Goal: Obtain resource: Download file/media

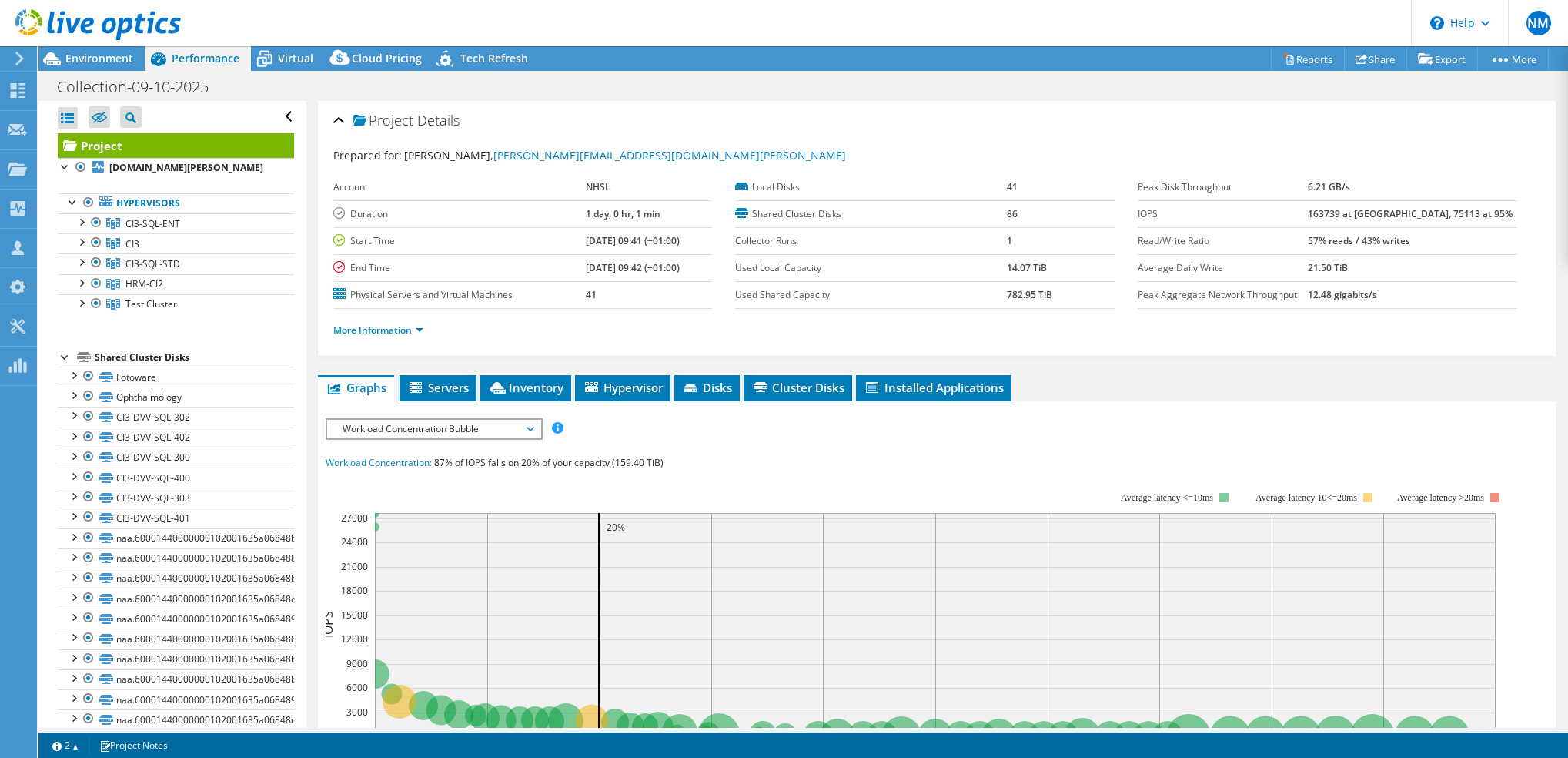
select select "USD"
click at [95, 232] on div at bounding box center [95, 222] width 15 height 19
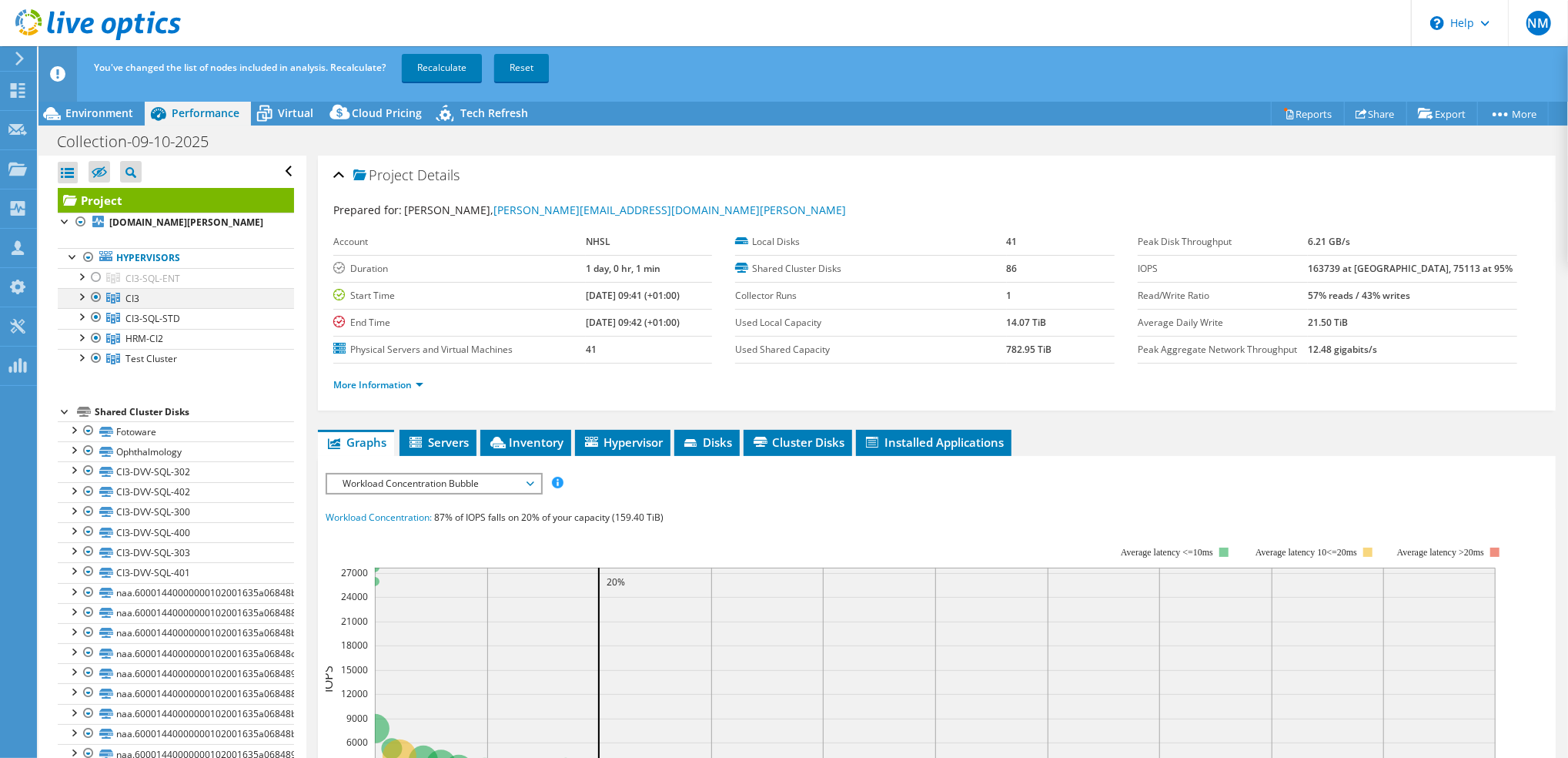
click at [90, 306] on div at bounding box center [95, 296] width 15 height 19
click at [92, 326] on div at bounding box center [95, 317] width 15 height 19
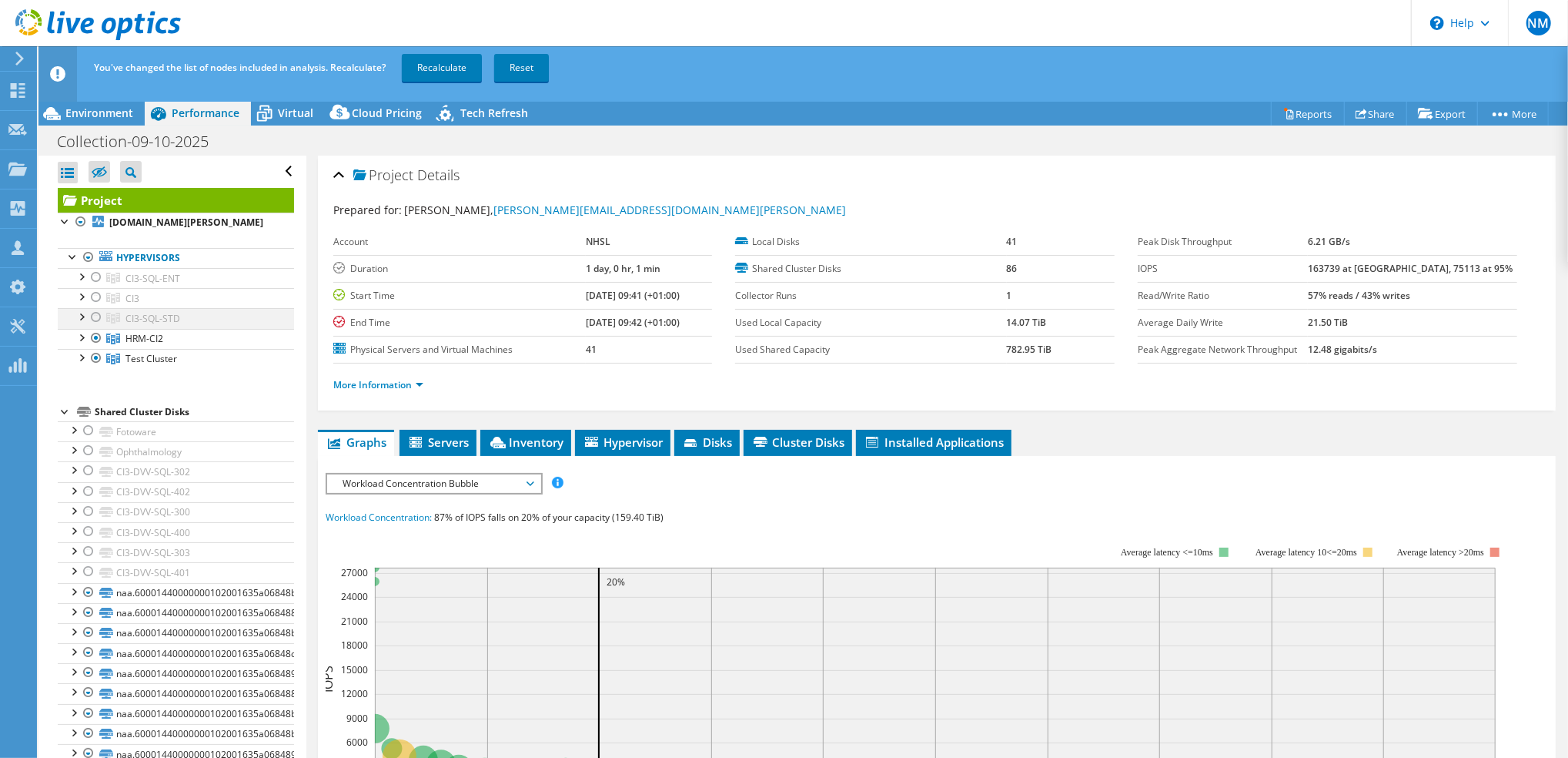
click at [100, 326] on div at bounding box center [95, 317] width 15 height 19
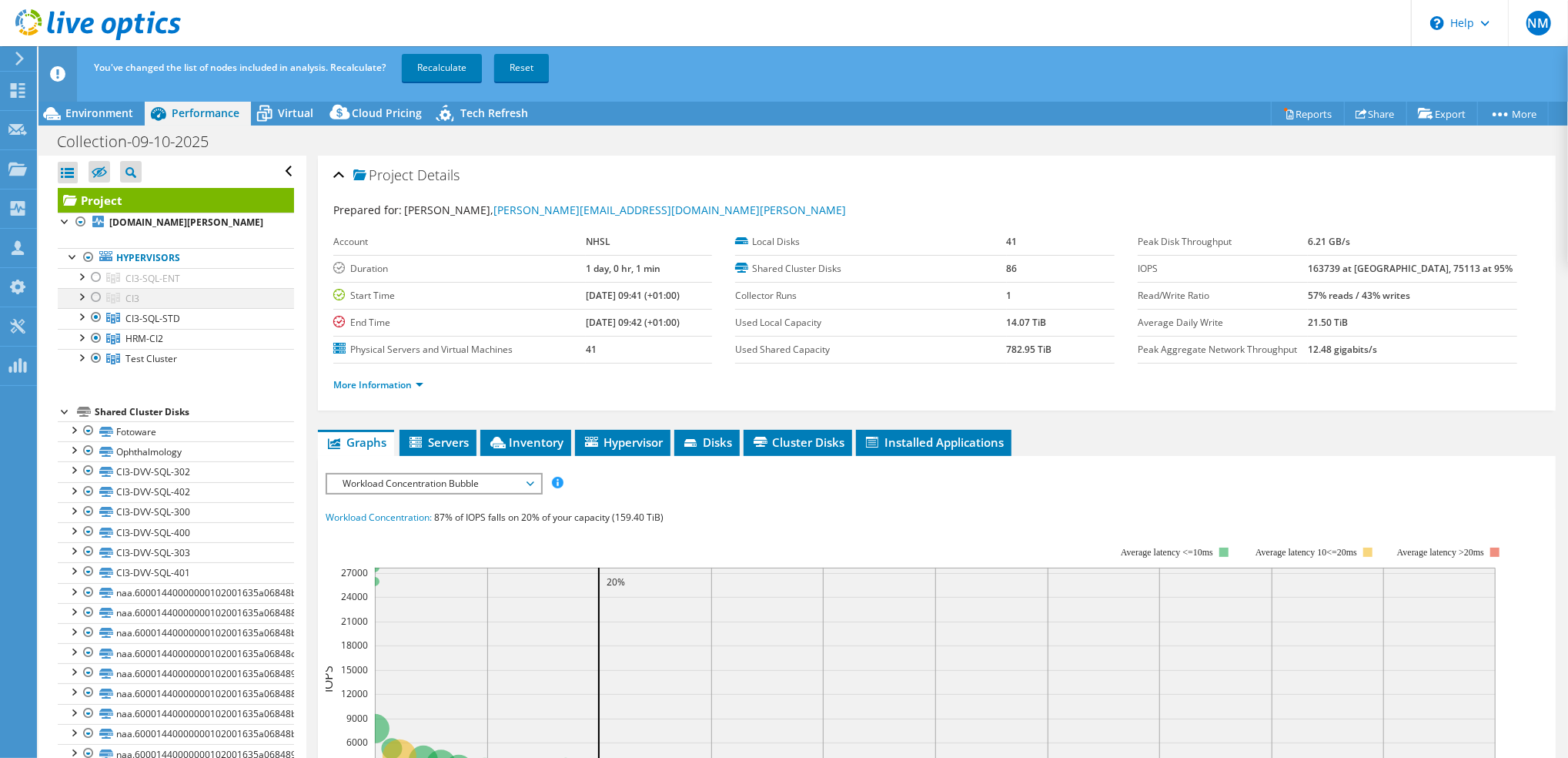
click at [89, 306] on div at bounding box center [95, 296] width 15 height 19
click at [93, 287] on div at bounding box center [95, 277] width 15 height 19
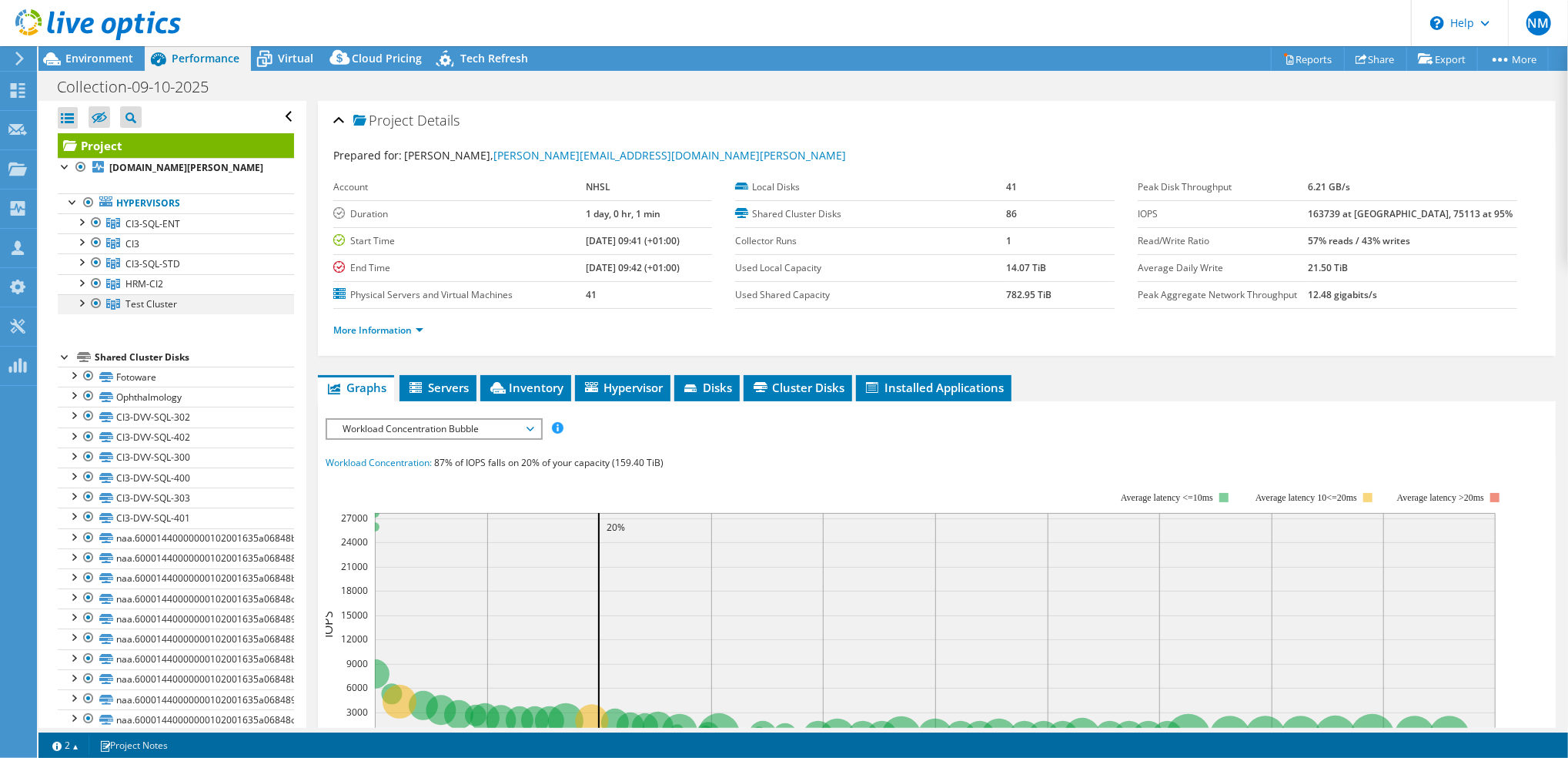
click at [94, 312] on div at bounding box center [95, 303] width 15 height 19
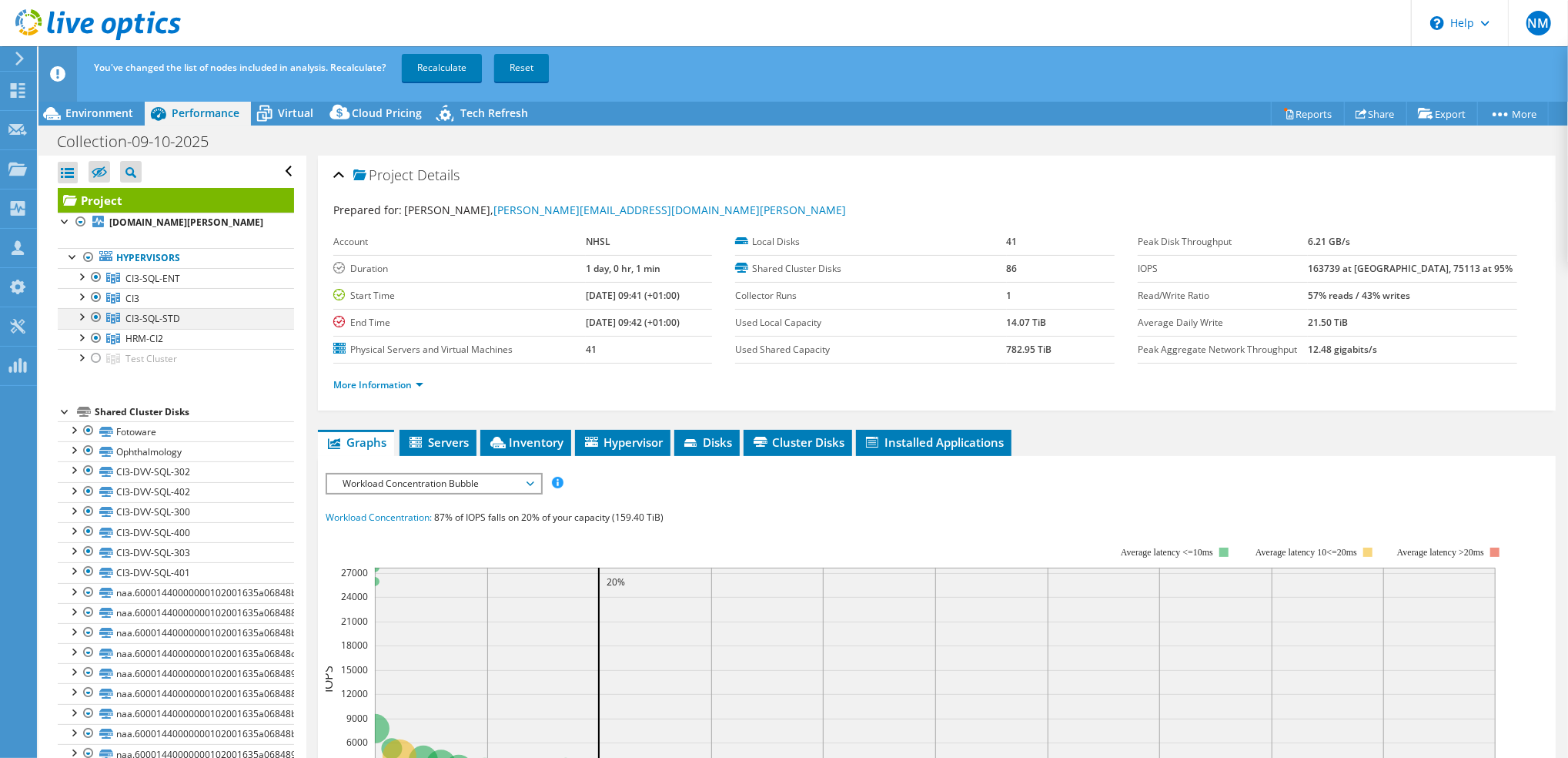
click at [97, 326] on div at bounding box center [95, 317] width 15 height 19
click at [94, 306] on div at bounding box center [95, 296] width 15 height 19
click at [93, 287] on div at bounding box center [95, 277] width 15 height 19
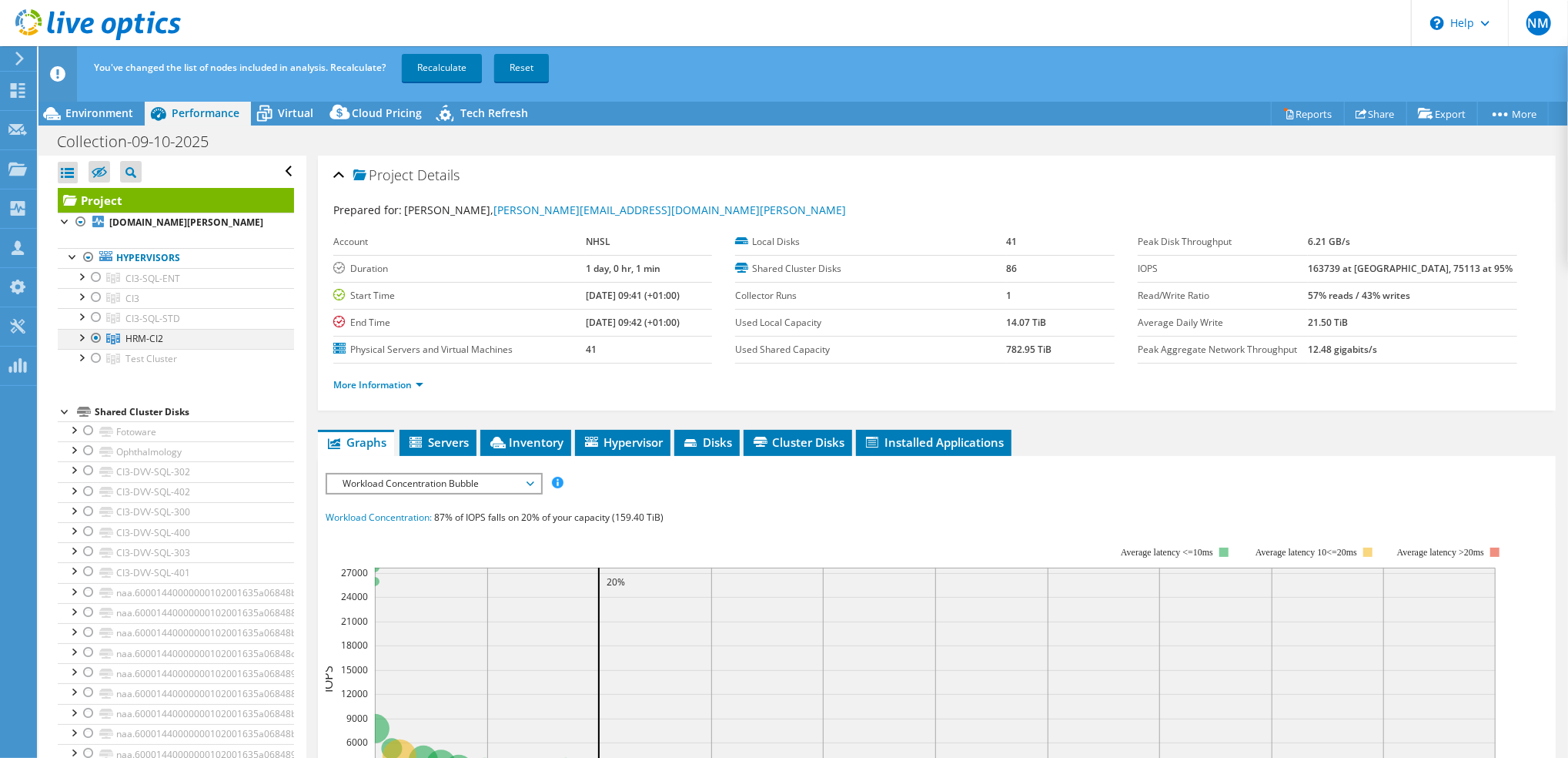
click at [84, 344] on div at bounding box center [80, 336] width 15 height 15
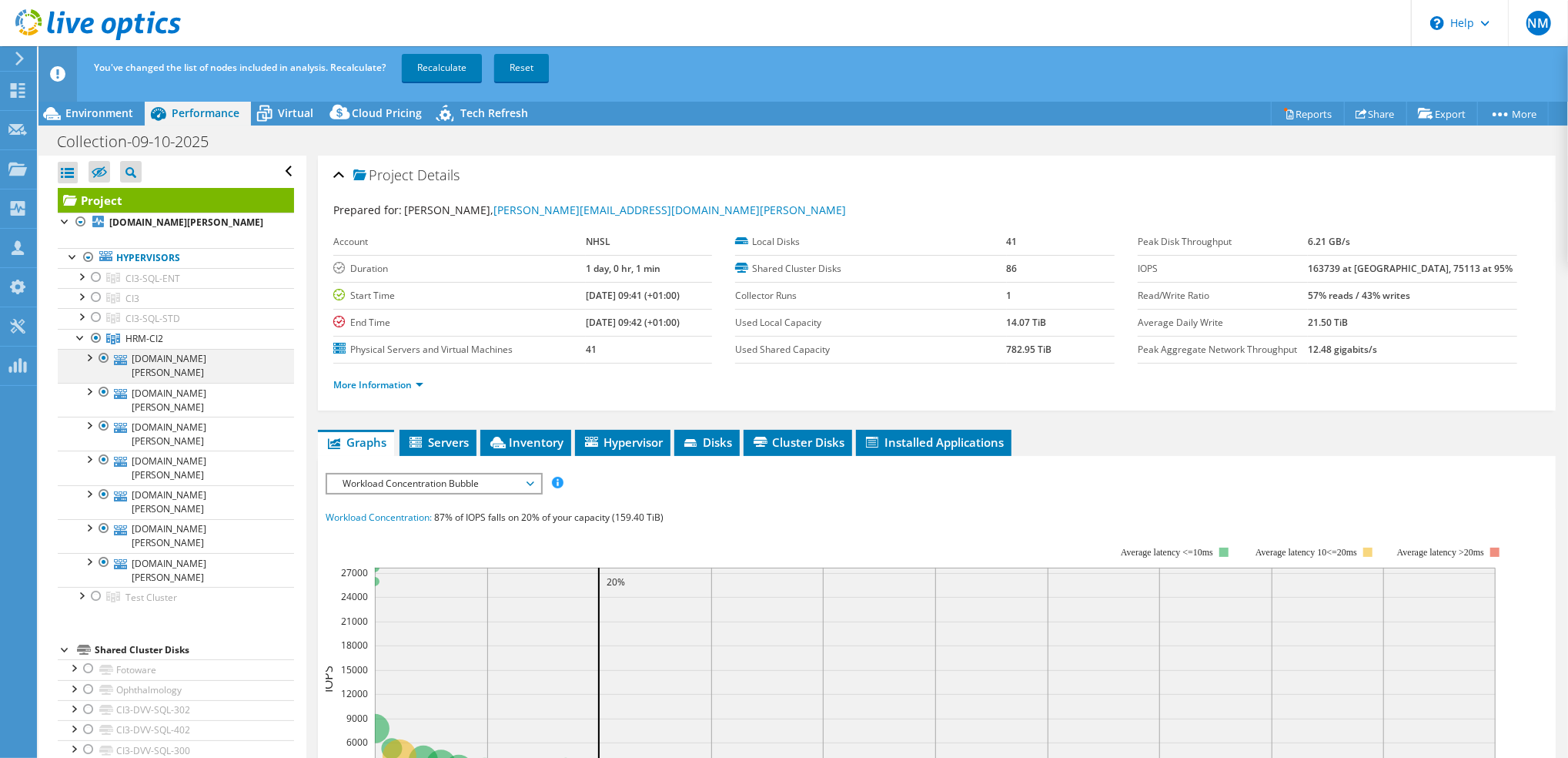
click at [103, 367] on div at bounding box center [103, 357] width 15 height 19
click at [109, 397] on div at bounding box center [103, 392] width 15 height 19
click at [106, 435] on div at bounding box center [103, 425] width 15 height 19
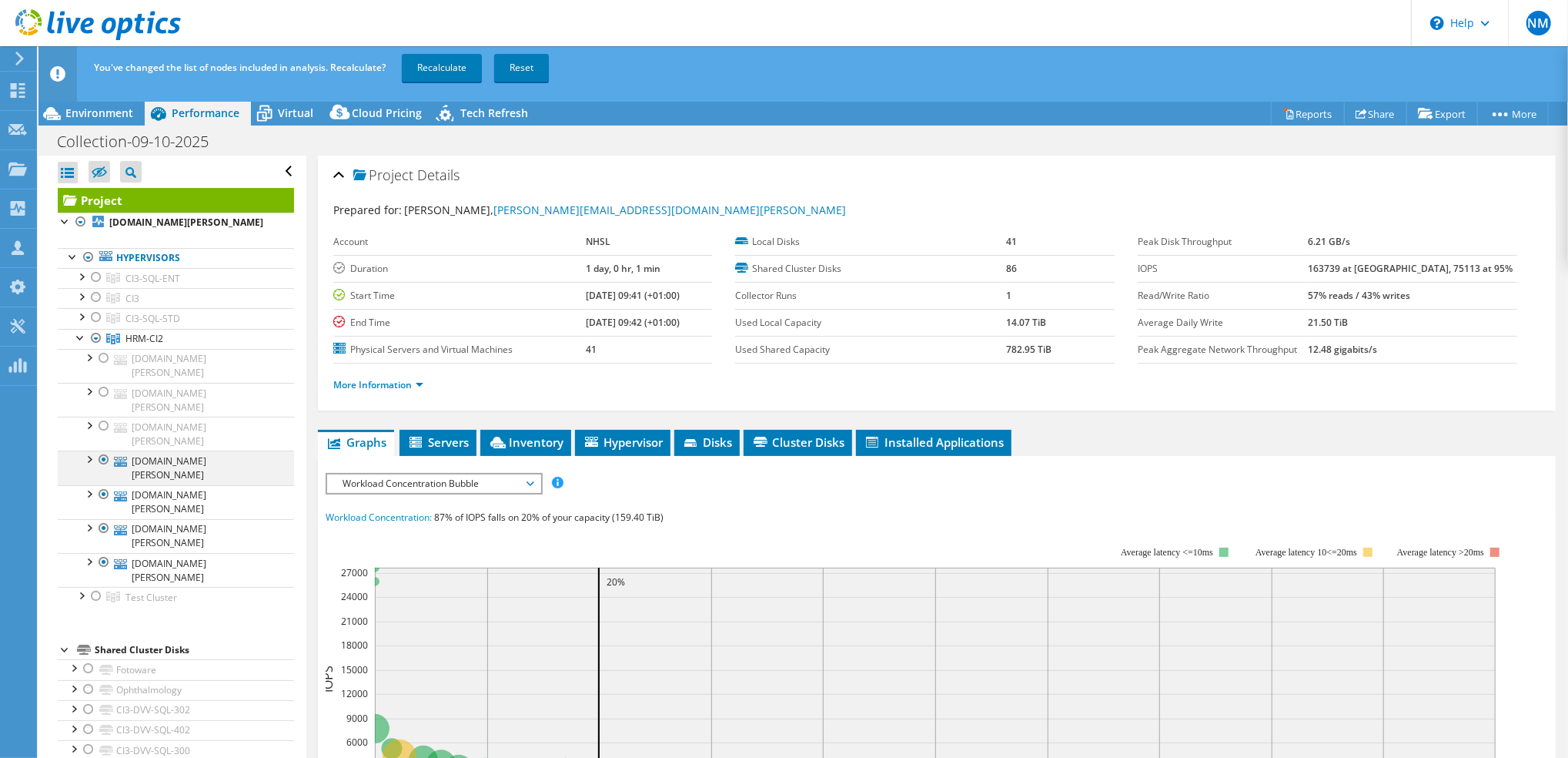
click at [101, 469] on div at bounding box center [103, 460] width 15 height 19
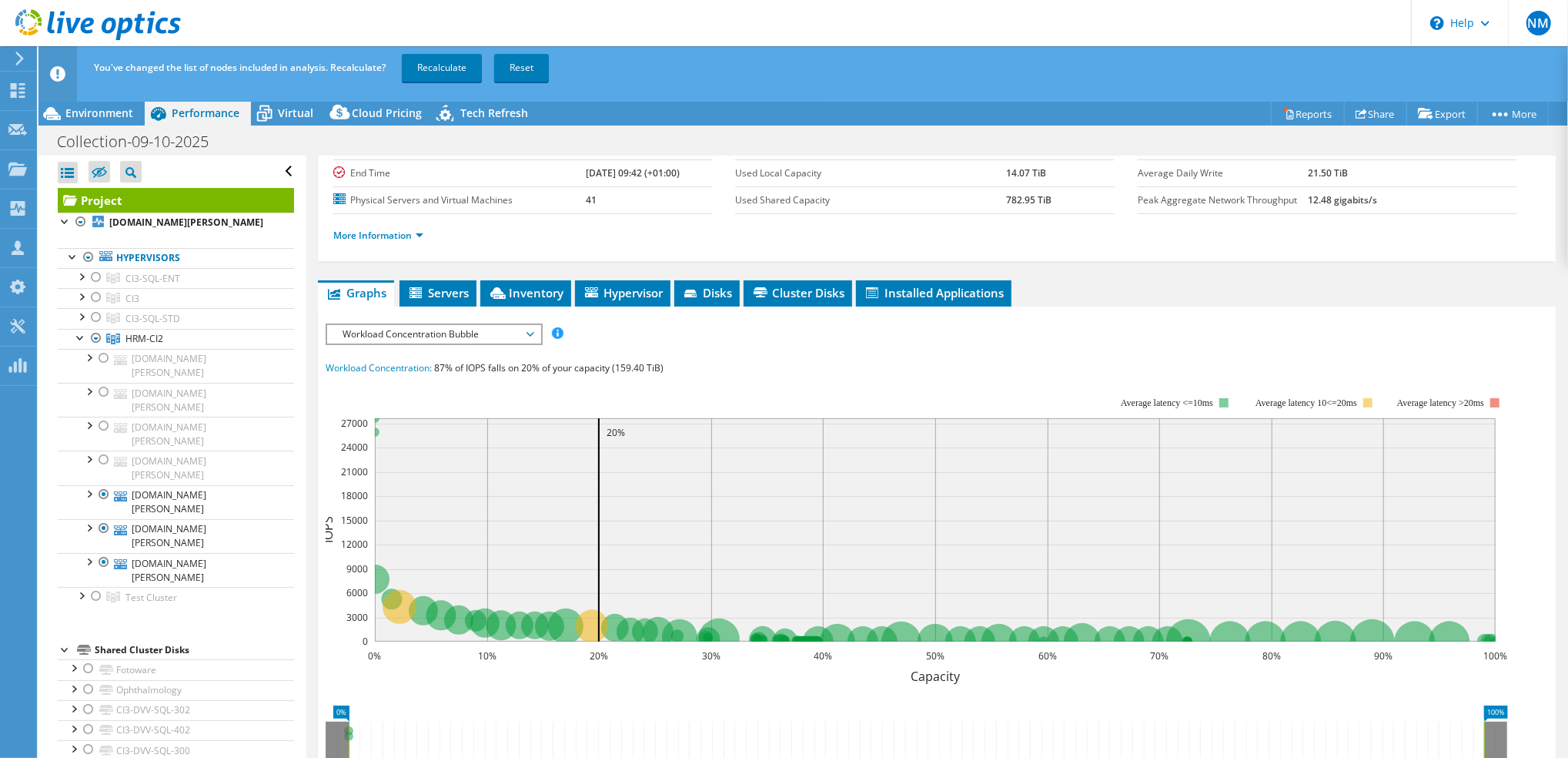
scroll to position [205, 0]
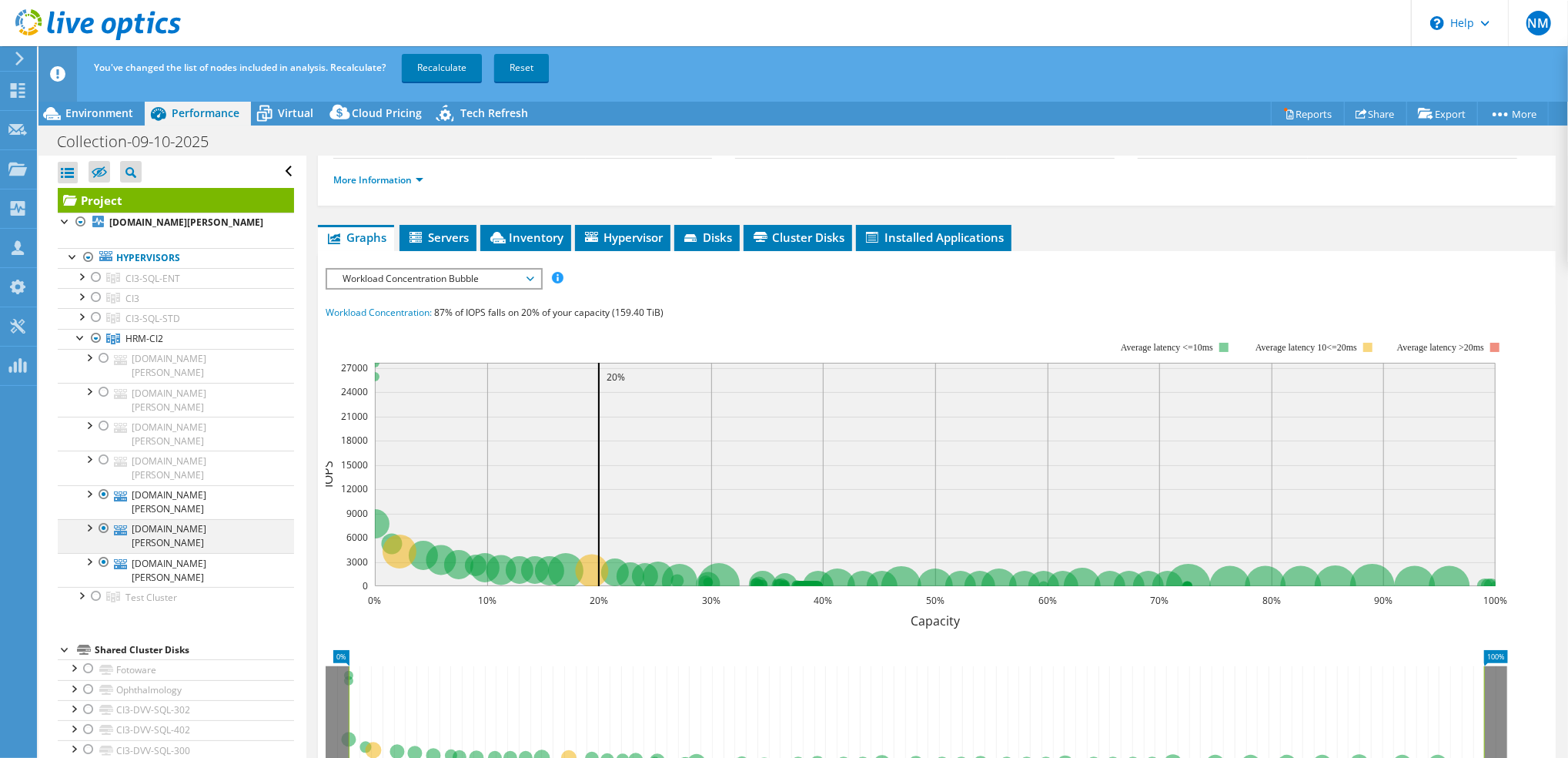
drag, startPoint x: 105, startPoint y: 549, endPoint x: 103, endPoint y: 539, distance: 10.2
click at [105, 537] on div at bounding box center [103, 528] width 15 height 19
click at [96, 504] on div at bounding box center [103, 494] width 15 height 19
click at [460, 61] on link "Recalculate" at bounding box center [442, 67] width 80 height 27
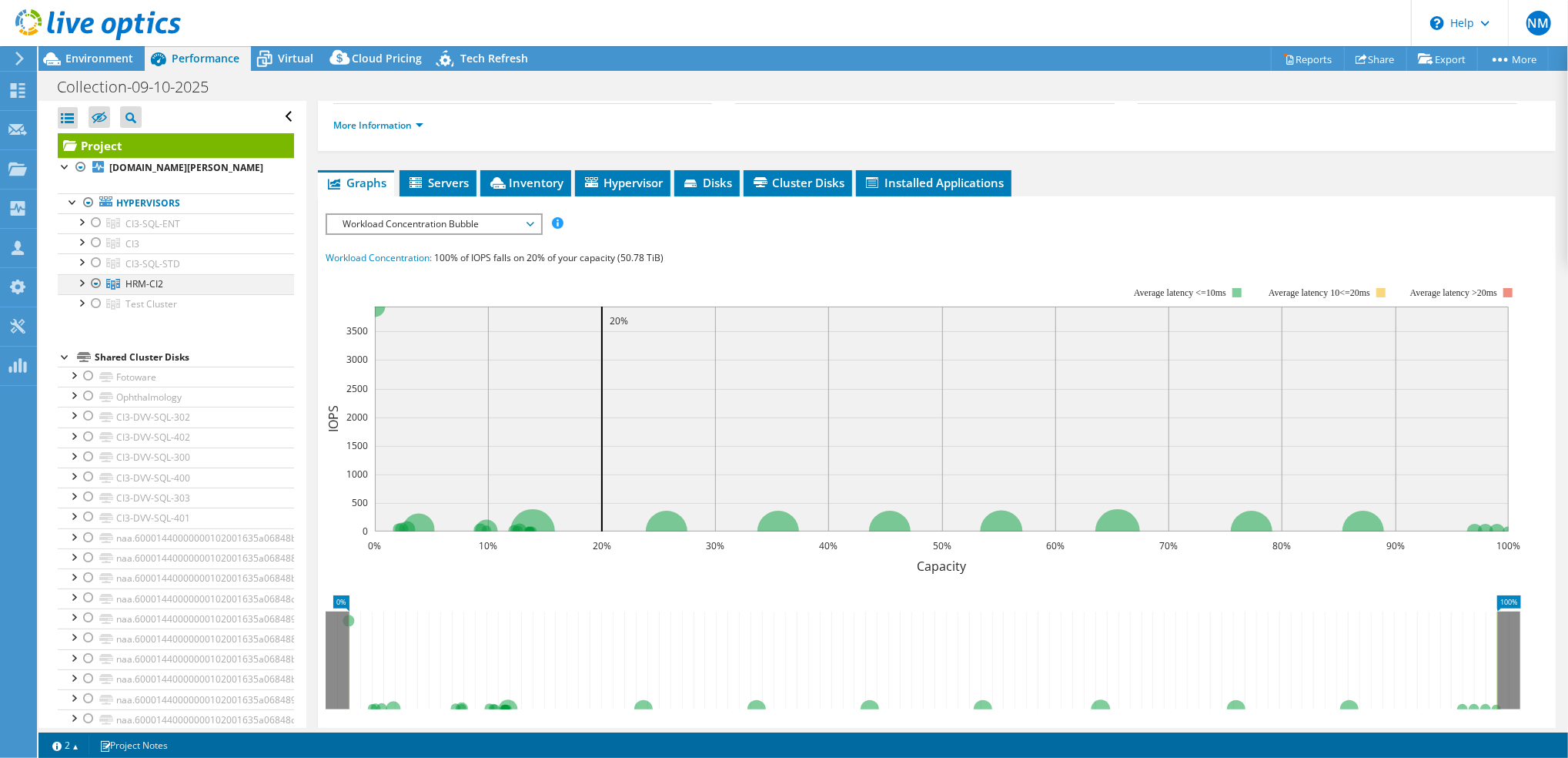
click at [85, 289] on div at bounding box center [80, 281] width 15 height 15
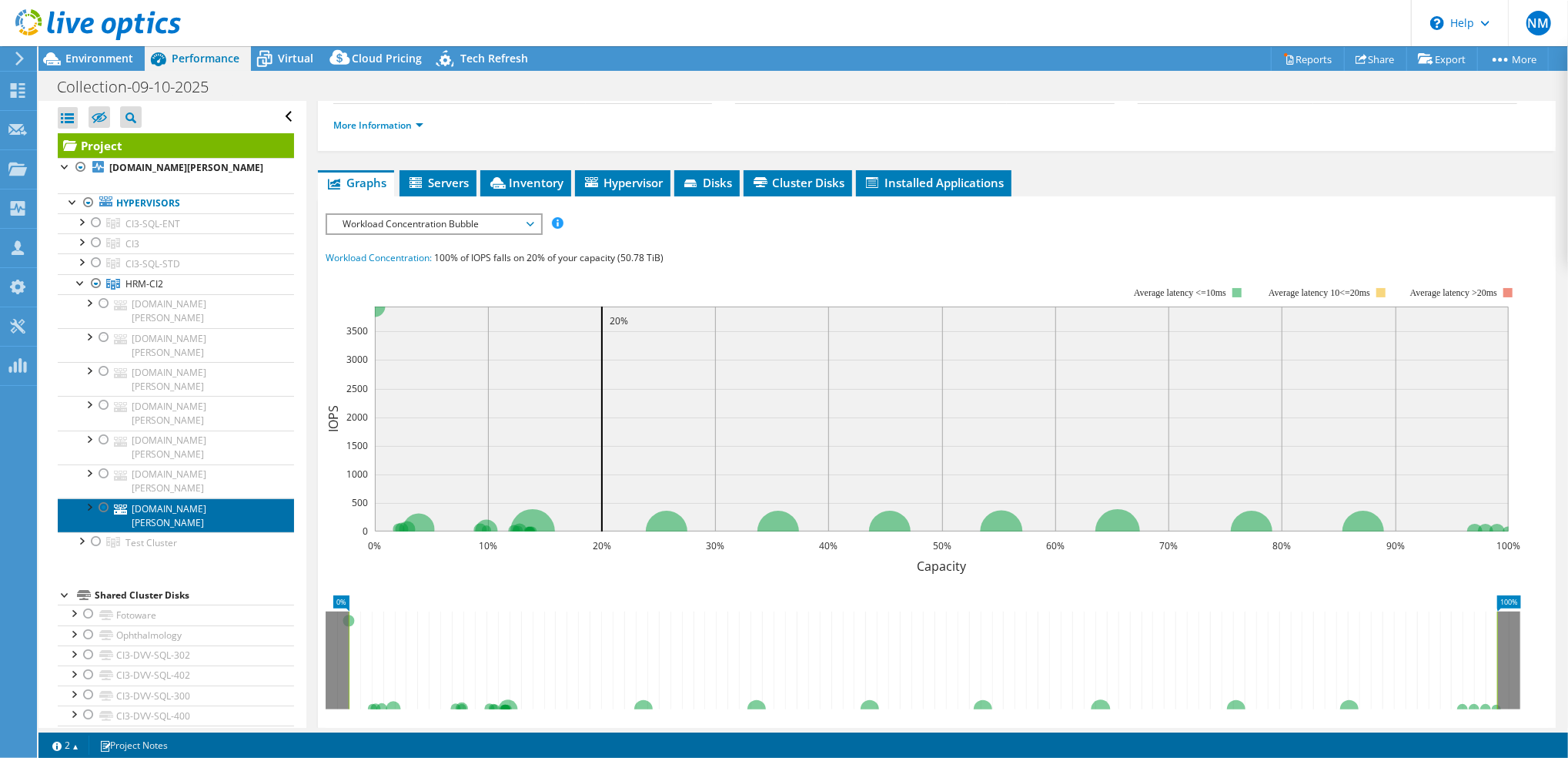
click at [182, 529] on link "[DOMAIN_NAME][PERSON_NAME]" at bounding box center [175, 515] width 236 height 34
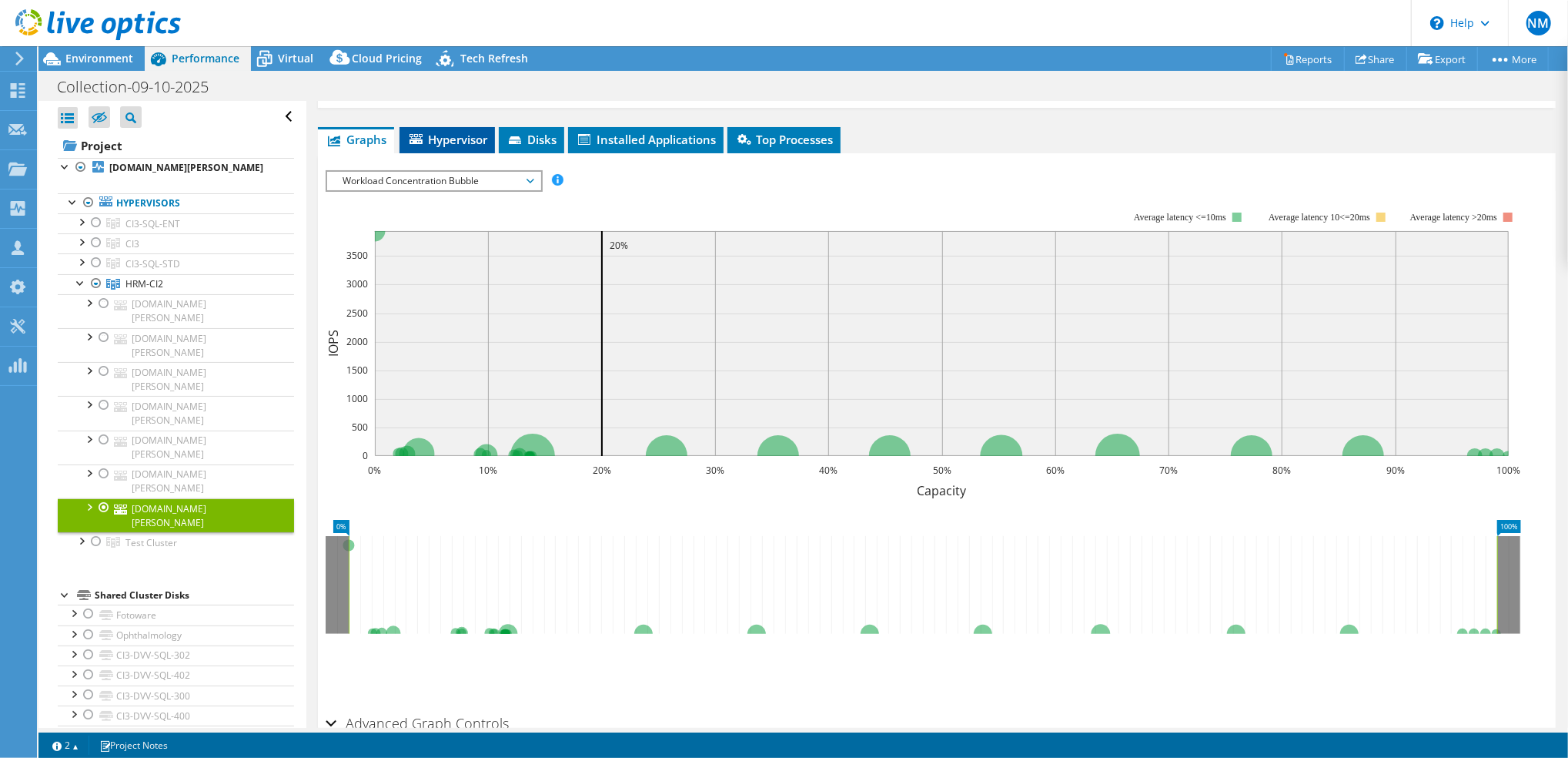
click at [459, 139] on span "Hypervisor" at bounding box center [447, 139] width 80 height 15
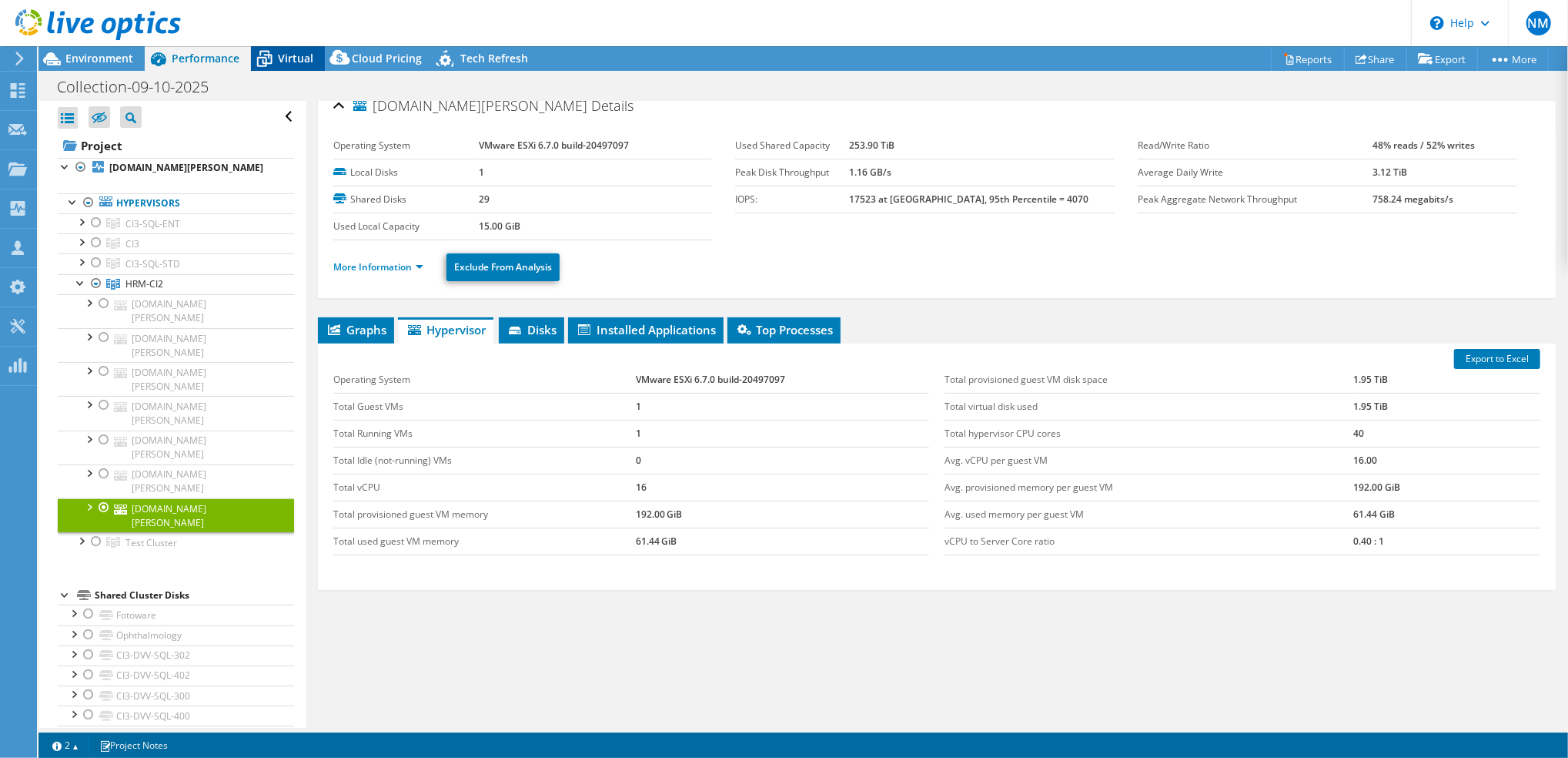
click at [289, 52] on span "Virtual" at bounding box center [295, 58] width 35 height 15
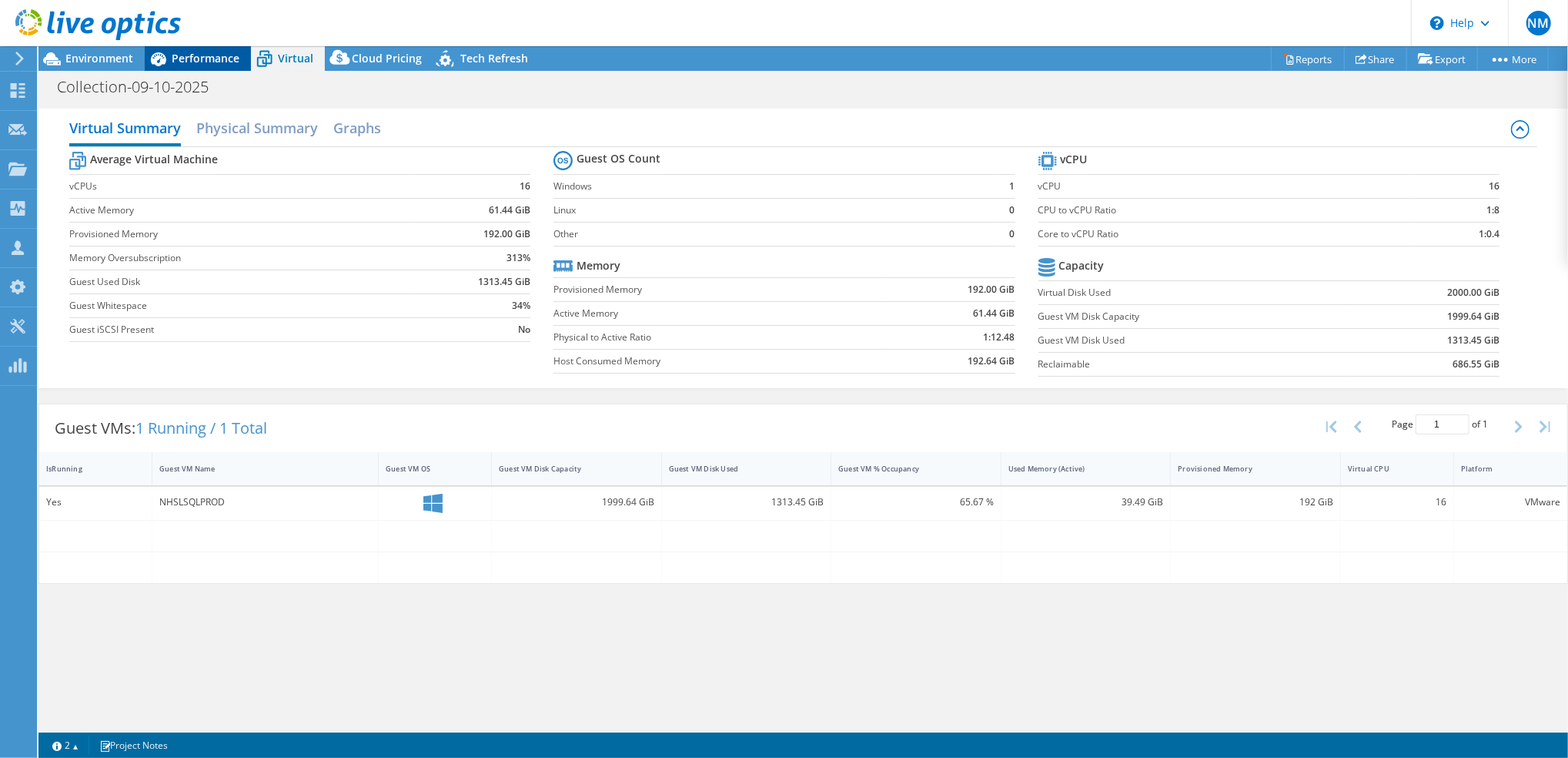
click at [203, 56] on span "Performance" at bounding box center [205, 58] width 68 height 15
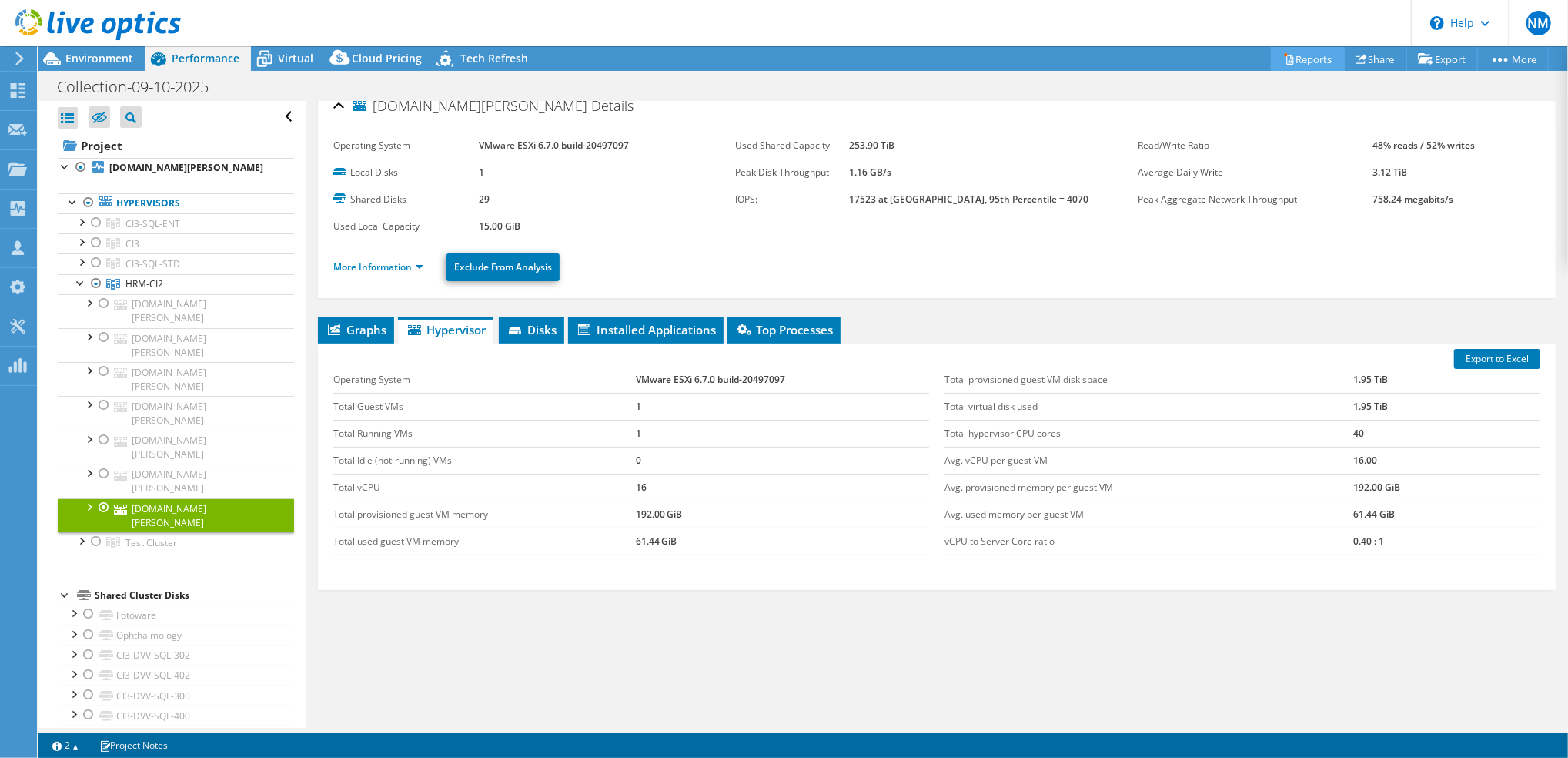
click at [1287, 62] on link "Reports" at bounding box center [1308, 58] width 74 height 24
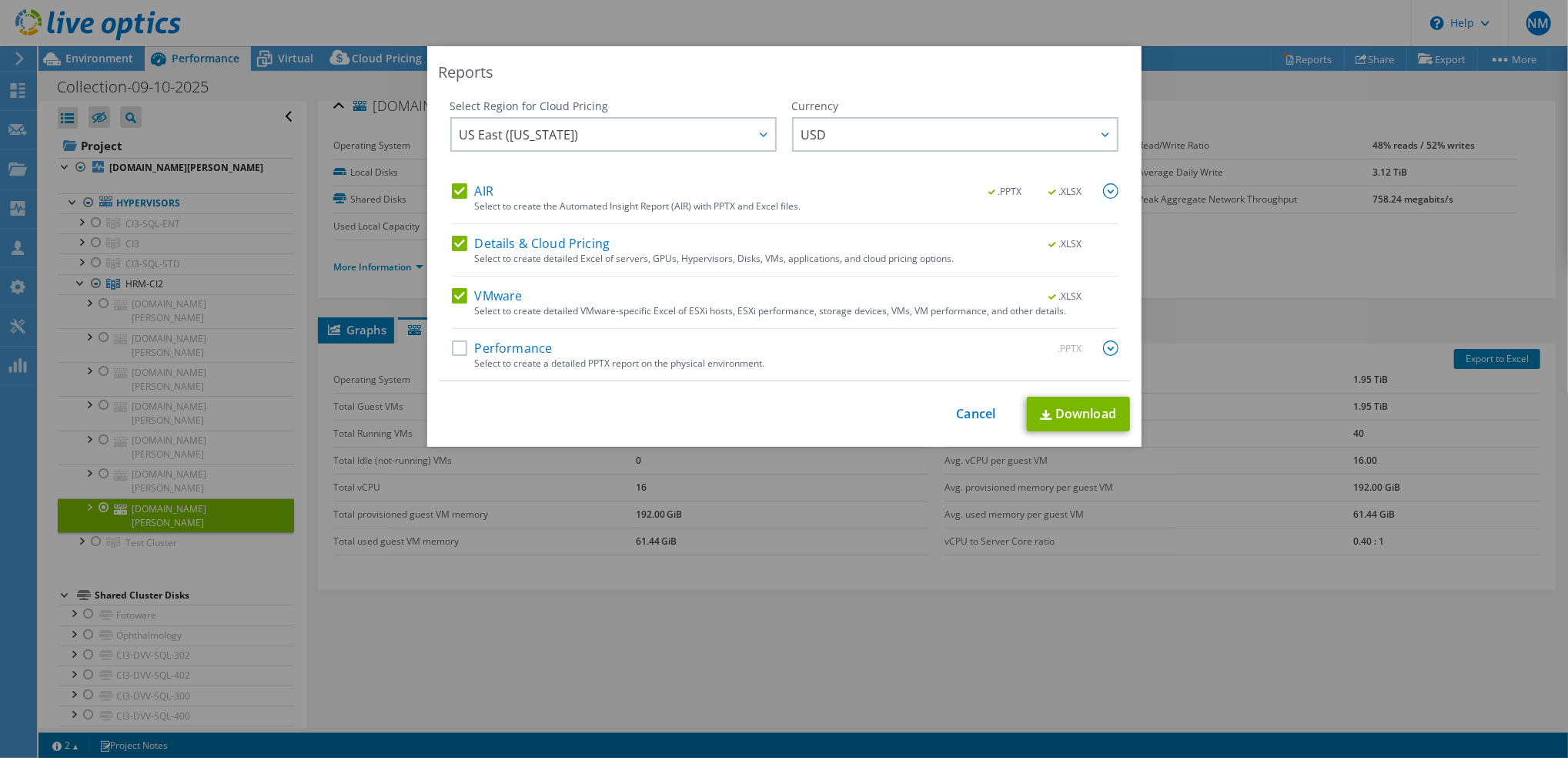
click at [457, 349] on label "Performance" at bounding box center [502, 348] width 101 height 15
click at [0, 0] on input "Performance" at bounding box center [0, 0] width 0 height 0
click at [1103, 347] on img at bounding box center [1110, 348] width 15 height 15
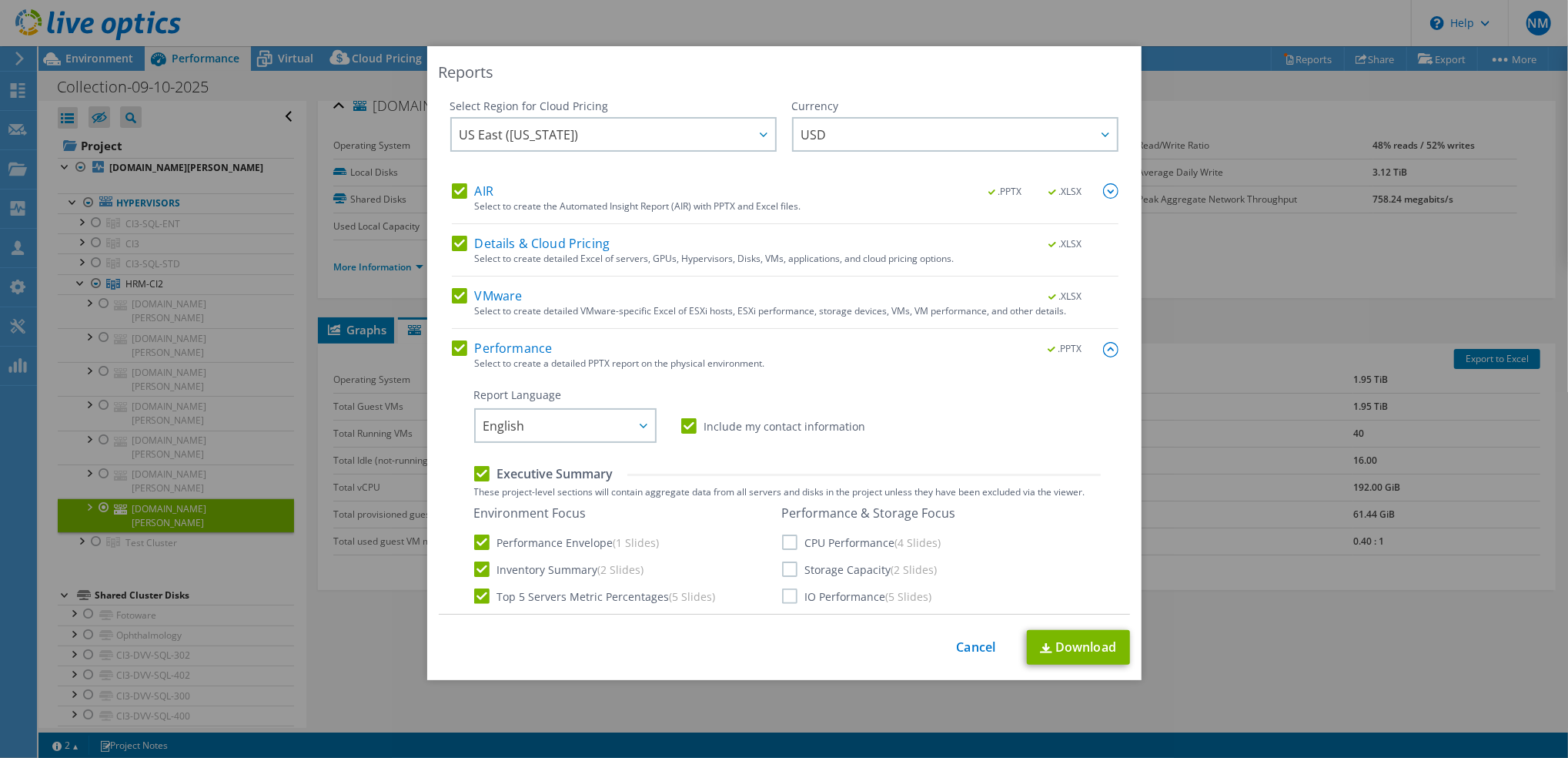
click at [790, 542] on label "CPU Performance (4 Slides)" at bounding box center [862, 542] width 160 height 15
click at [0, 0] on input "CPU Performance (4 Slides)" at bounding box center [0, 0] width 0 height 0
click at [782, 570] on label "Storage Capacity (2 Slides)" at bounding box center [860, 568] width 155 height 15
click at [0, 0] on input "Storage Capacity (2 Slides)" at bounding box center [0, 0] width 0 height 0
click at [786, 593] on label "IO Performance (5 Slides)" at bounding box center [857, 596] width 150 height 15
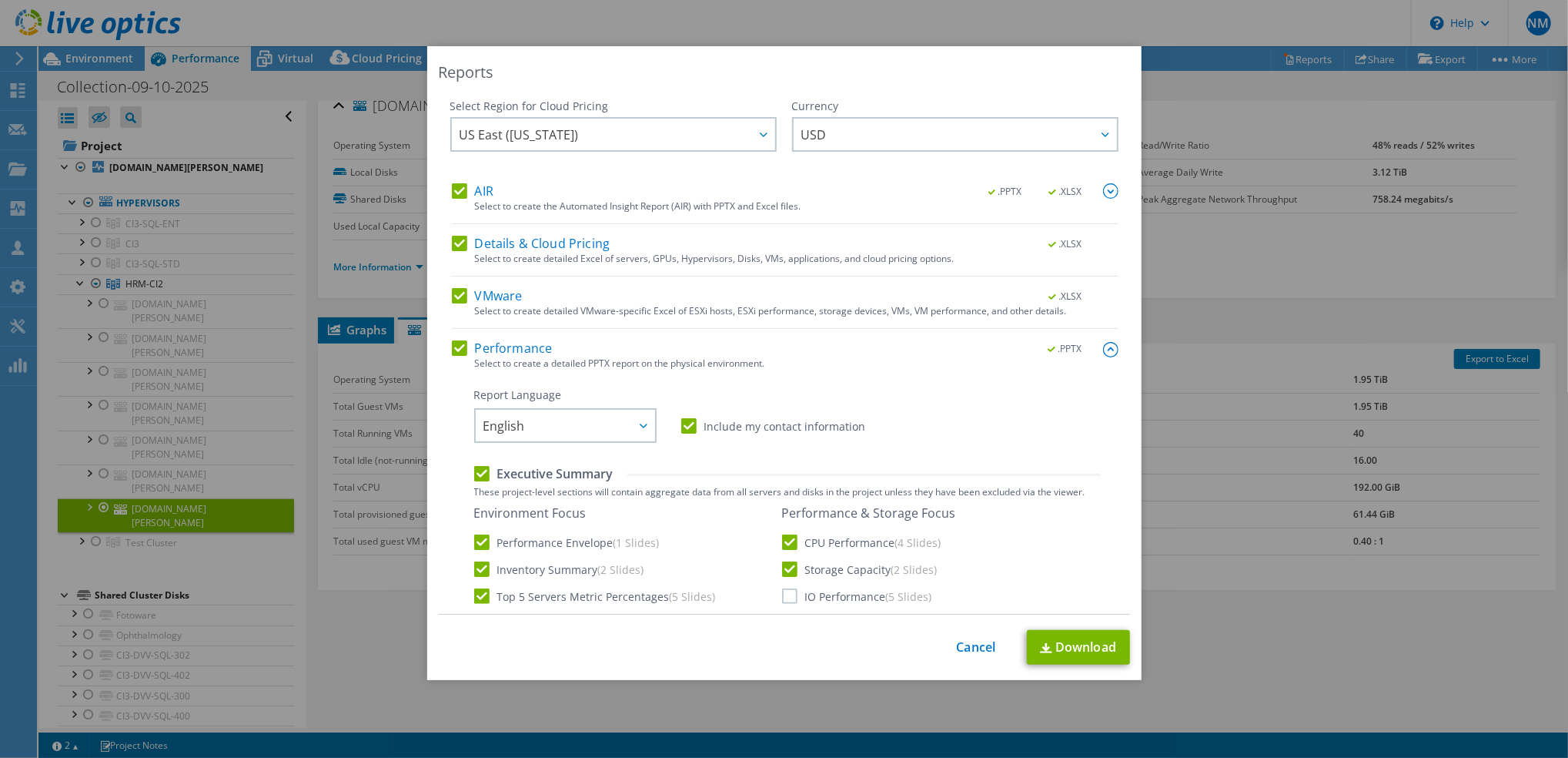
click at [0, 0] on input "IO Performance (5 Slides)" at bounding box center [0, 0] width 0 height 0
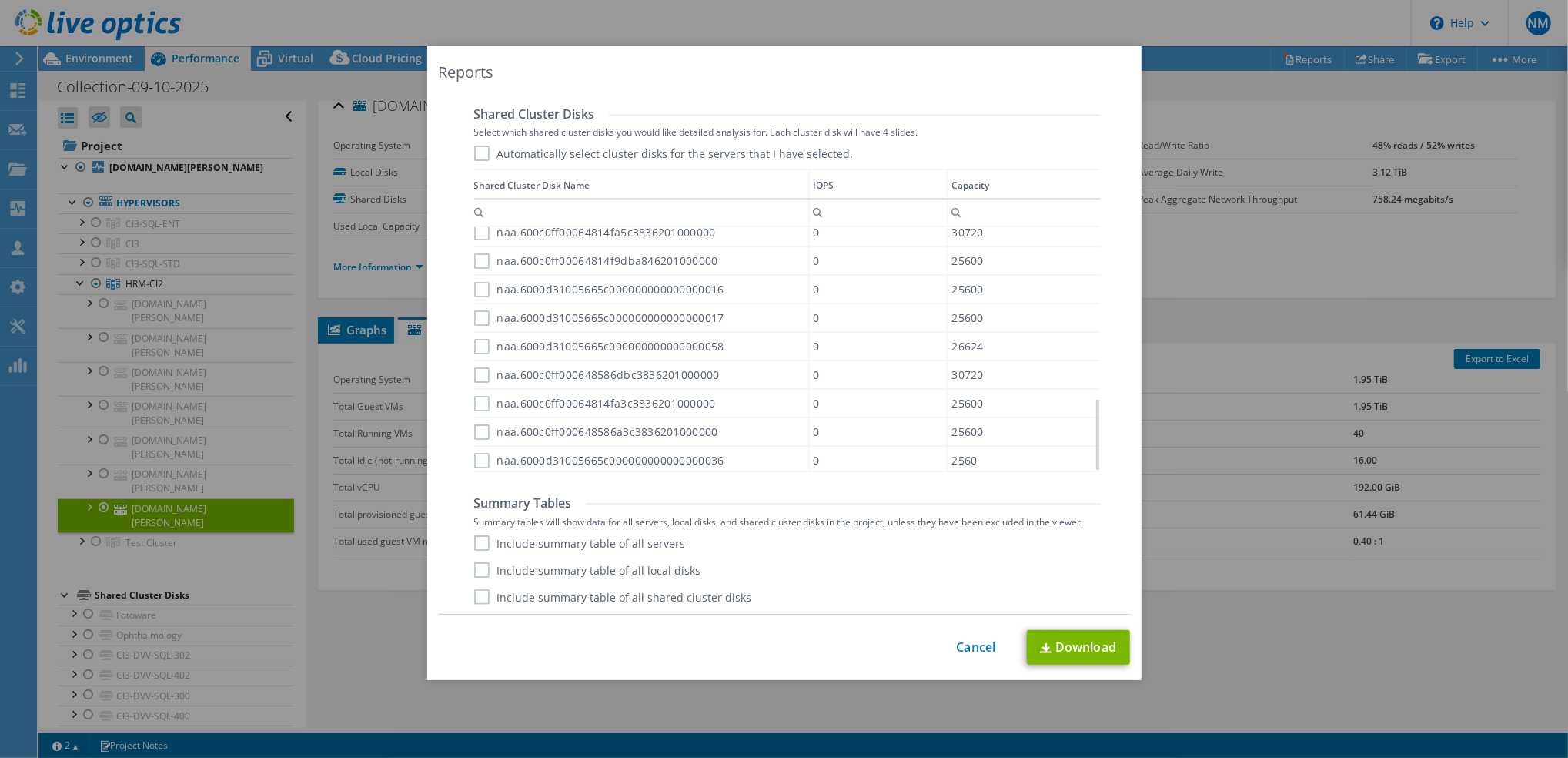
scroll to position [567, 0]
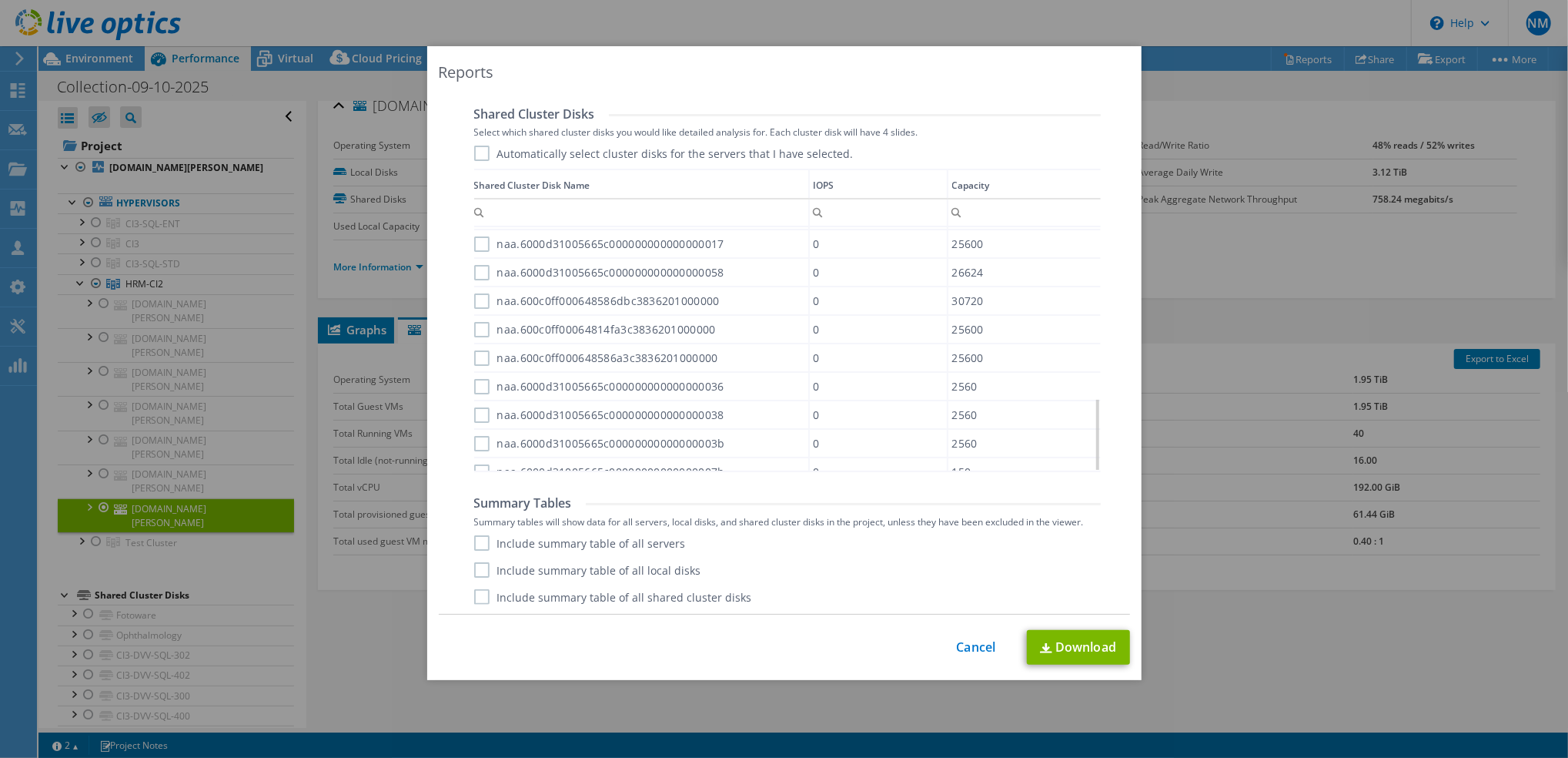
click at [599, 542] on label "Include summary table of all servers" at bounding box center [580, 543] width 212 height 15
click at [0, 0] on input "Include summary table of all servers" at bounding box center [0, 0] width 0 height 0
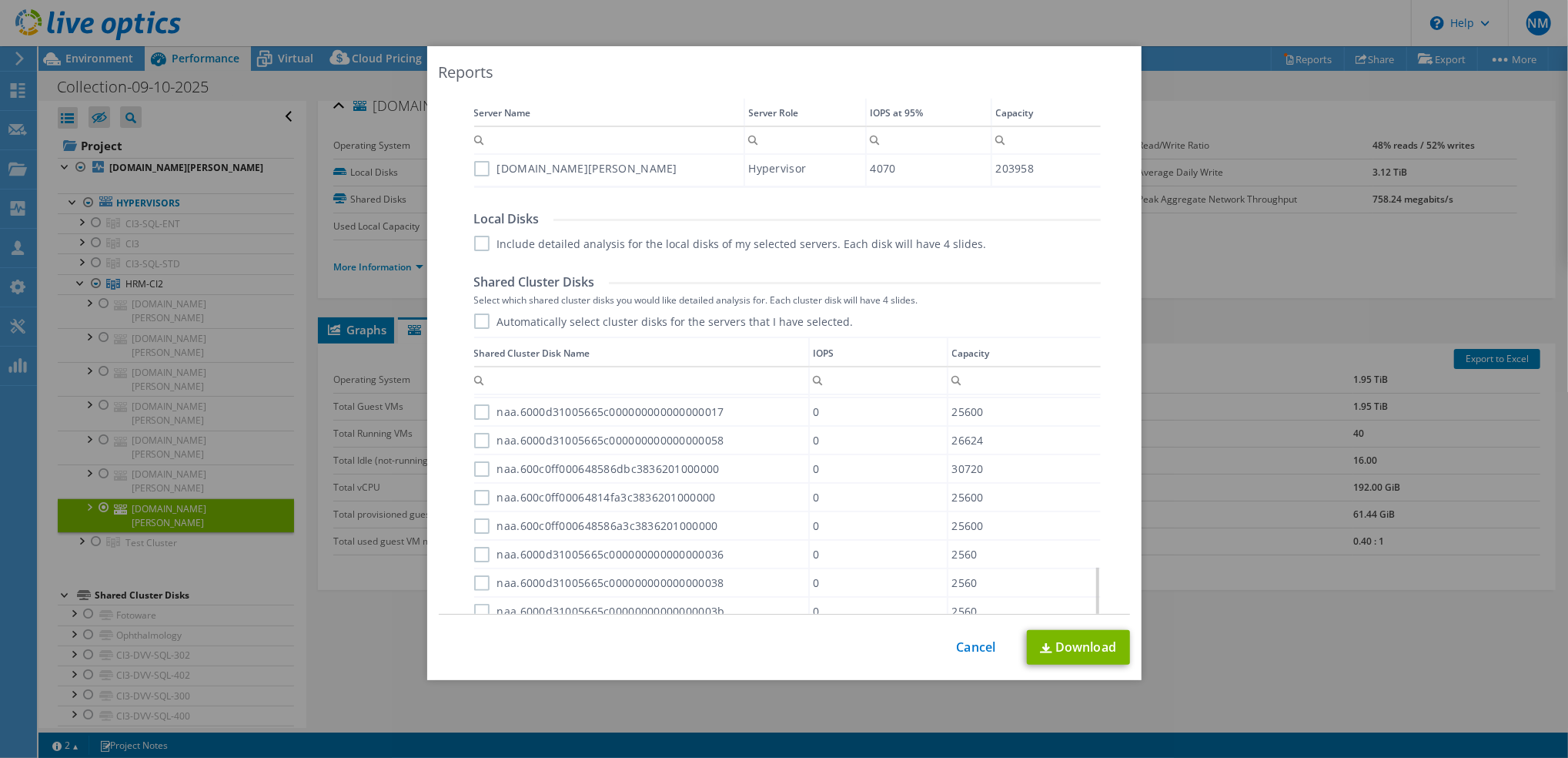
scroll to position [329, 0]
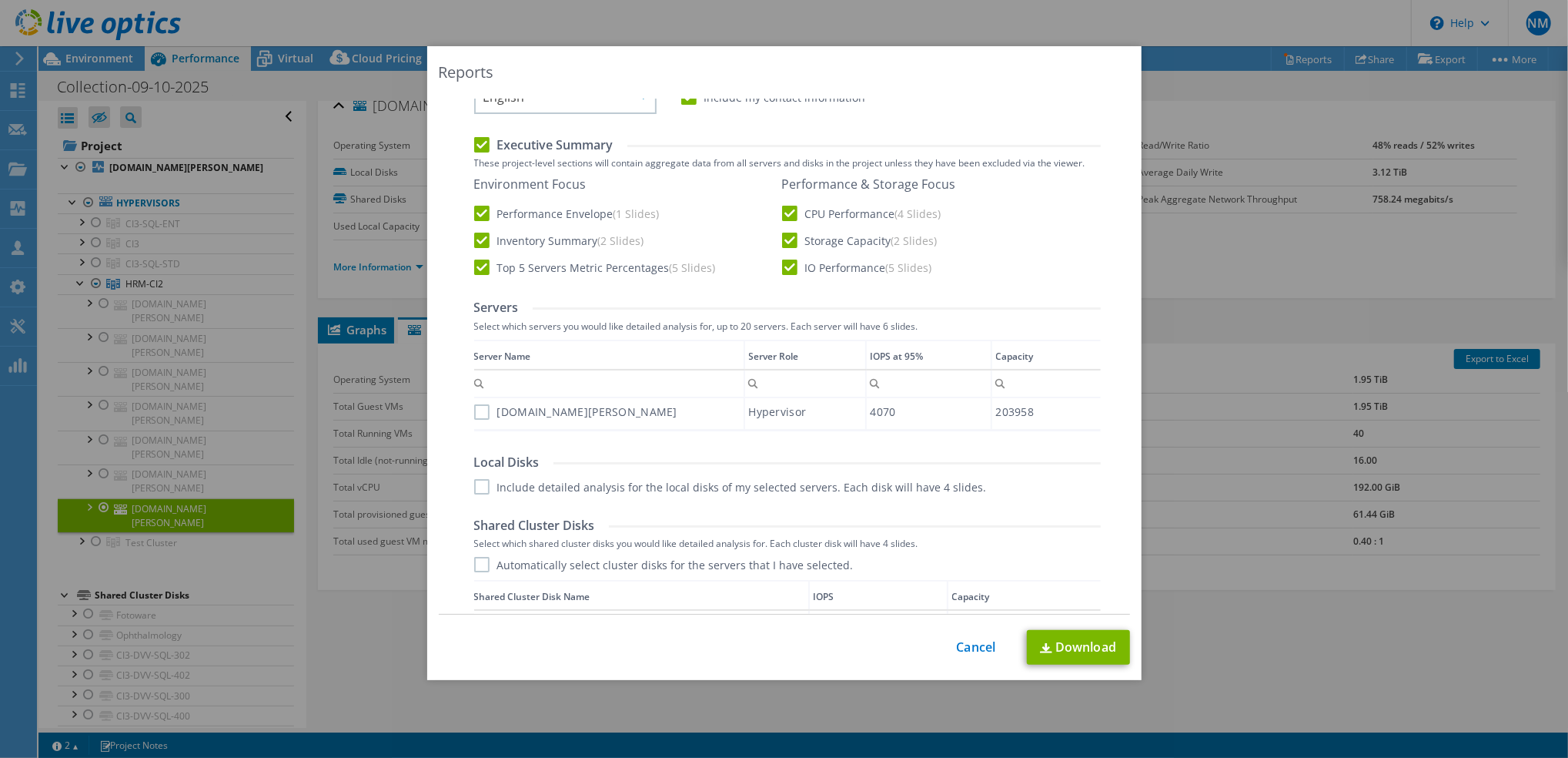
click at [488, 415] on label "[DOMAIN_NAME][PERSON_NAME]" at bounding box center [576, 411] width 203 height 15
click at [0, 0] on input "[DOMAIN_NAME][PERSON_NAME]" at bounding box center [0, 0] width 0 height 0
click at [1069, 642] on link "Download" at bounding box center [1078, 647] width 103 height 34
click at [1074, 651] on link "Download" at bounding box center [1078, 647] width 103 height 34
click at [71, 368] on div "Reports Select Region for Cloud Pricing Asia Pacific (Hong Kong) Asia Pacific (…" at bounding box center [784, 379] width 1568 height 665
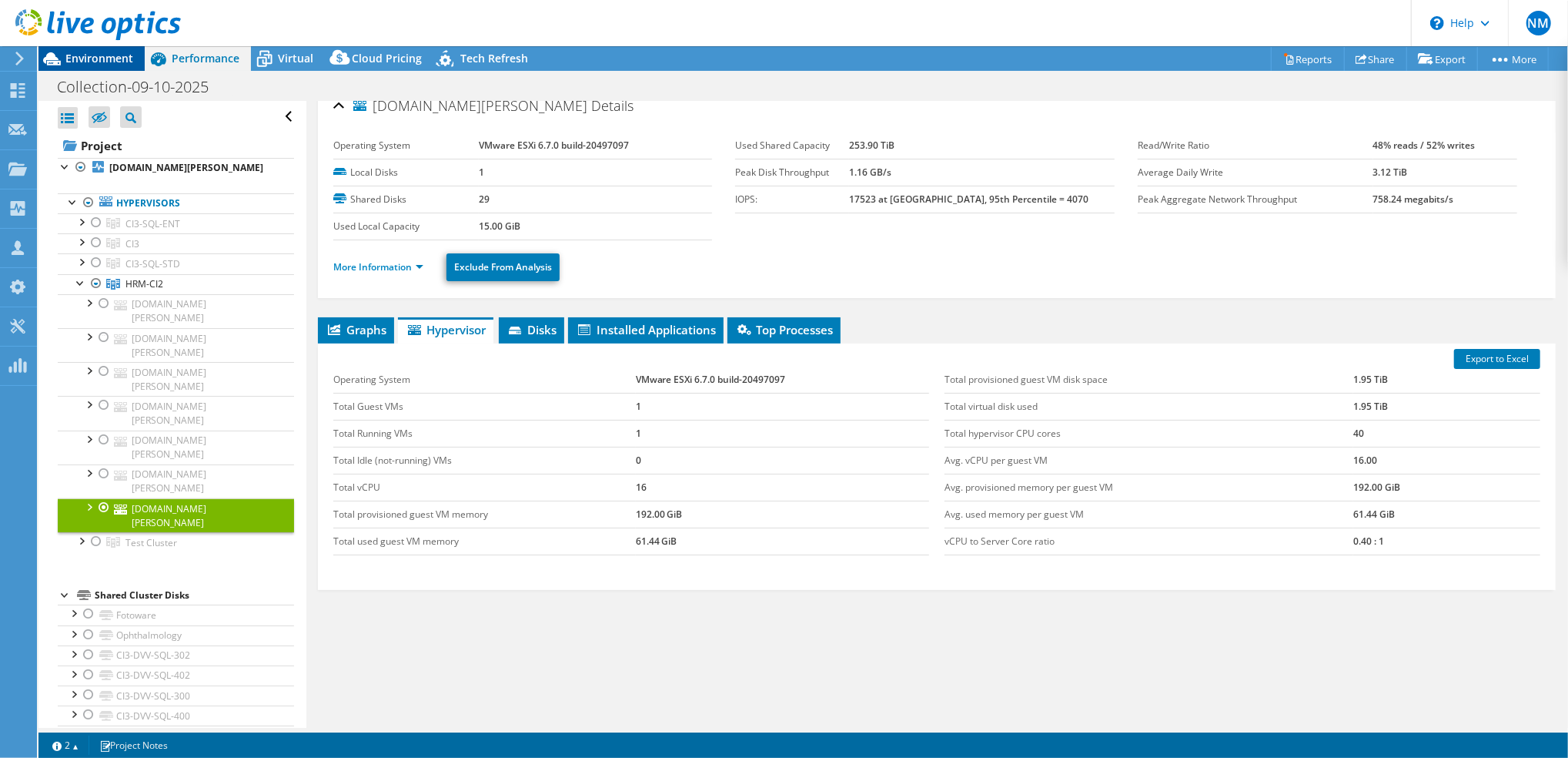
click at [107, 57] on span "Environment" at bounding box center [99, 58] width 68 height 15
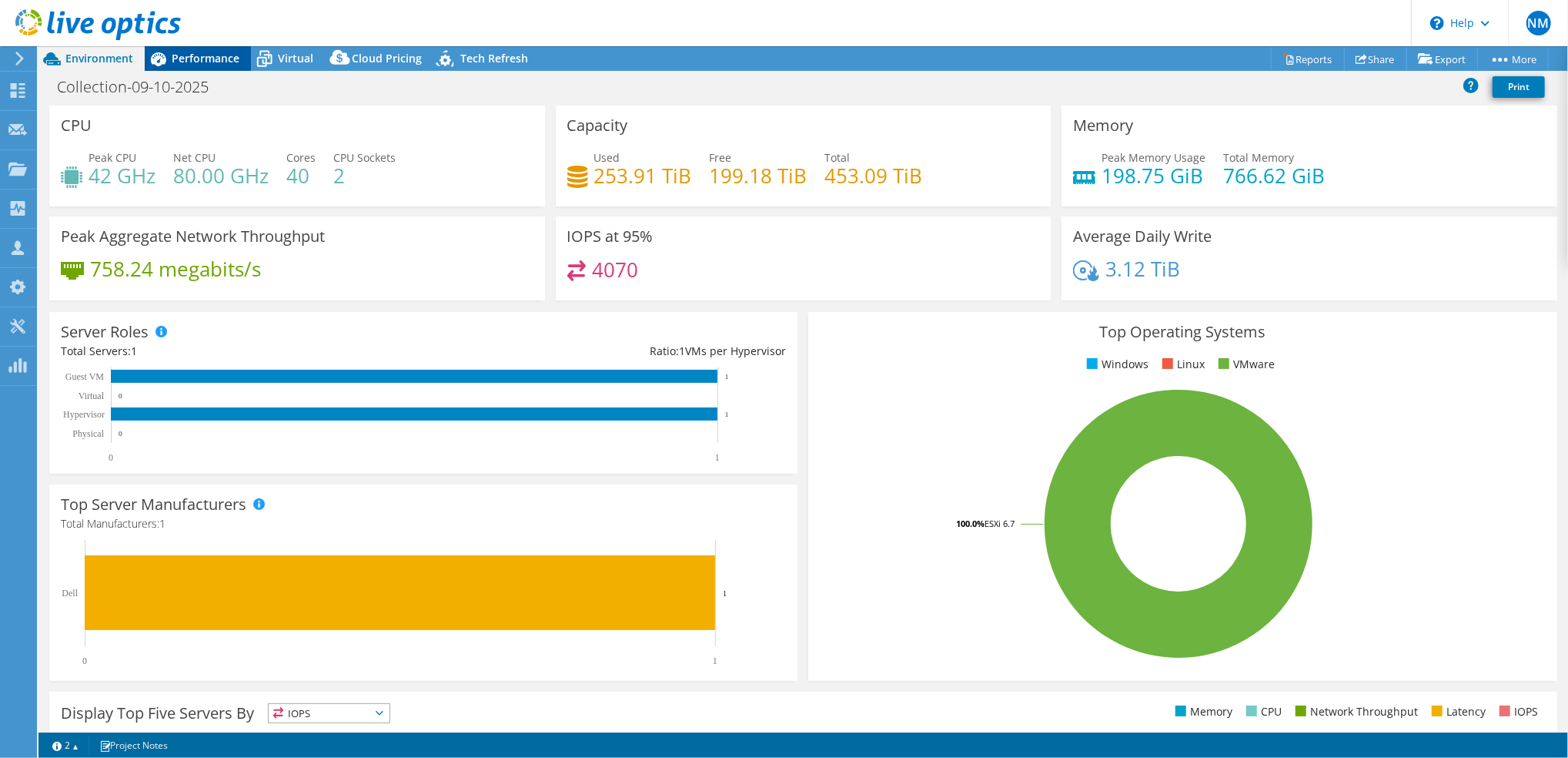
click at [205, 56] on span "Performance" at bounding box center [205, 58] width 68 height 15
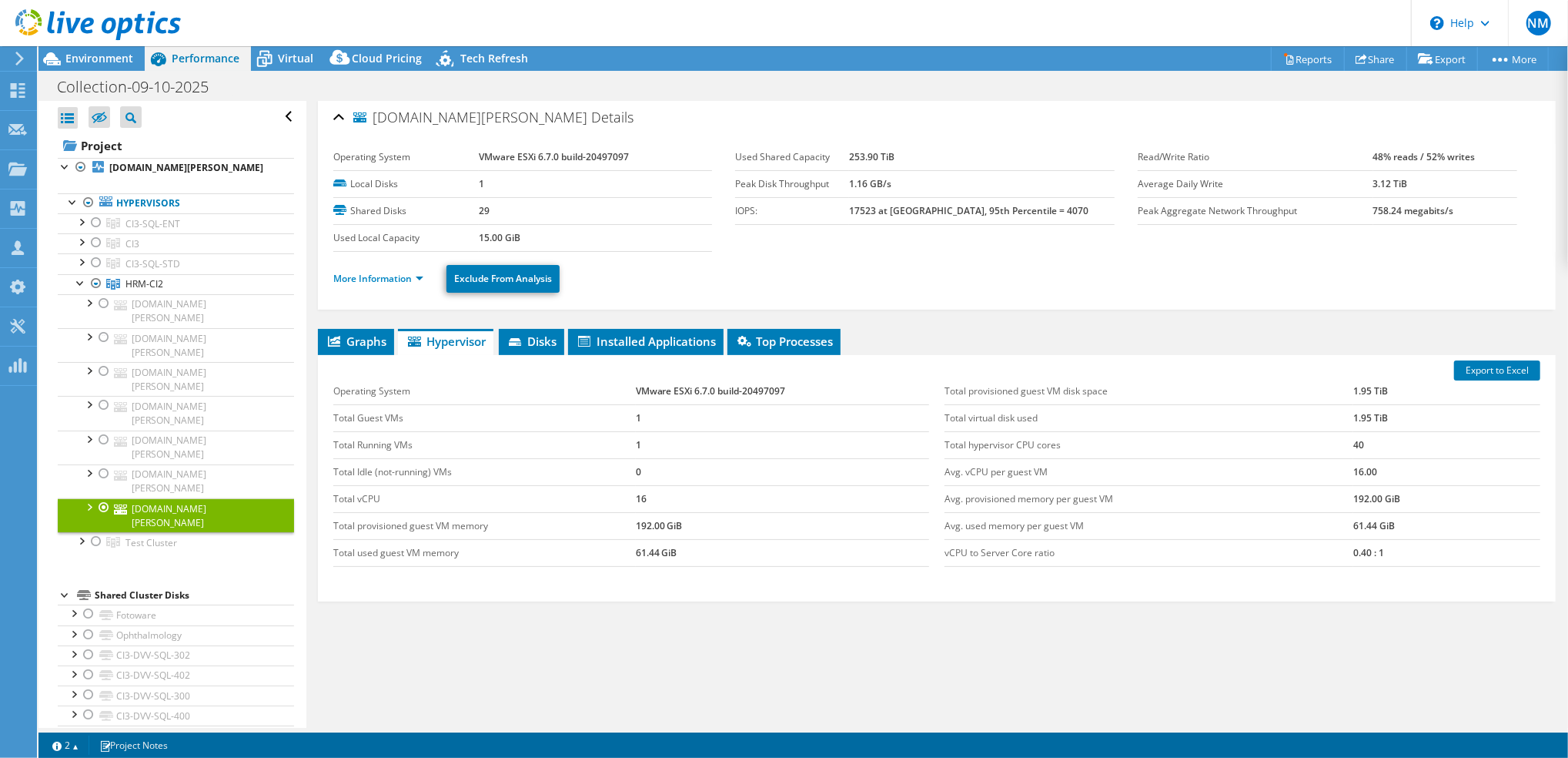
scroll to position [0, 0]
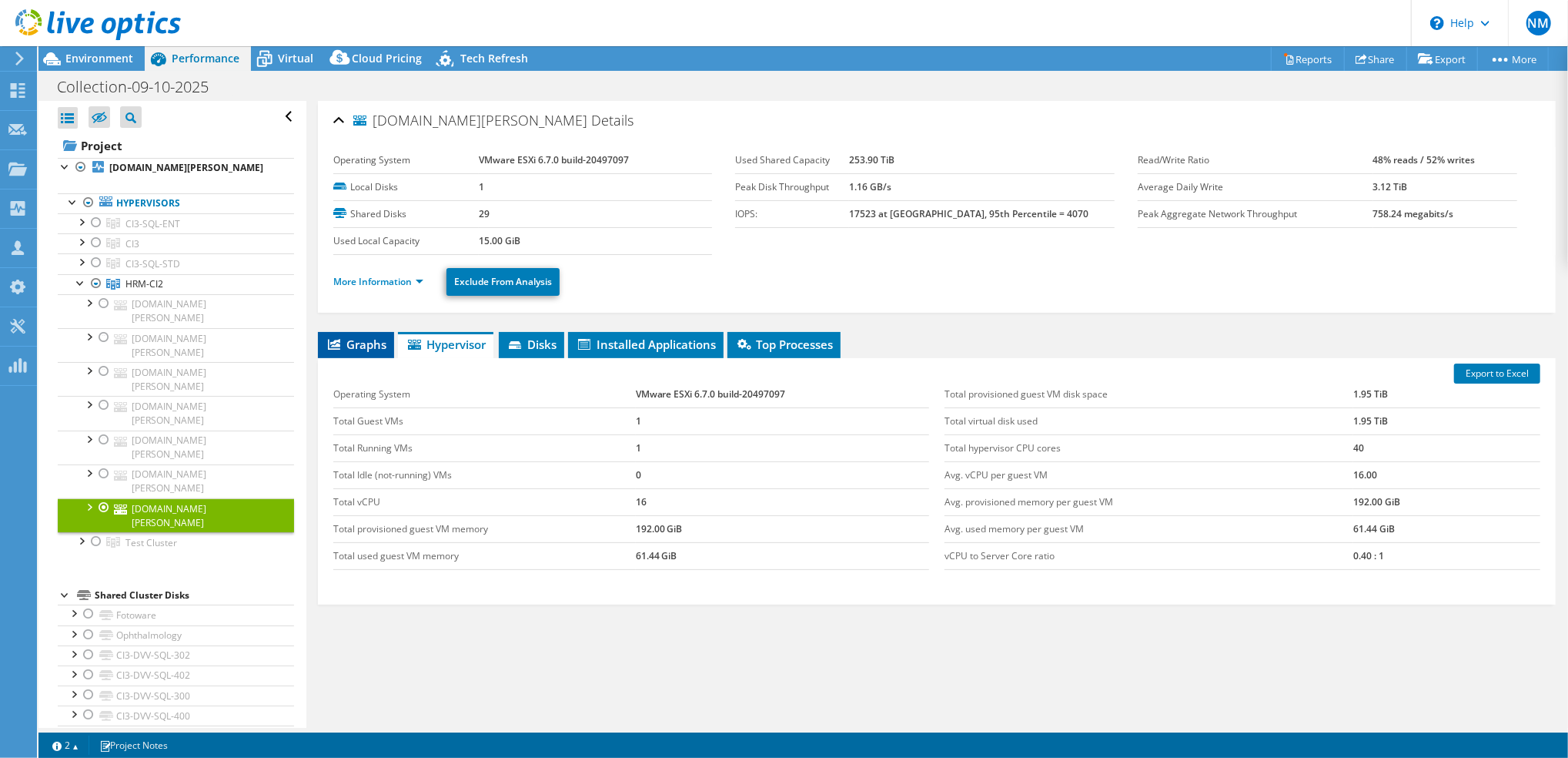
click at [377, 348] on span "Graphs" at bounding box center [355, 343] width 61 height 15
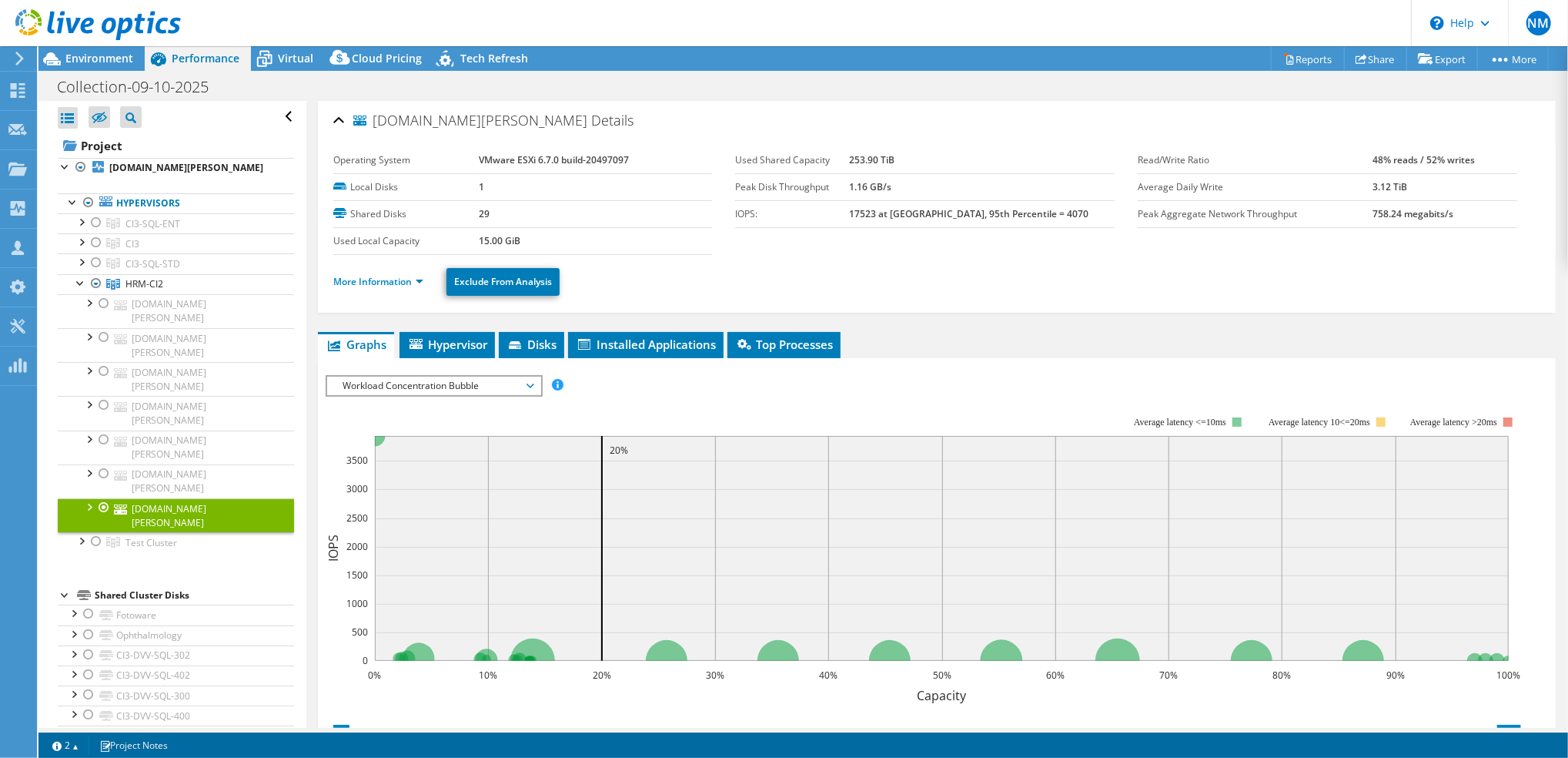
click at [475, 391] on span "Workload Concentration Bubble" at bounding box center [434, 386] width 198 height 19
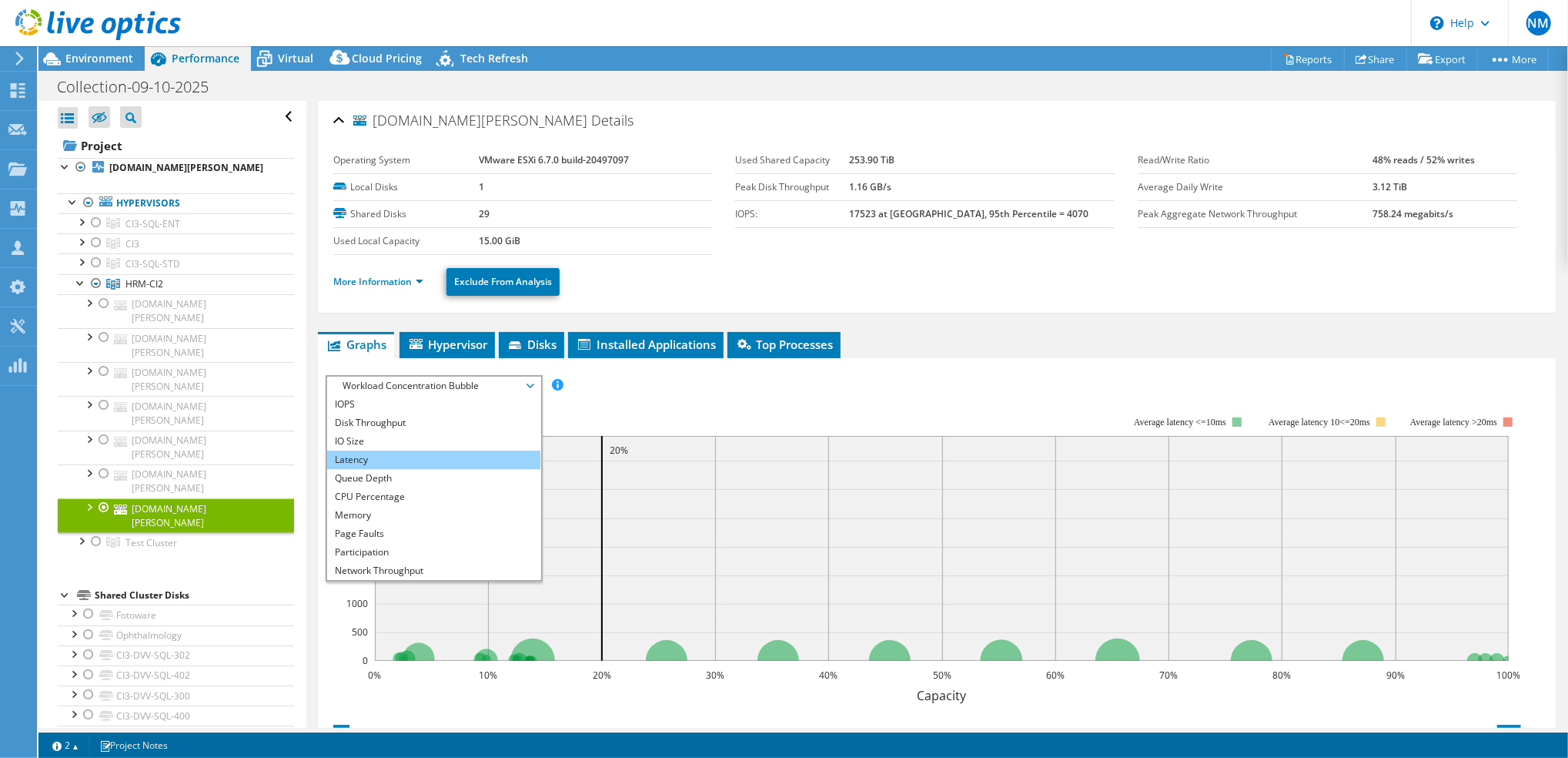
click at [359, 454] on li "Latency" at bounding box center [434, 460] width 213 height 19
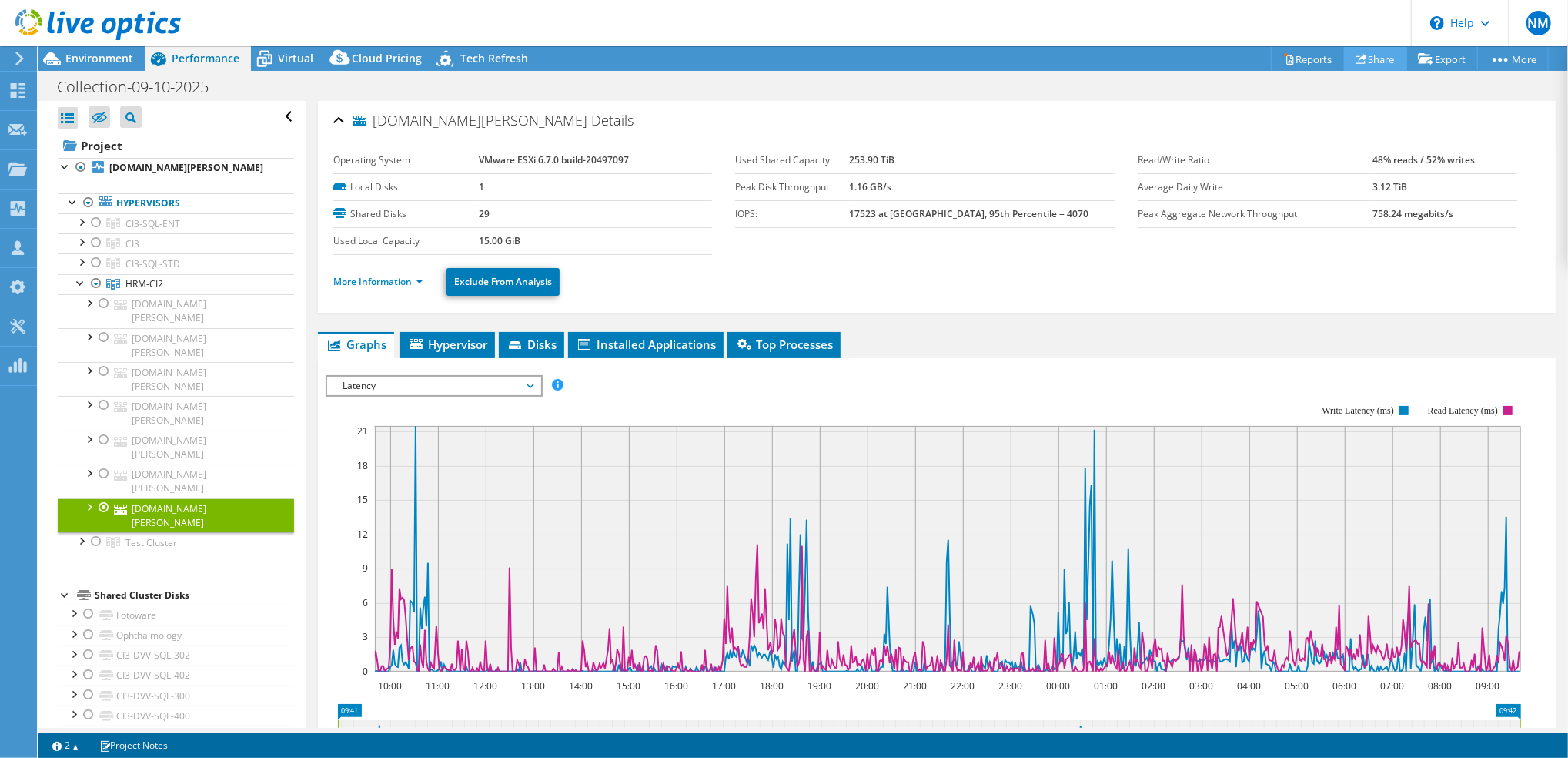
click at [1370, 57] on link "Share" at bounding box center [1376, 58] width 63 height 24
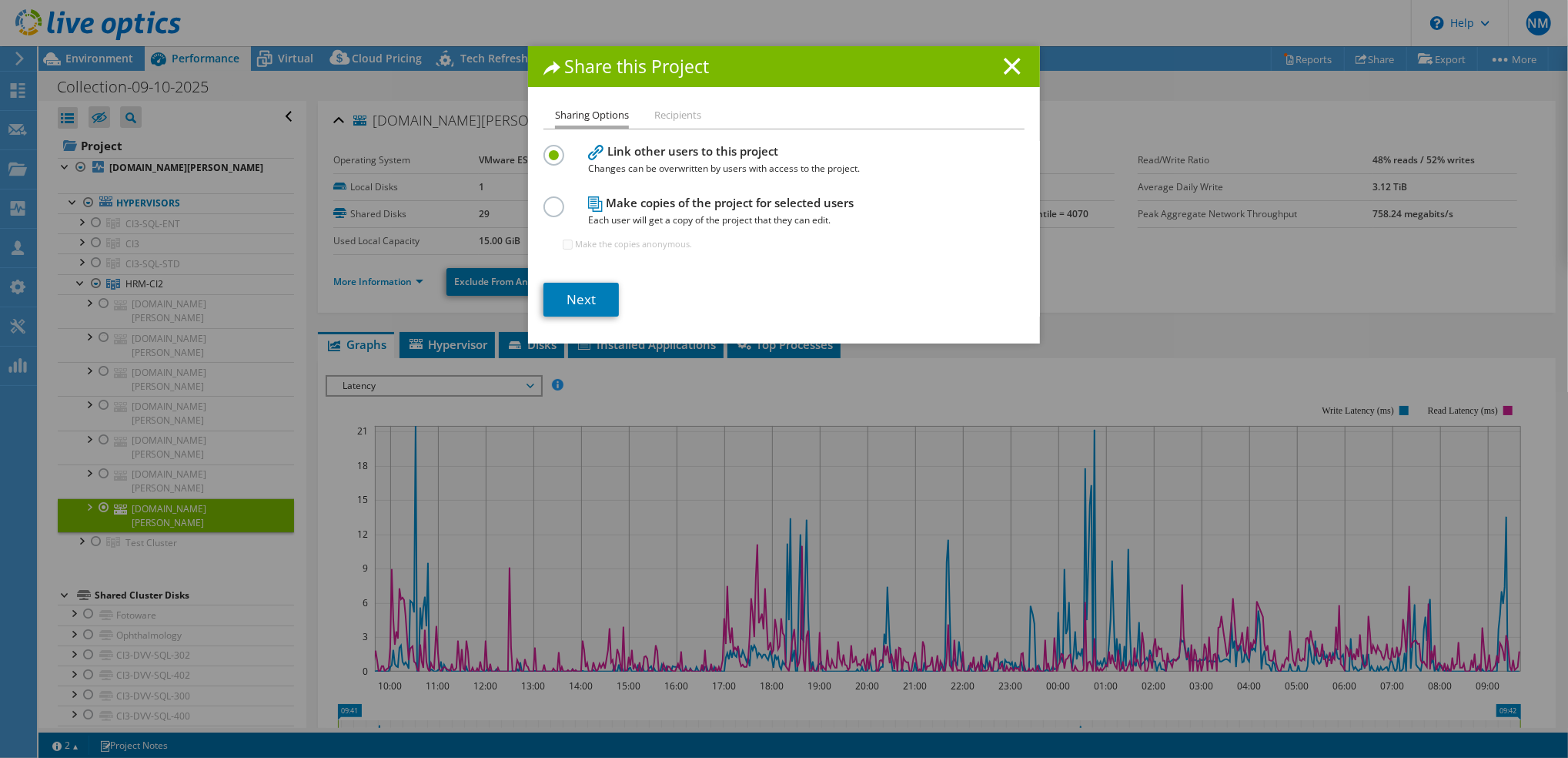
click at [543, 200] on label at bounding box center [556, 199] width 27 height 4
click at [0, 0] on input "radio" at bounding box center [0, 0] width 0 height 0
click at [576, 293] on link "Next" at bounding box center [581, 299] width 76 height 34
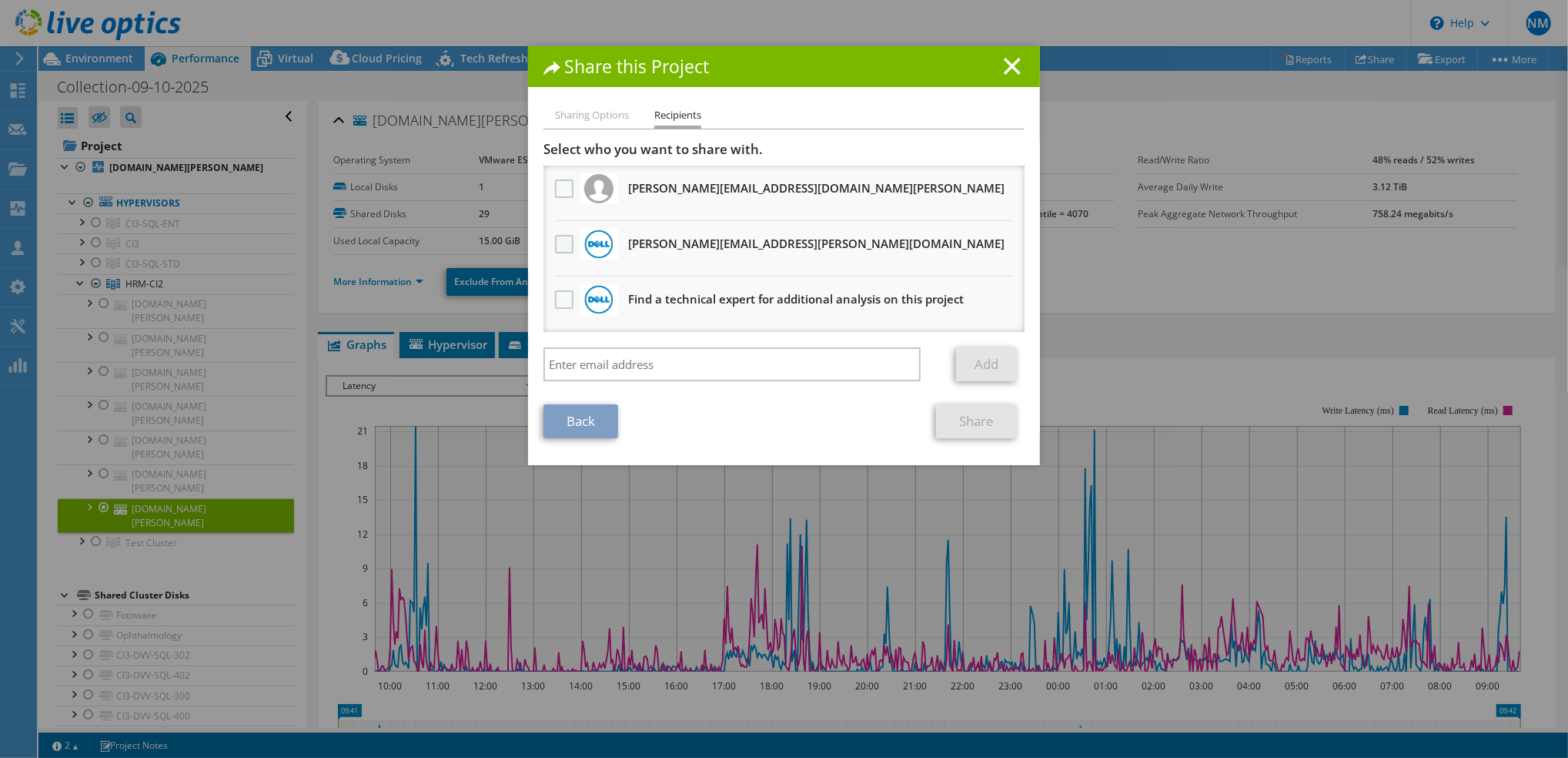
click at [558, 245] on label at bounding box center [565, 244] width 22 height 19
click at [0, 0] on input "checkbox" at bounding box center [0, 0] width 0 height 0
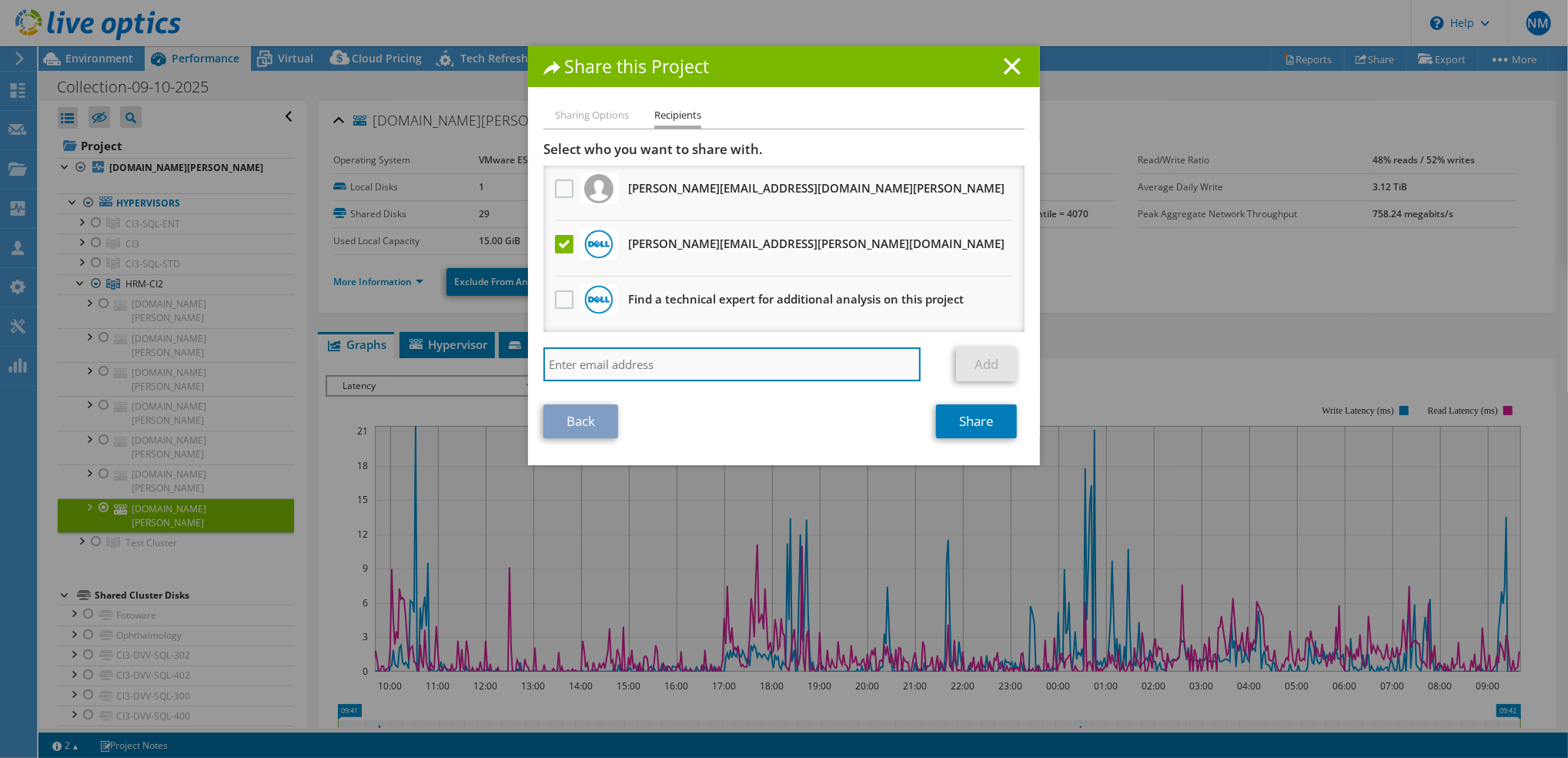
click at [638, 364] on input "search" at bounding box center [732, 364] width 377 height 34
type input "richard.gracie@dell.com"
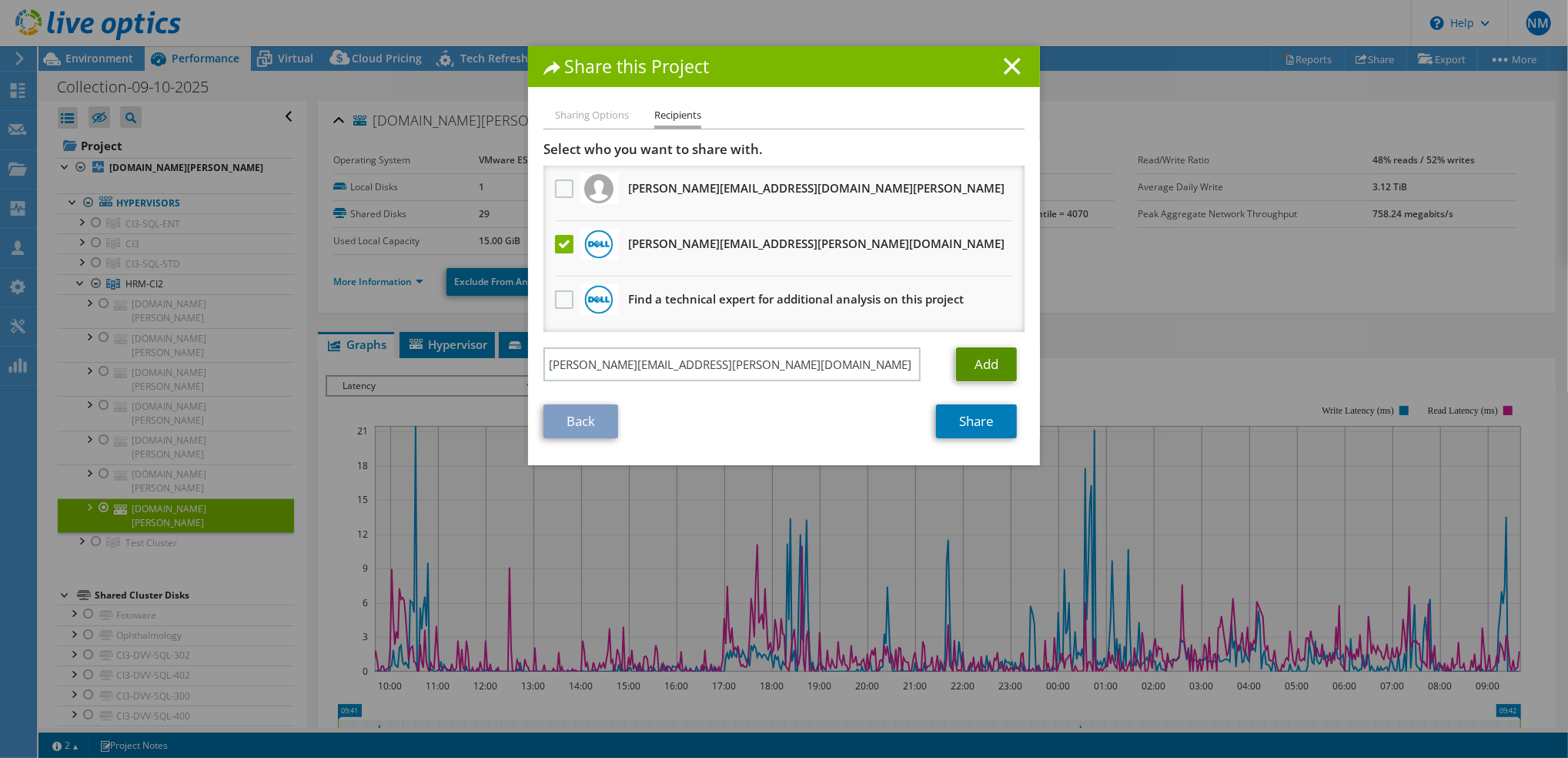
click at [986, 356] on link "Add" at bounding box center [986, 364] width 61 height 34
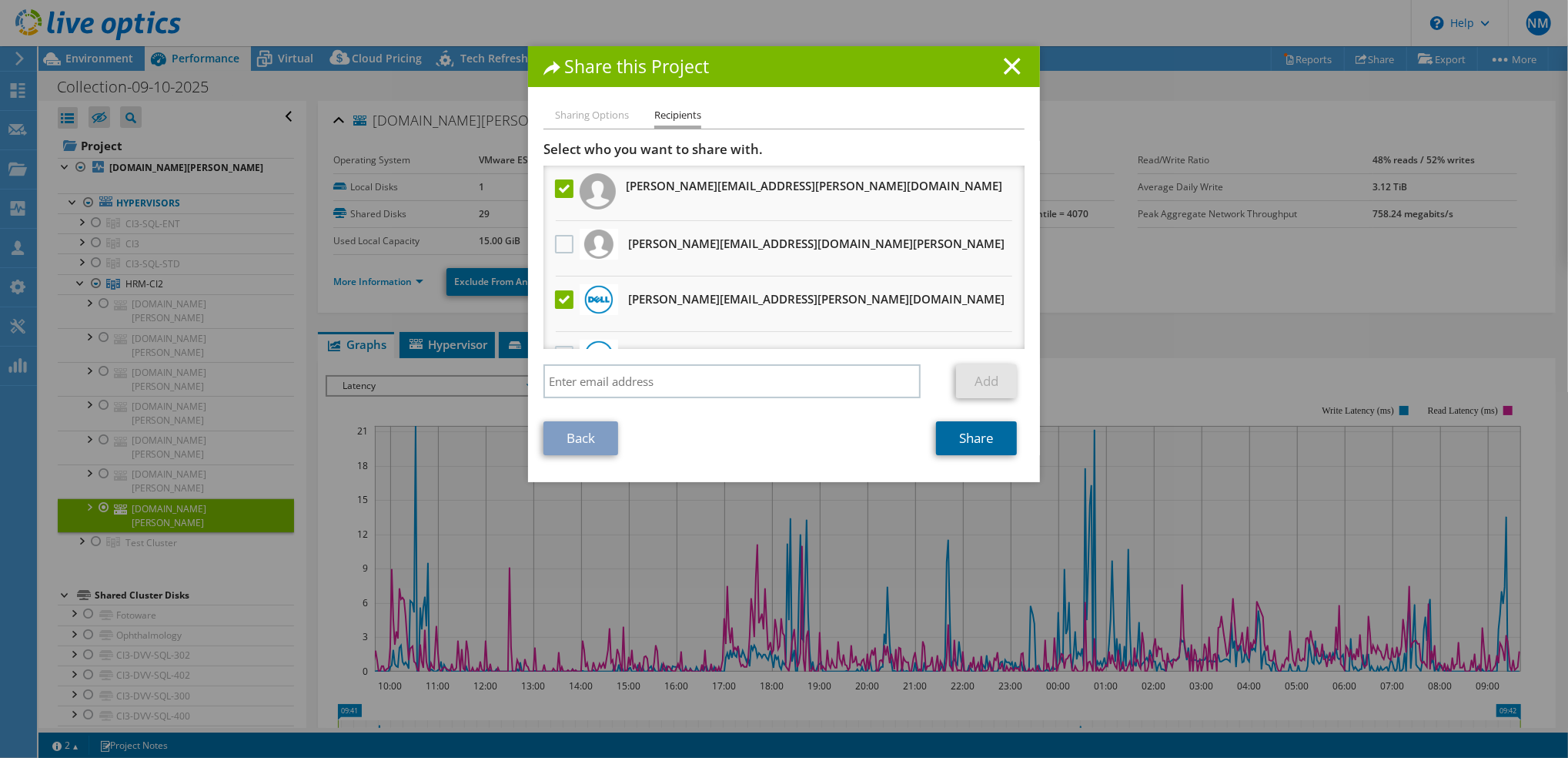
click at [975, 443] on link "Share" at bounding box center [976, 438] width 81 height 34
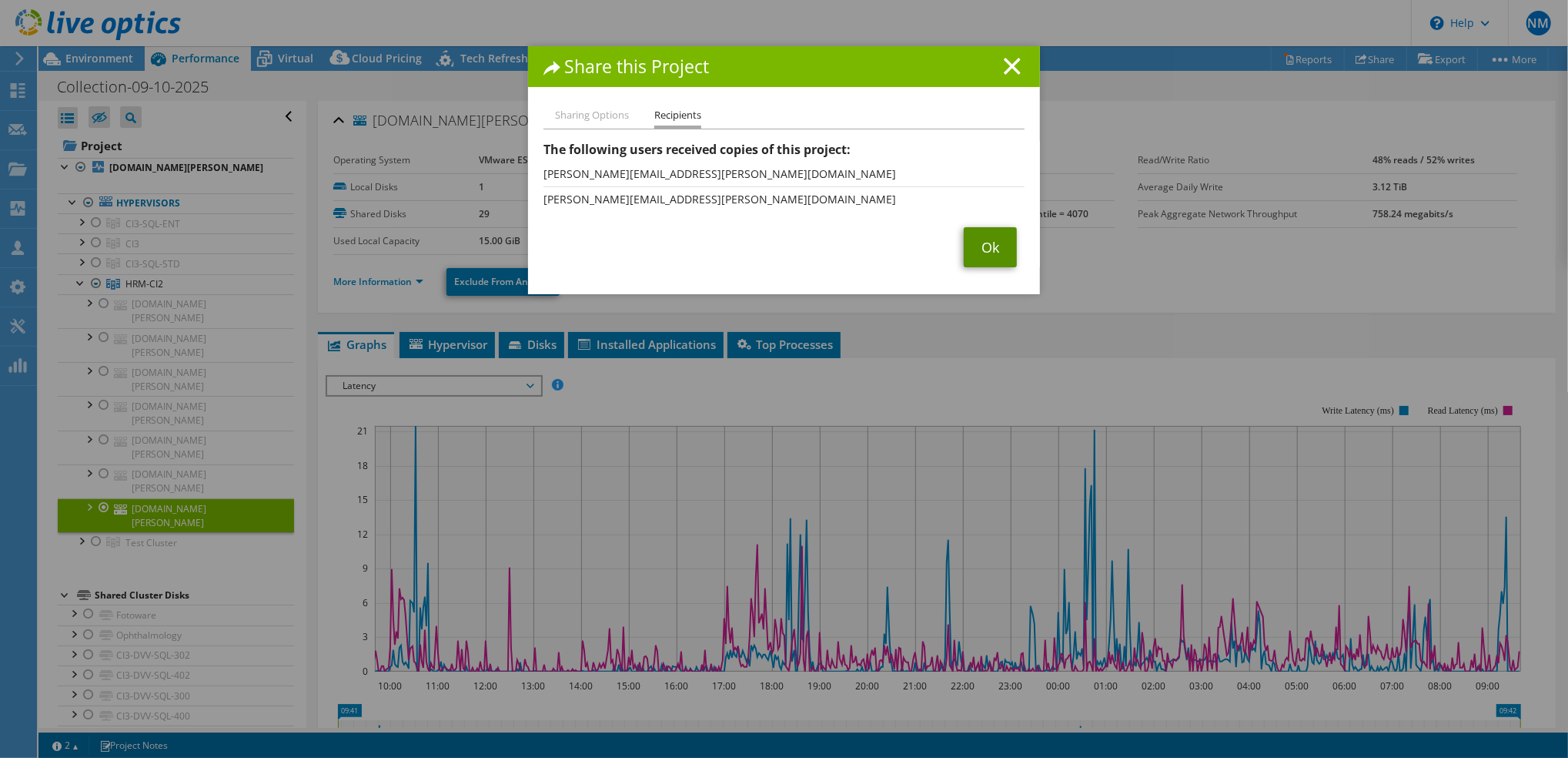
click at [982, 255] on link "Ok" at bounding box center [990, 246] width 53 height 40
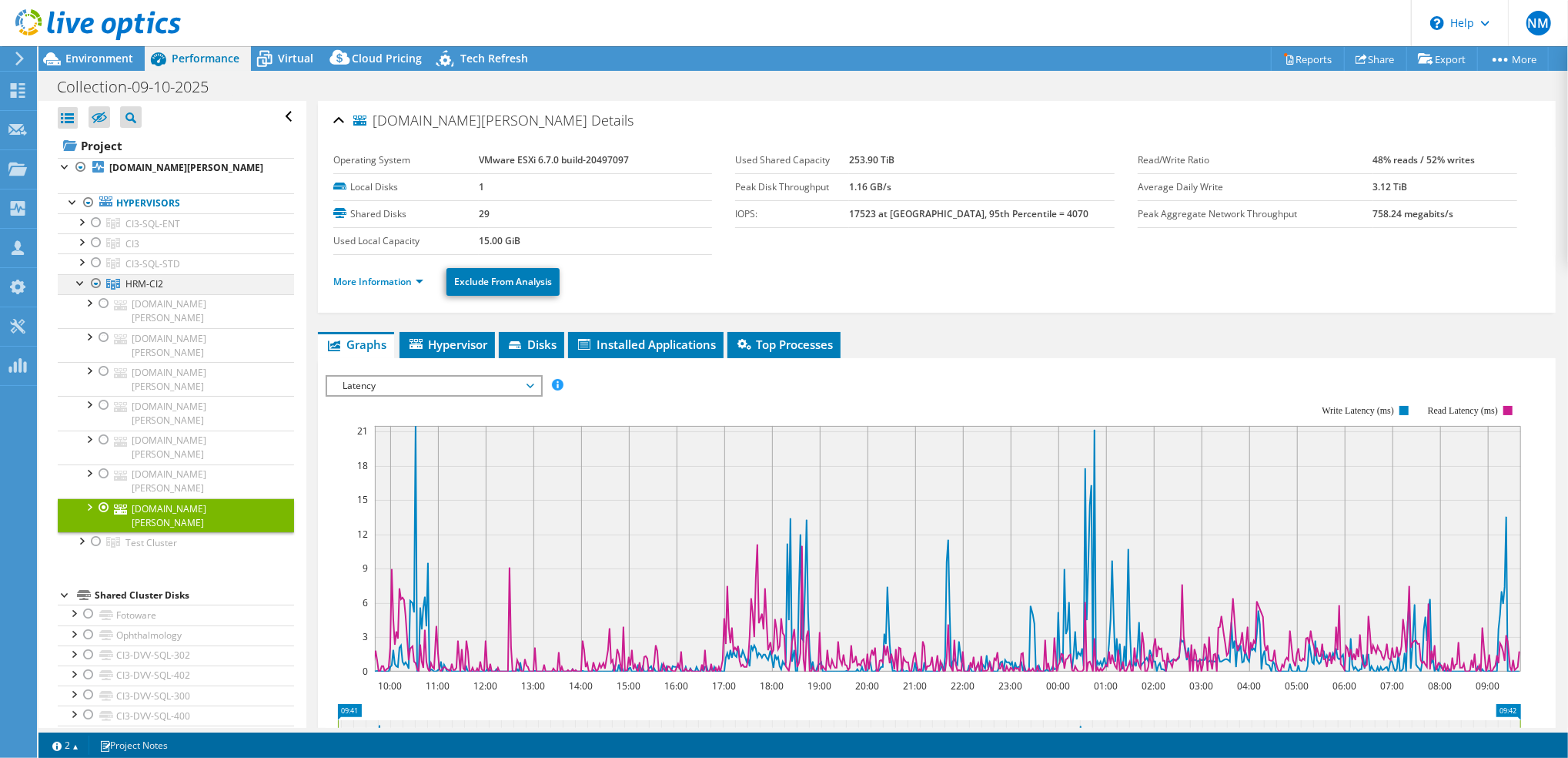
click at [99, 293] on div at bounding box center [95, 283] width 15 height 19
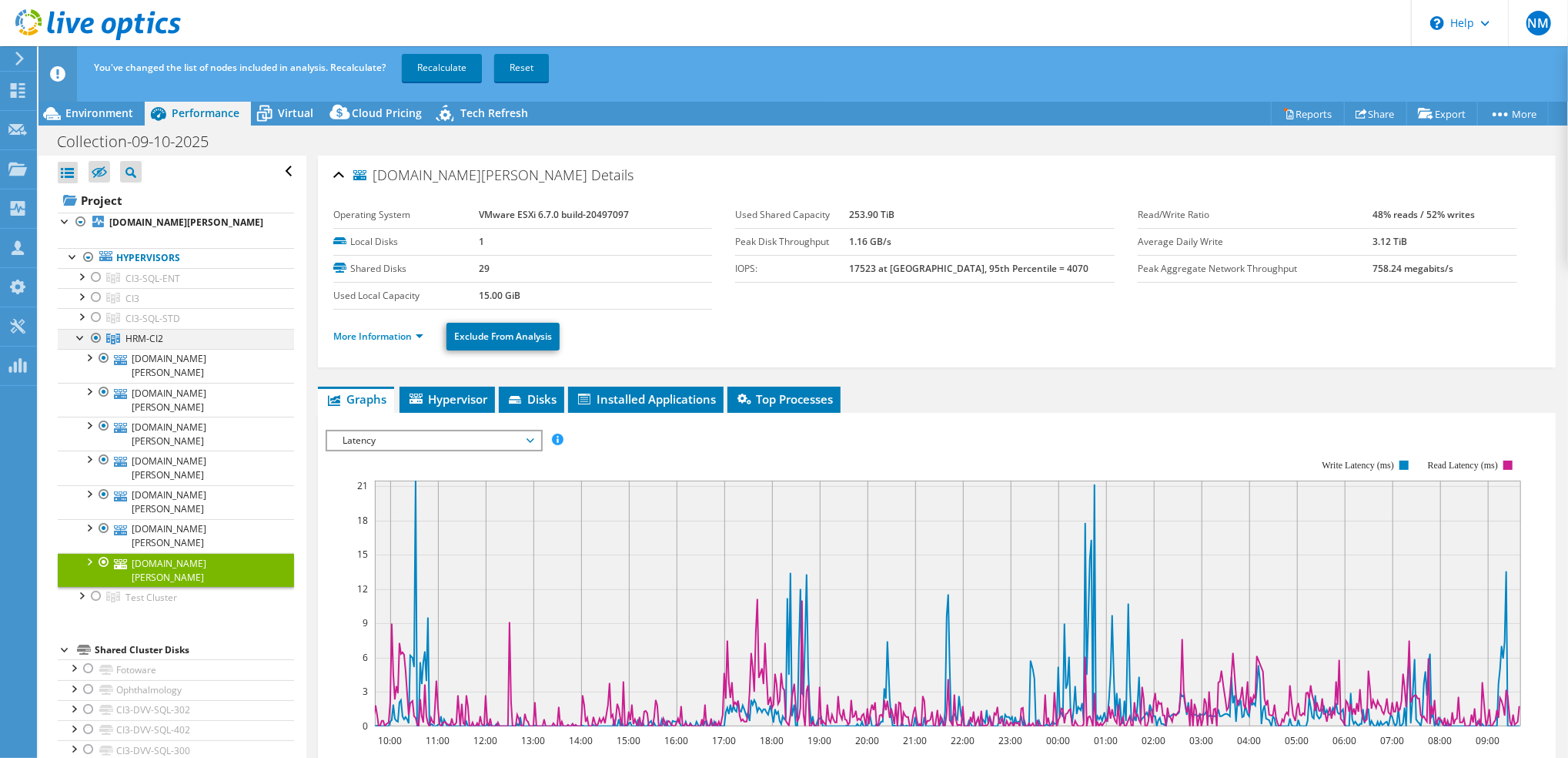
click at [95, 348] on div at bounding box center [95, 338] width 15 height 19
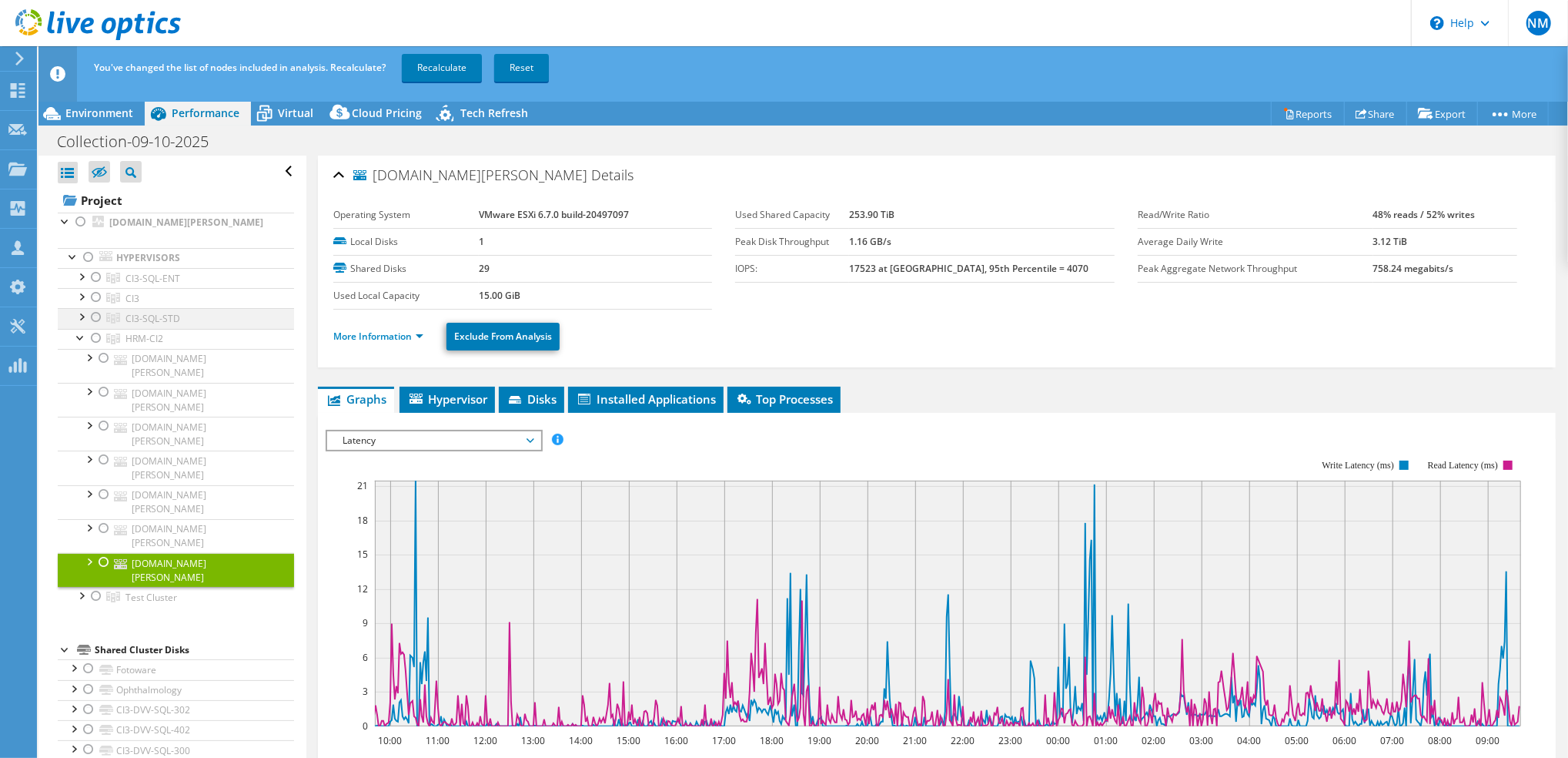
click at [93, 326] on div at bounding box center [95, 317] width 15 height 19
click at [94, 306] on div at bounding box center [95, 296] width 15 height 19
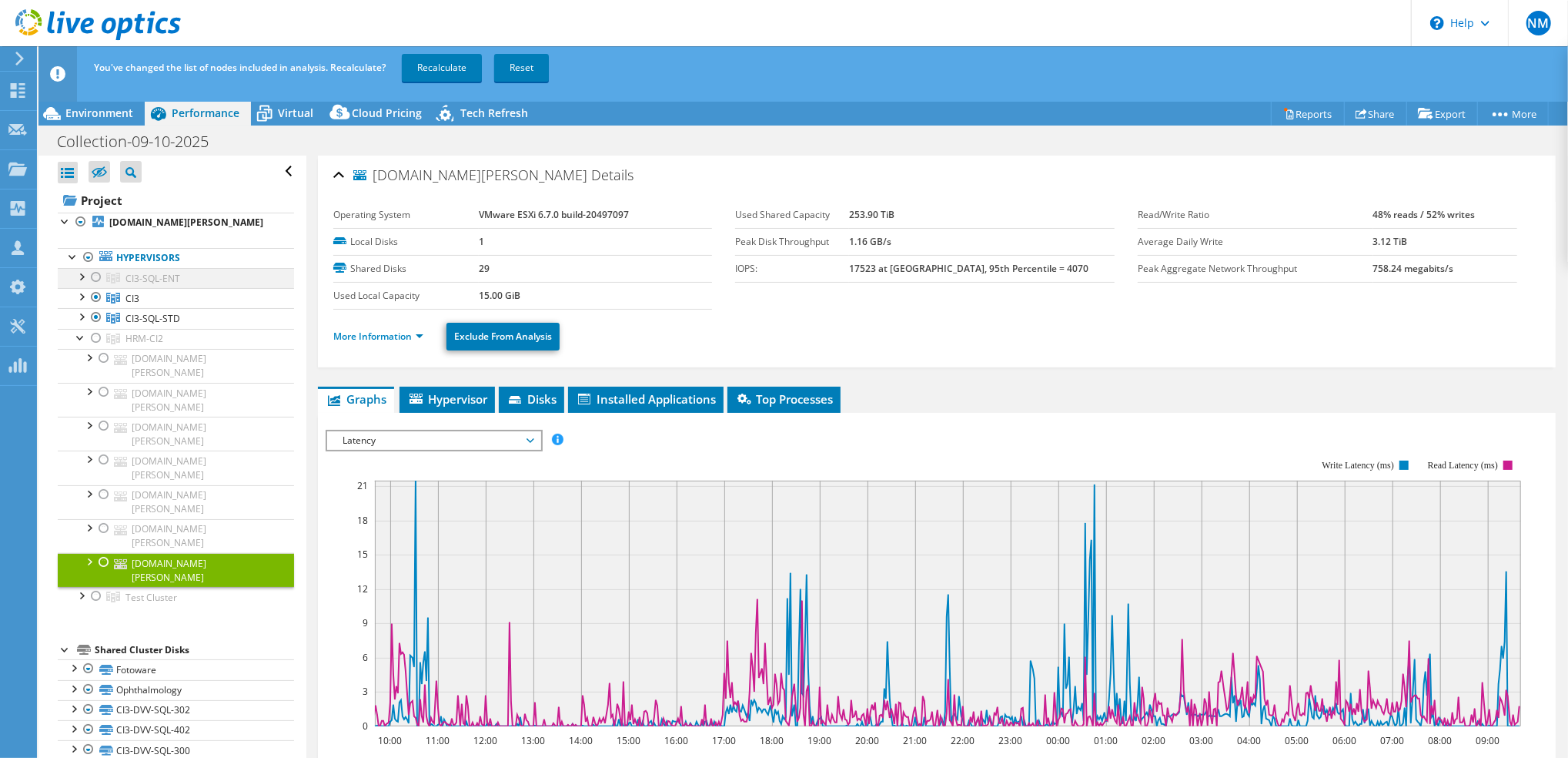
click at [93, 287] on div at bounding box center [95, 277] width 15 height 19
click at [82, 344] on div at bounding box center [80, 336] width 15 height 15
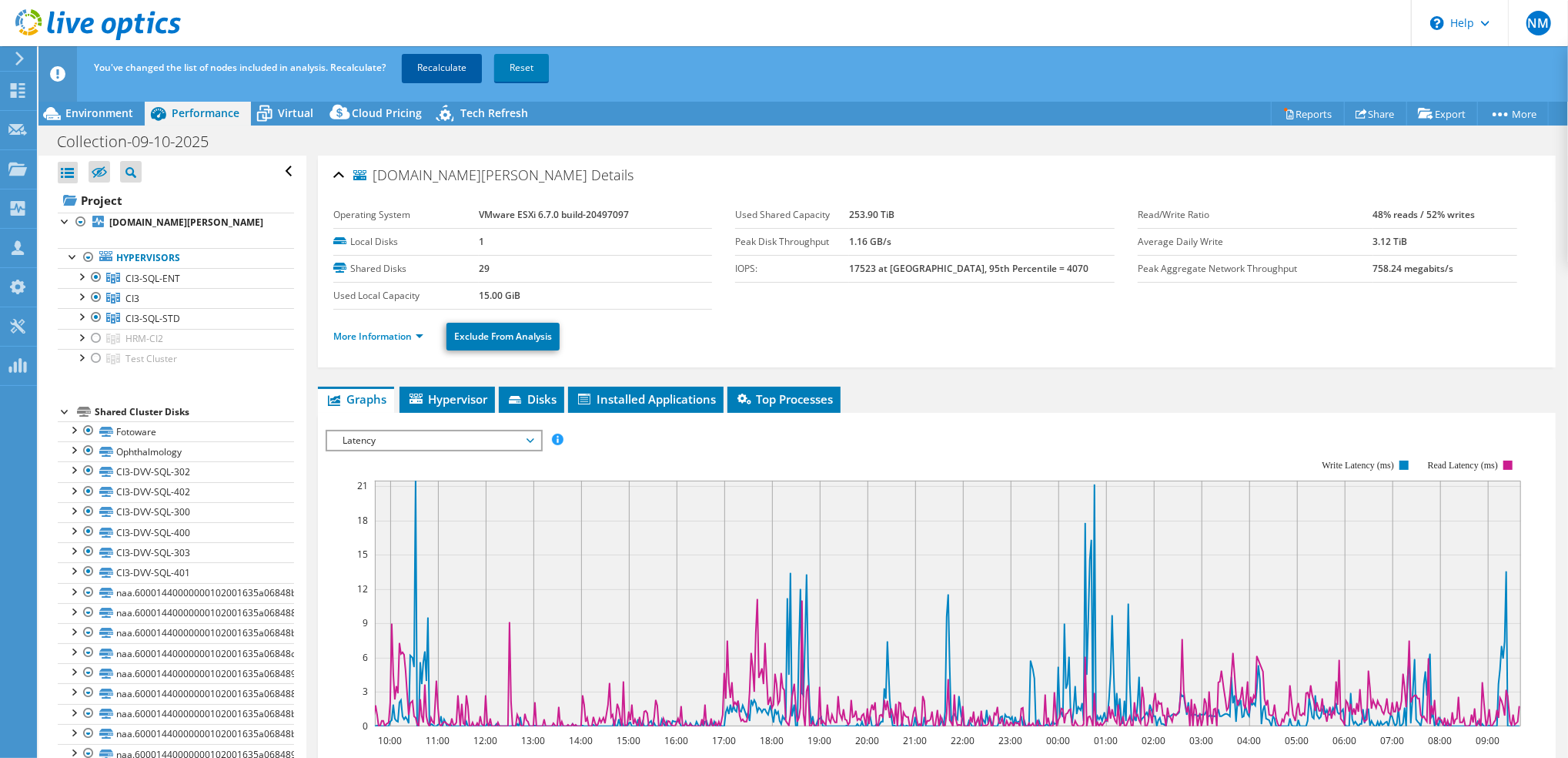
click at [438, 64] on link "Recalculate" at bounding box center [442, 67] width 80 height 27
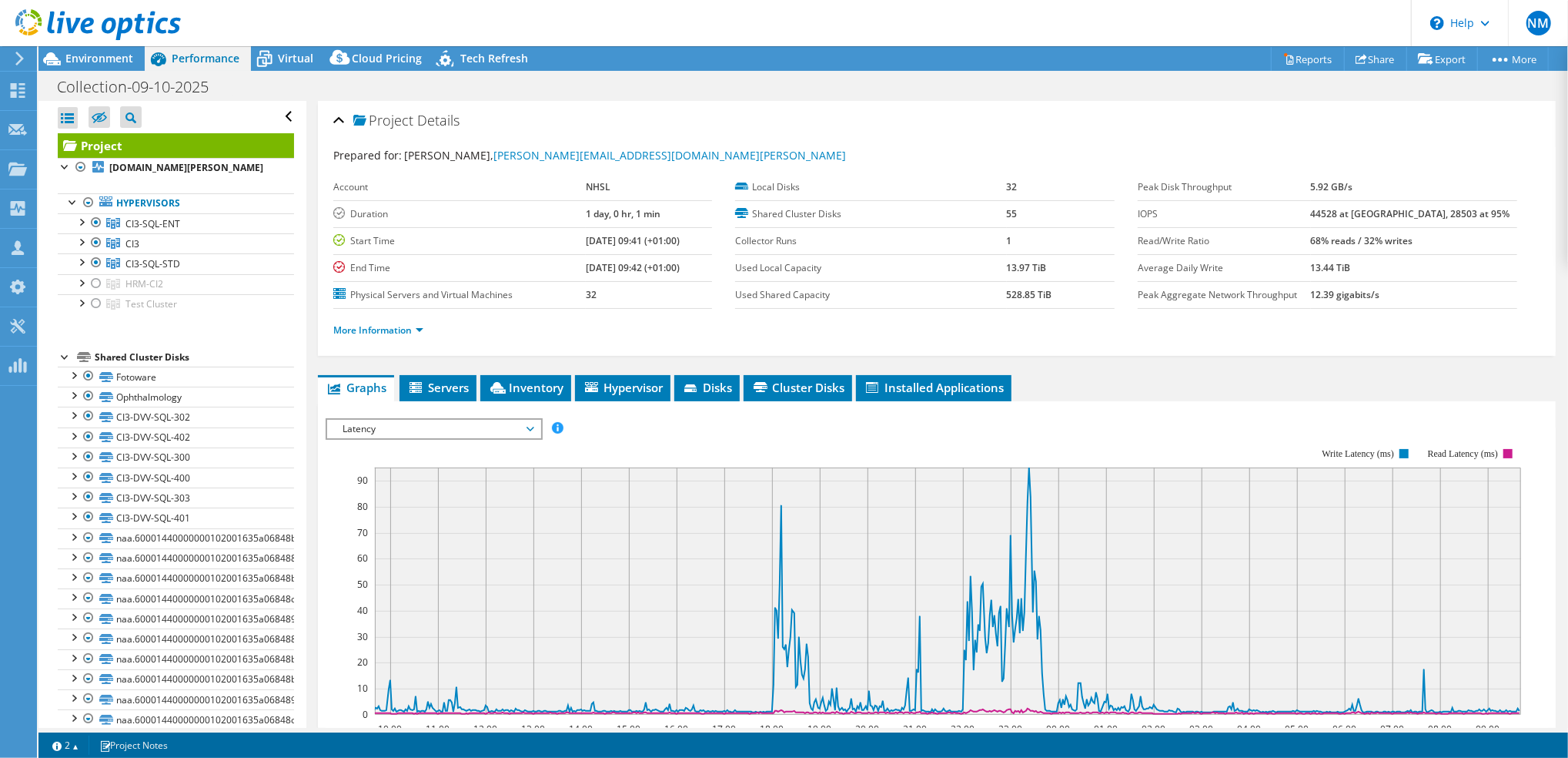
click at [506, 425] on span "Latency" at bounding box center [434, 429] width 198 height 19
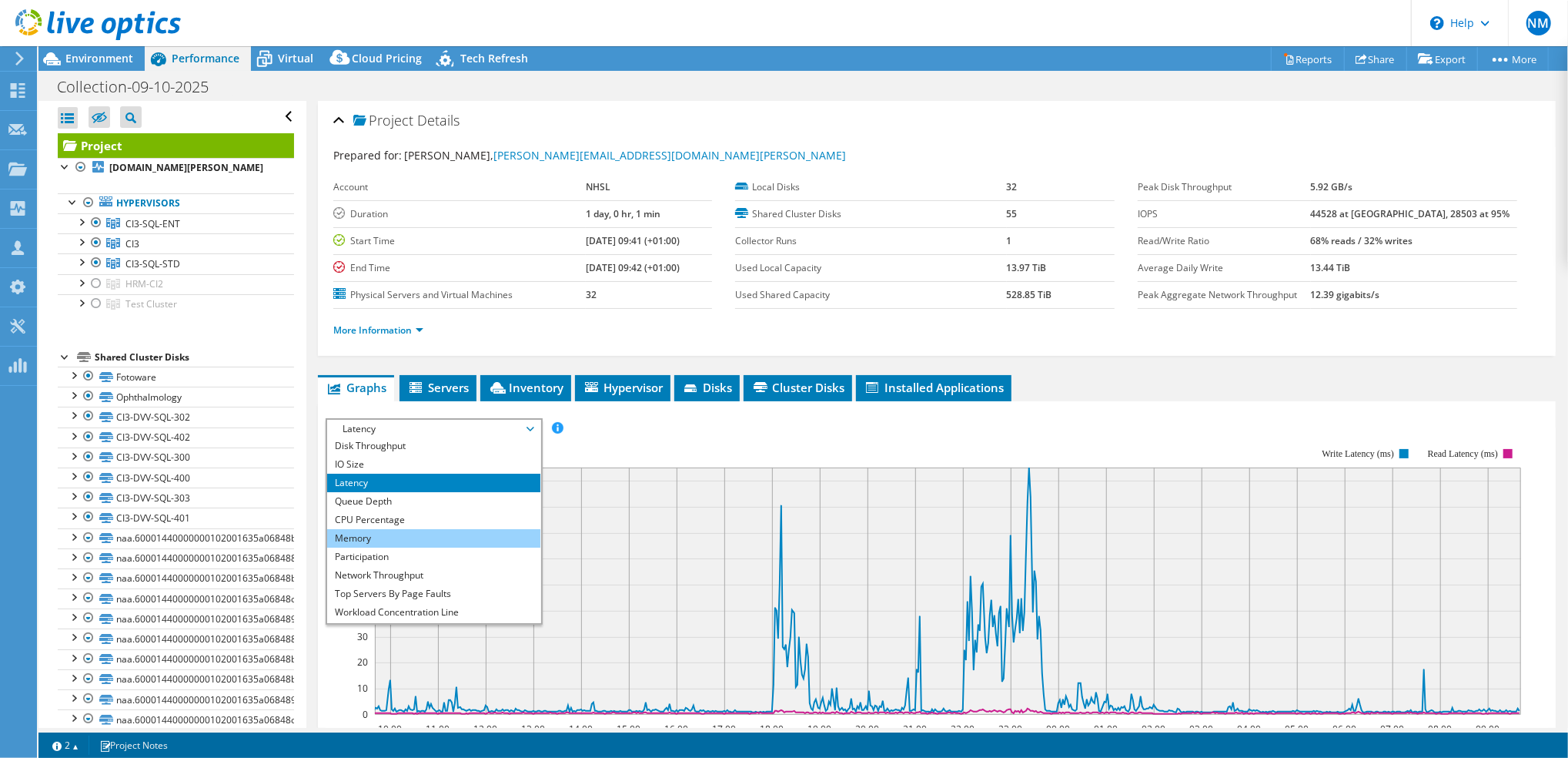
scroll to position [56, 0]
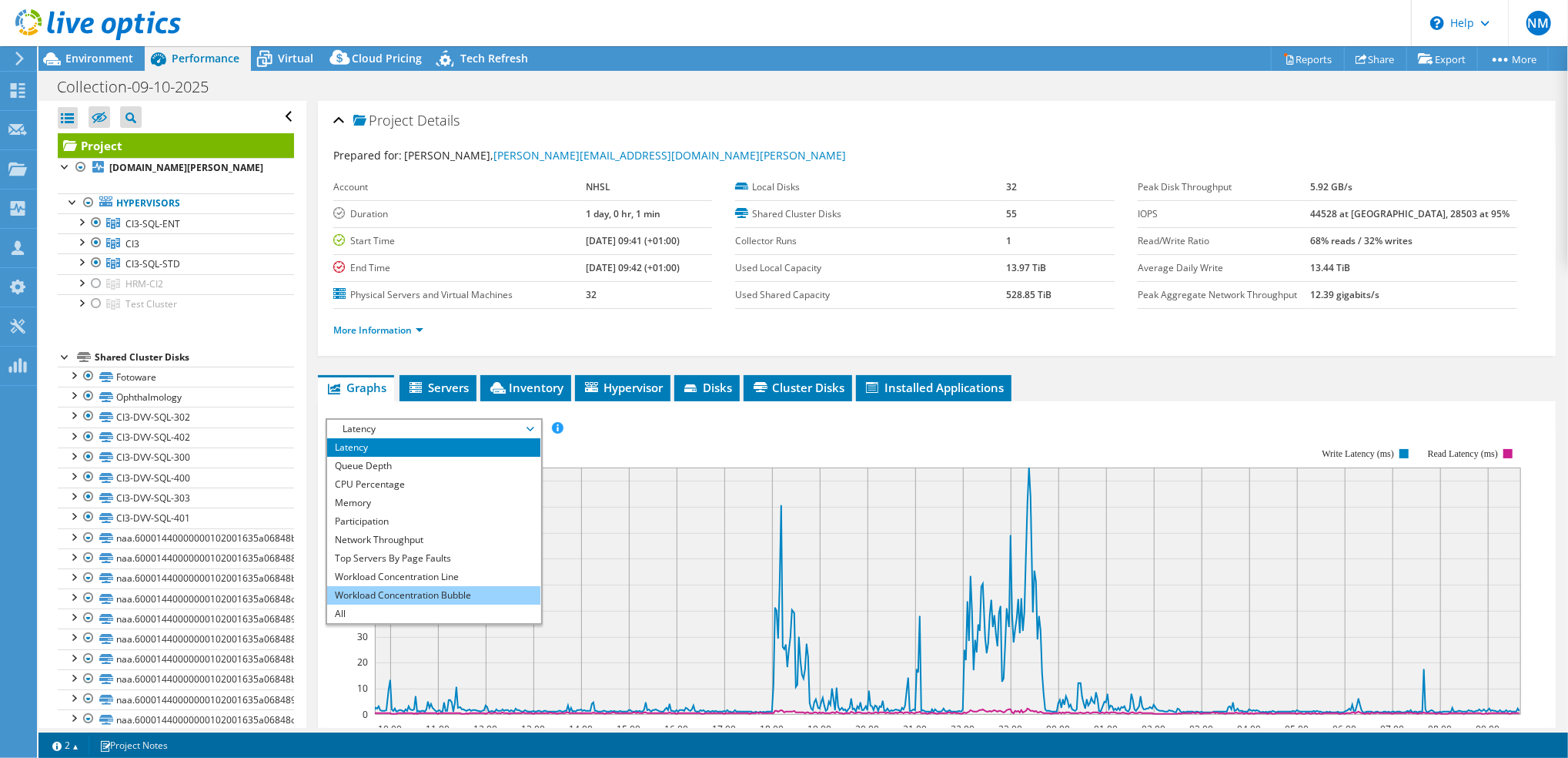
click at [414, 591] on li "Workload Concentration Bubble" at bounding box center [434, 595] width 213 height 19
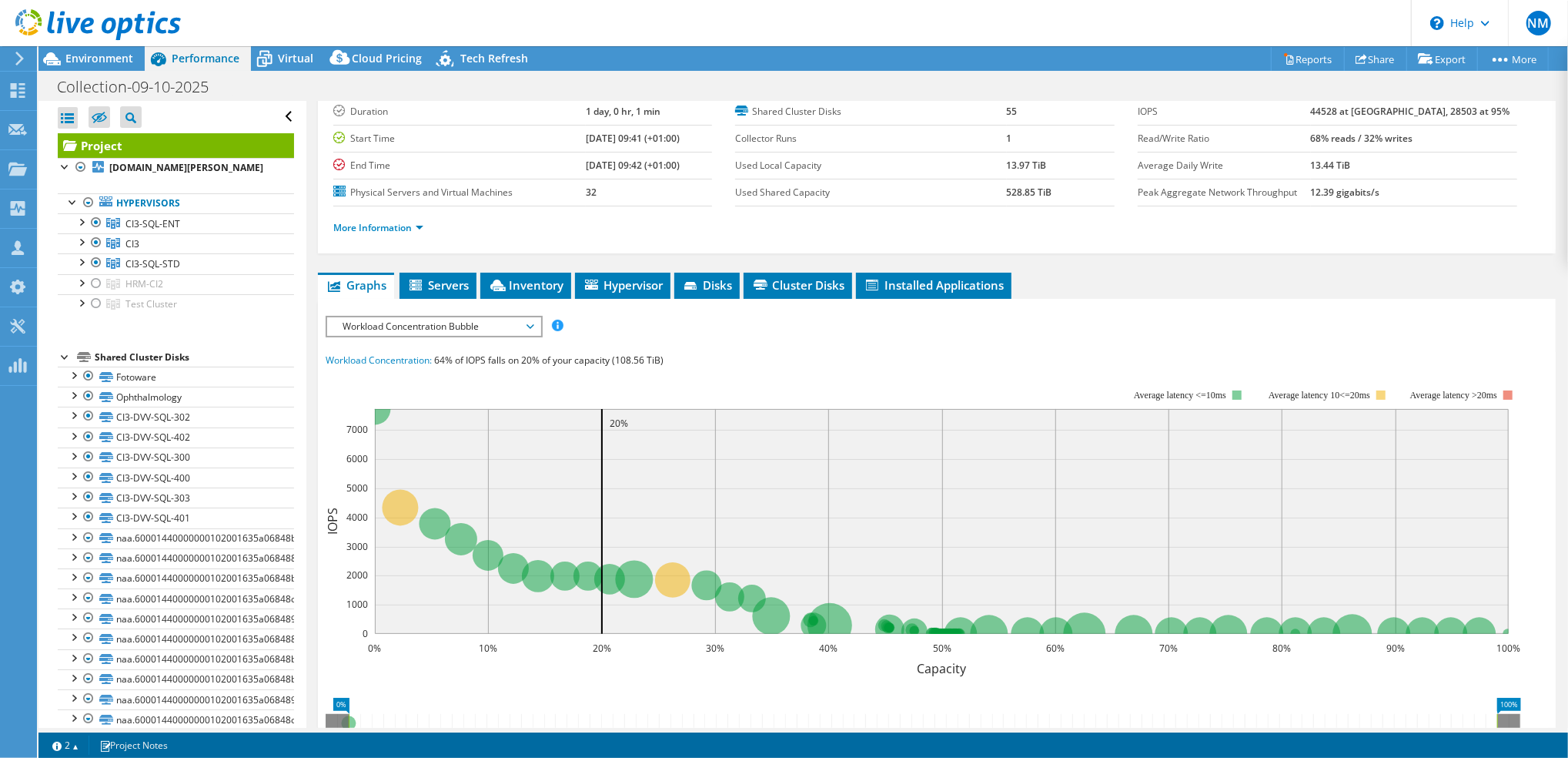
scroll to position [0, 0]
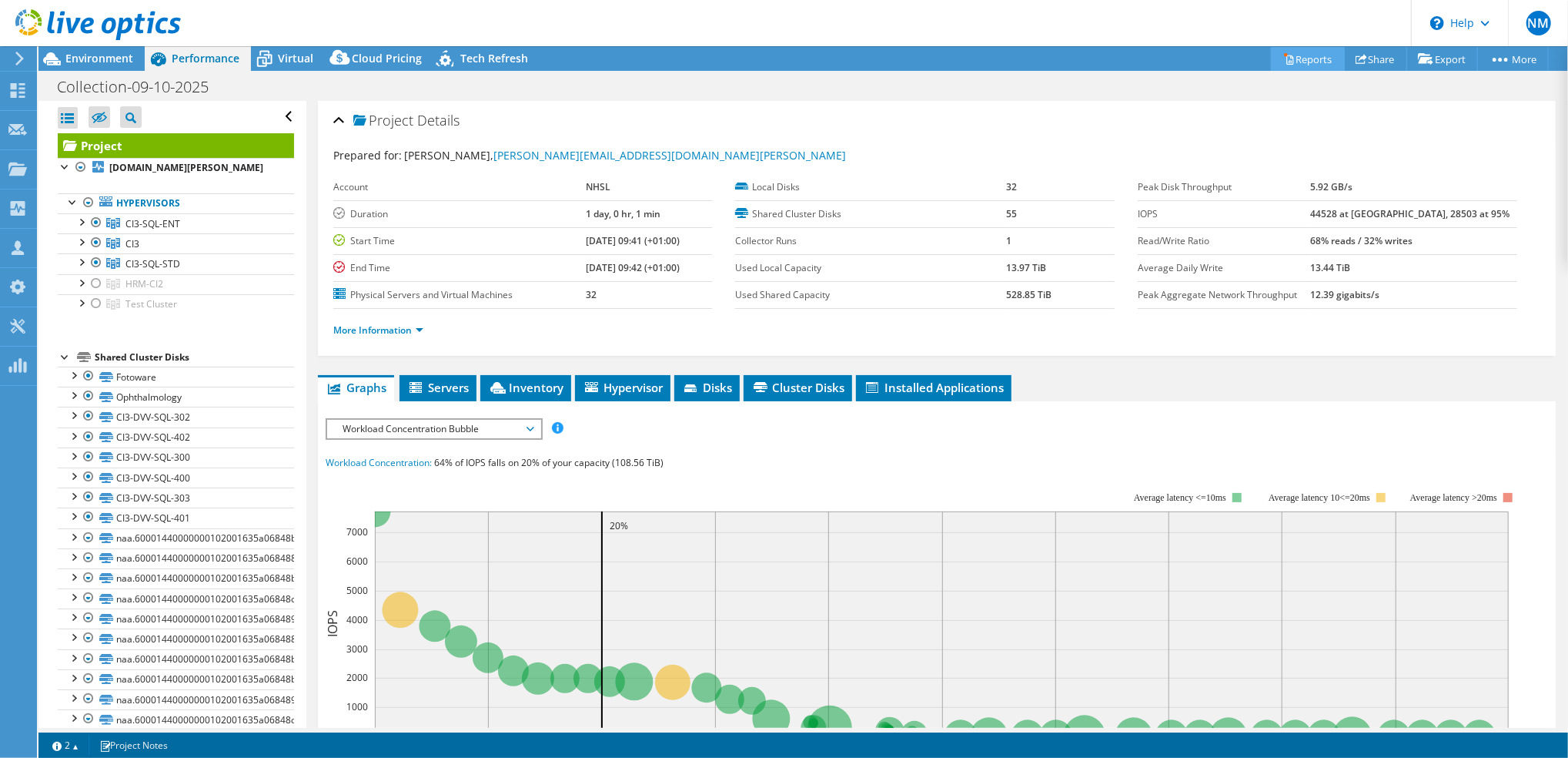
click at [1306, 61] on link "Reports" at bounding box center [1308, 58] width 74 height 24
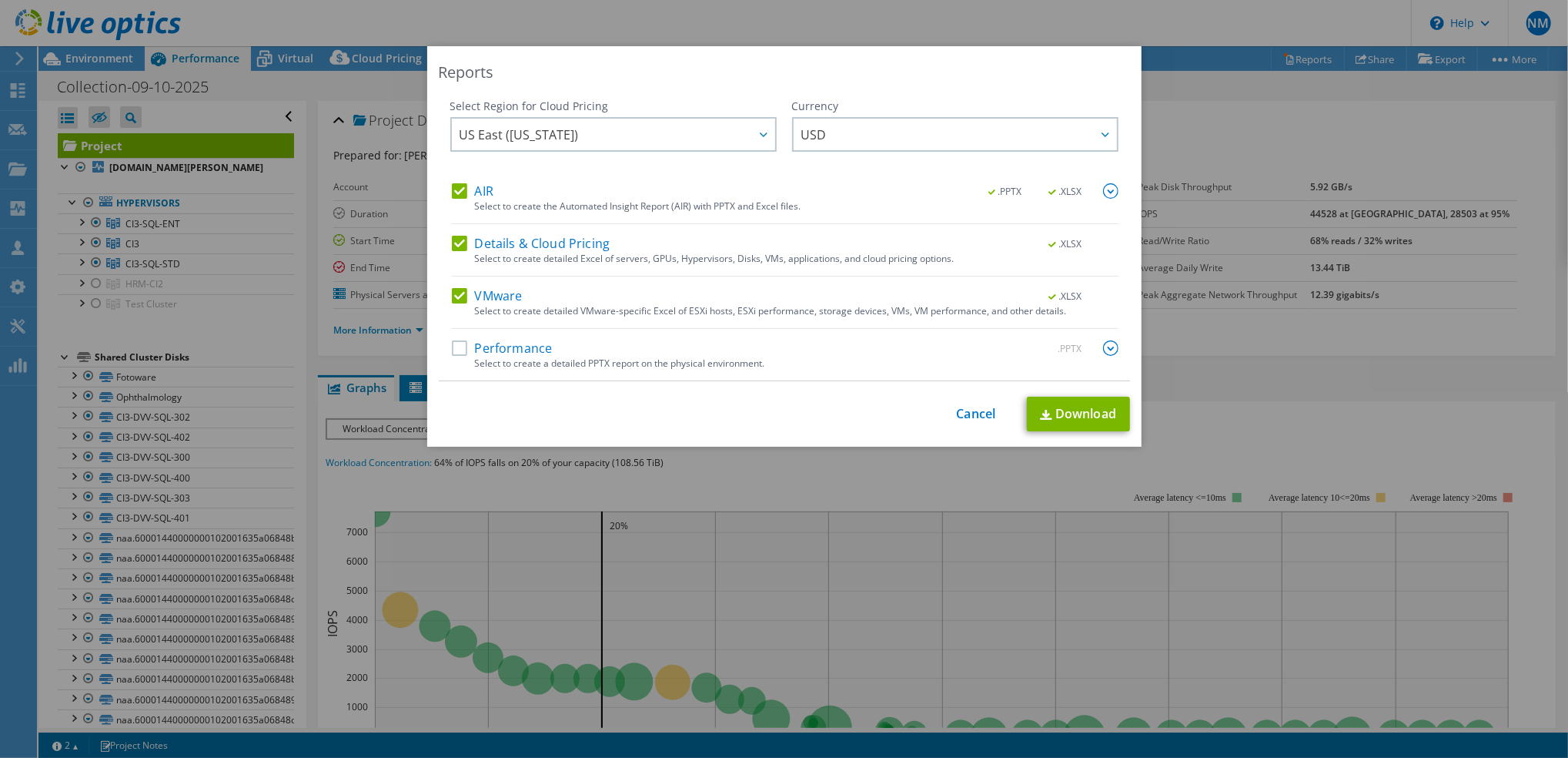
click at [461, 349] on label "Performance" at bounding box center [502, 348] width 101 height 15
click at [0, 0] on input "Performance" at bounding box center [0, 0] width 0 height 0
click at [1103, 355] on img at bounding box center [1110, 348] width 15 height 15
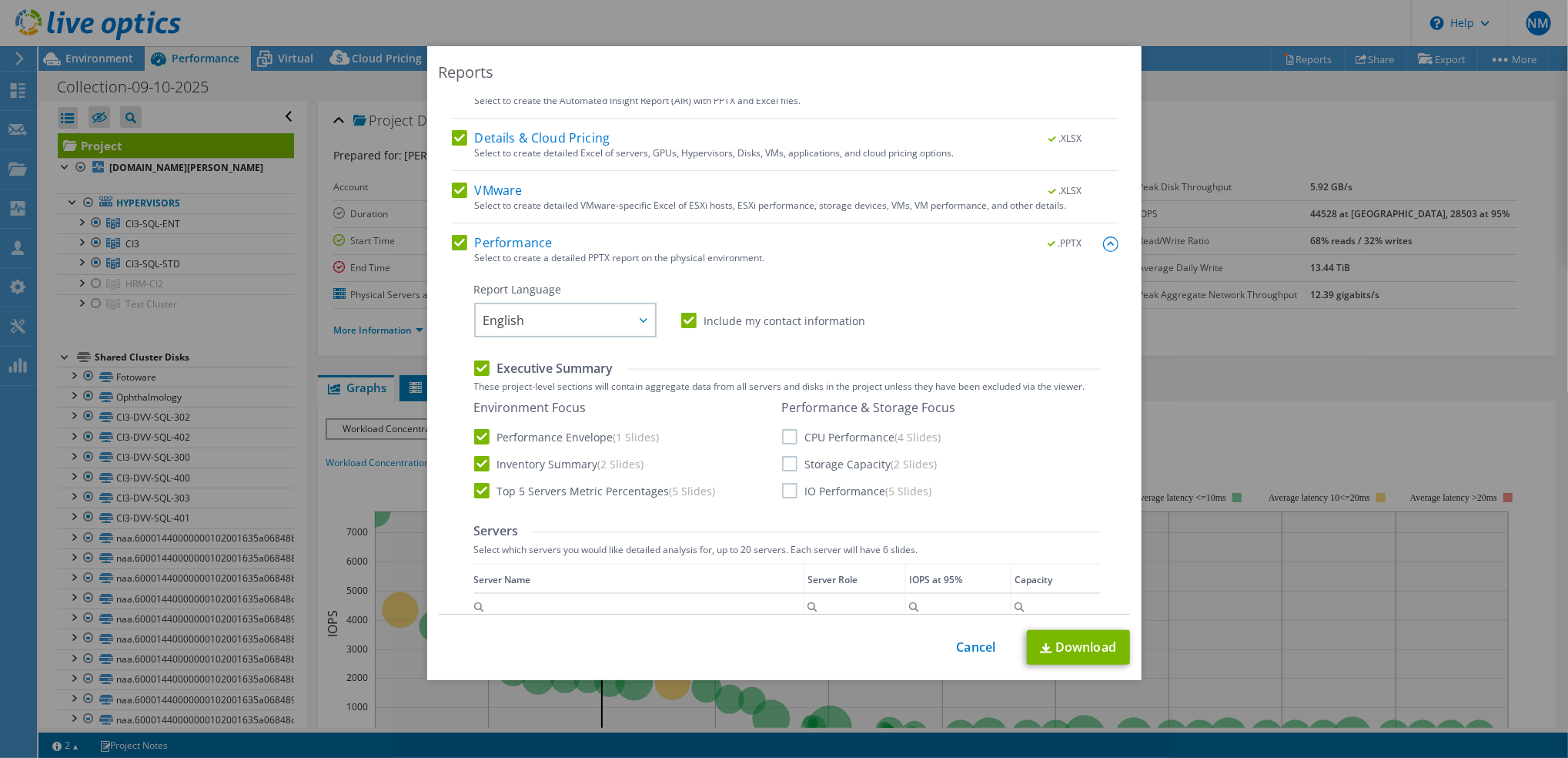
scroll to position [102, 0]
click at [803, 436] on label "CPU Performance (4 Slides)" at bounding box center [862, 439] width 160 height 15
click at [0, 0] on input "CPU Performance (4 Slides)" at bounding box center [0, 0] width 0 height 0
click at [789, 462] on label "Storage Capacity (2 Slides)" at bounding box center [860, 466] width 155 height 15
click at [0, 0] on input "Storage Capacity (2 Slides)" at bounding box center [0, 0] width 0 height 0
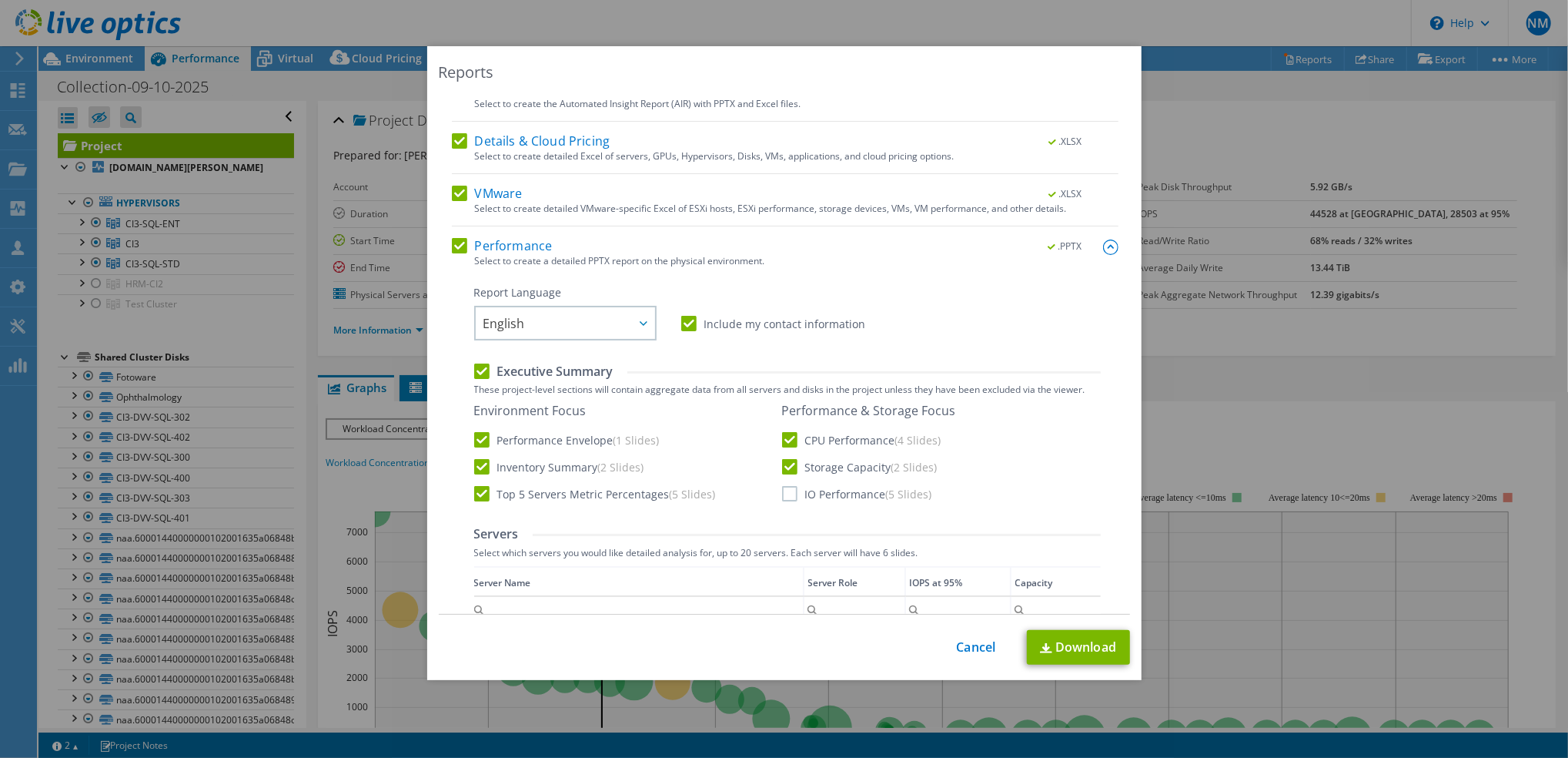
click at [786, 490] on label "IO Performance (5 Slides)" at bounding box center [857, 493] width 150 height 15
click at [0, 0] on input "IO Performance (5 Slides)" at bounding box center [0, 0] width 0 height 0
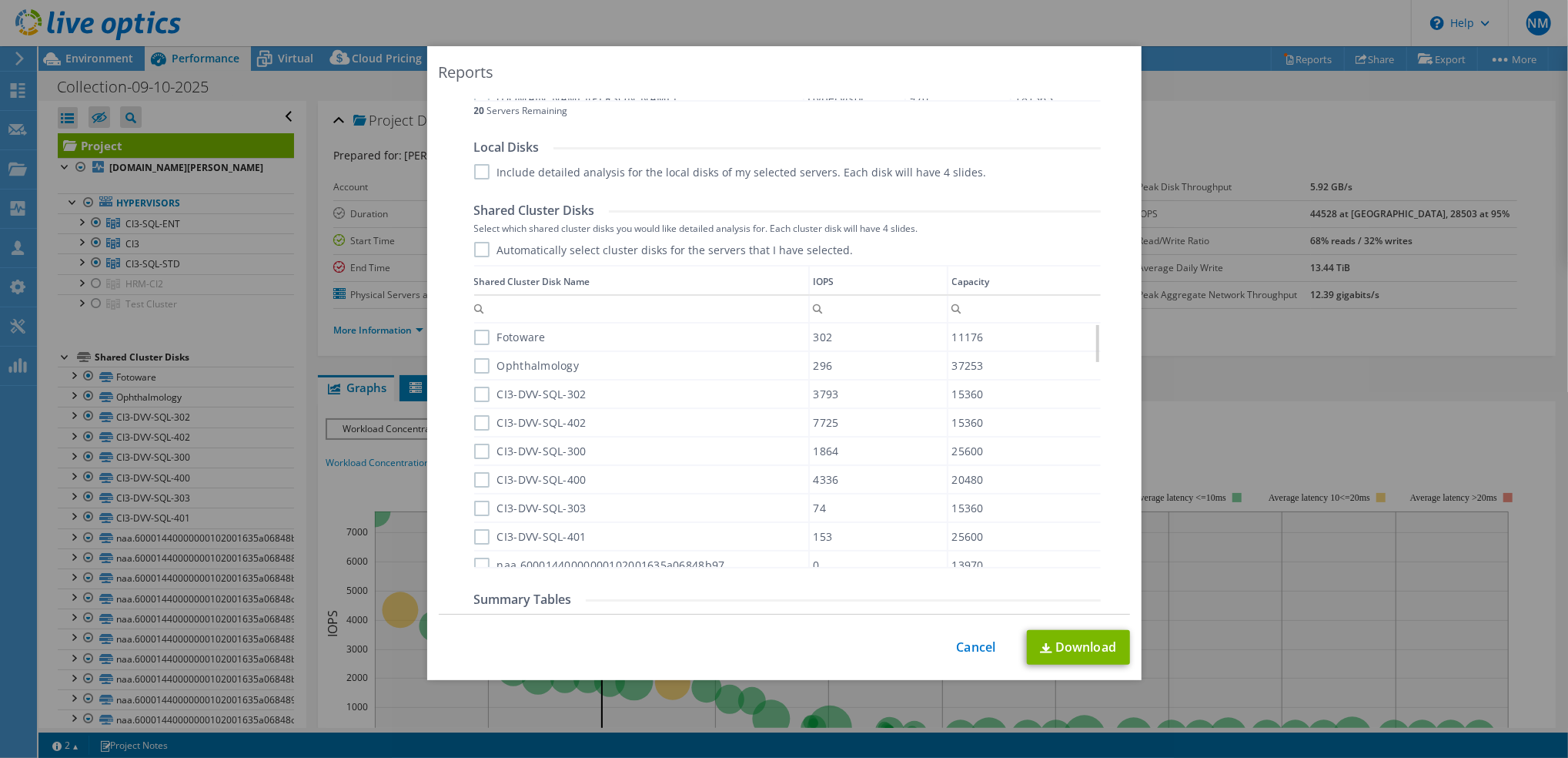
scroll to position [966, 0]
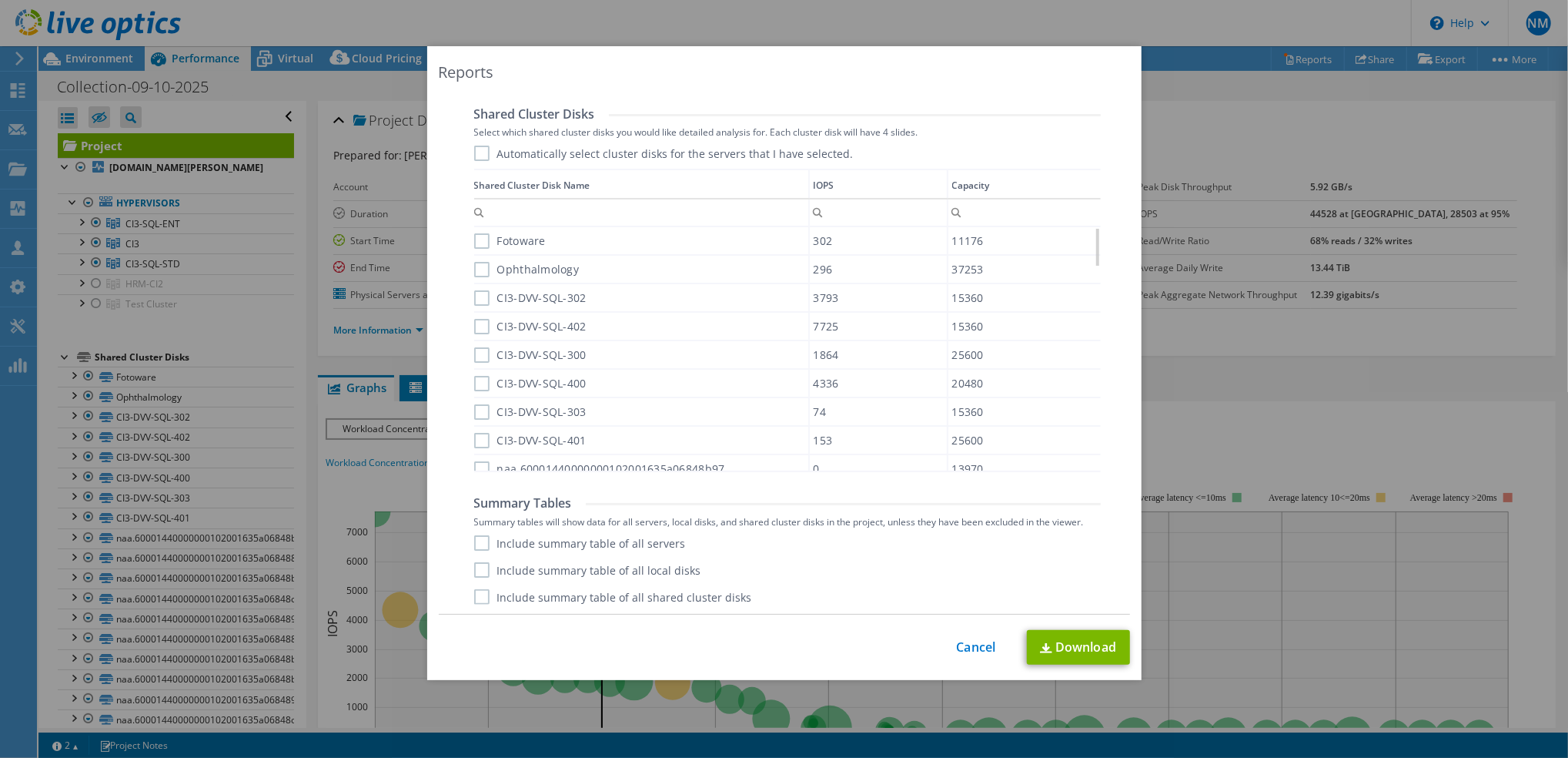
click at [509, 549] on div "Include summary table of all servers Include summary table of all local disks I…" at bounding box center [788, 570] width 627 height 70
click at [551, 543] on label "Include summary table of all servers" at bounding box center [580, 543] width 212 height 15
click at [0, 0] on input "Include summary table of all servers" at bounding box center [0, 0] width 0 height 0
click at [1075, 649] on link "Download" at bounding box center [1078, 647] width 103 height 34
click at [966, 649] on link "Cancel" at bounding box center [976, 647] width 40 height 15
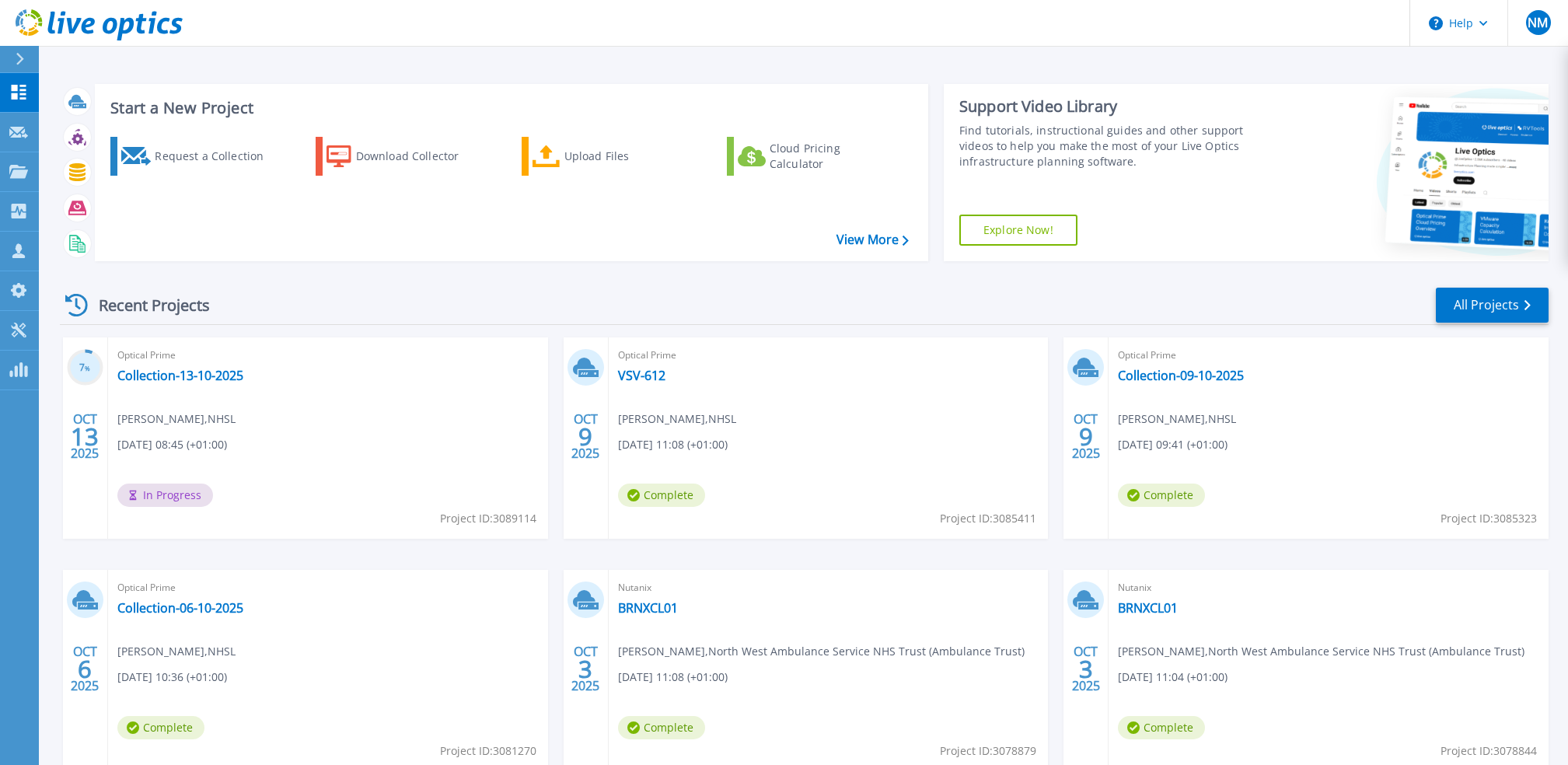
scroll to position [95, 0]
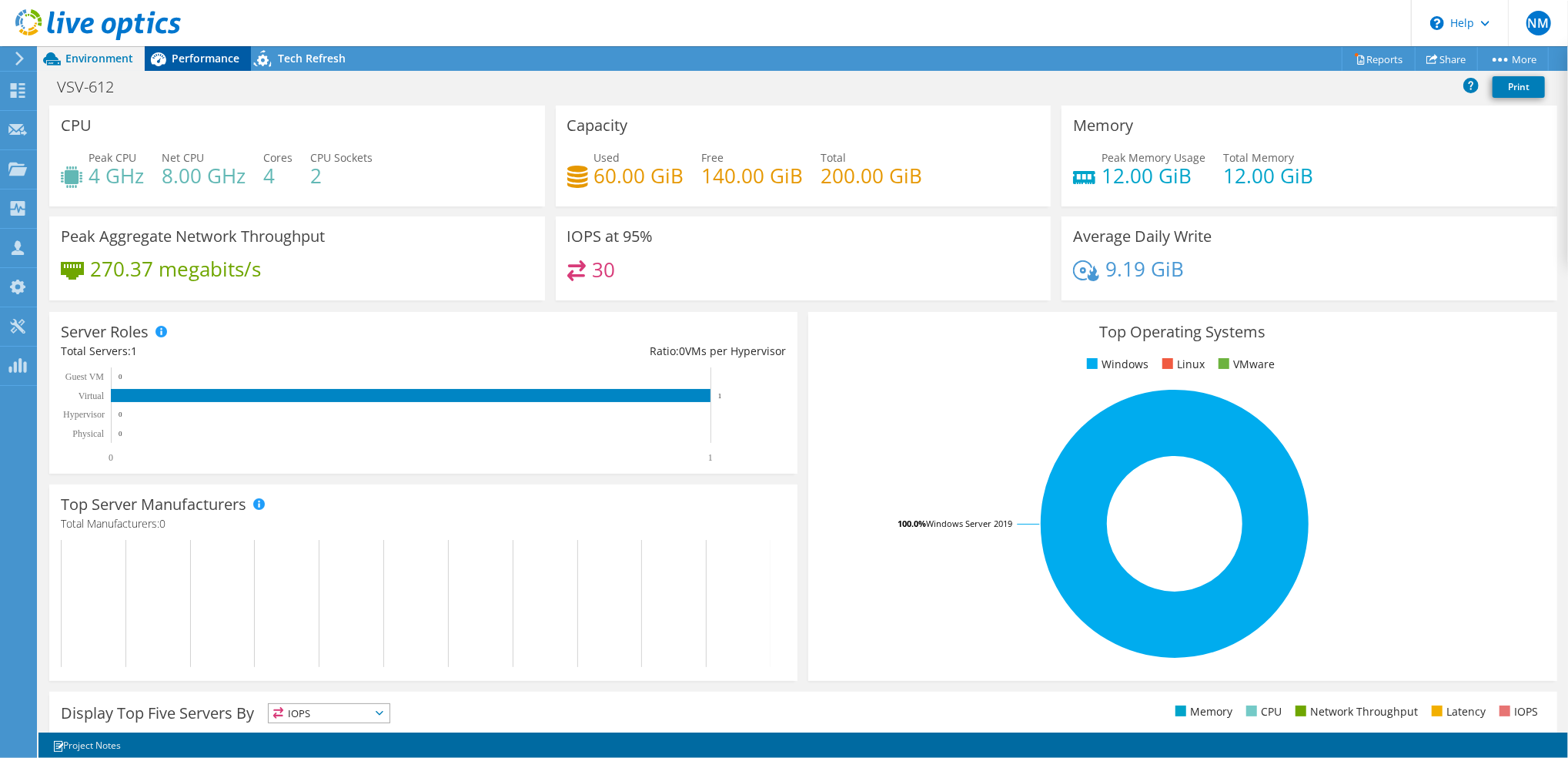
click at [187, 61] on span "Performance" at bounding box center [205, 58] width 68 height 15
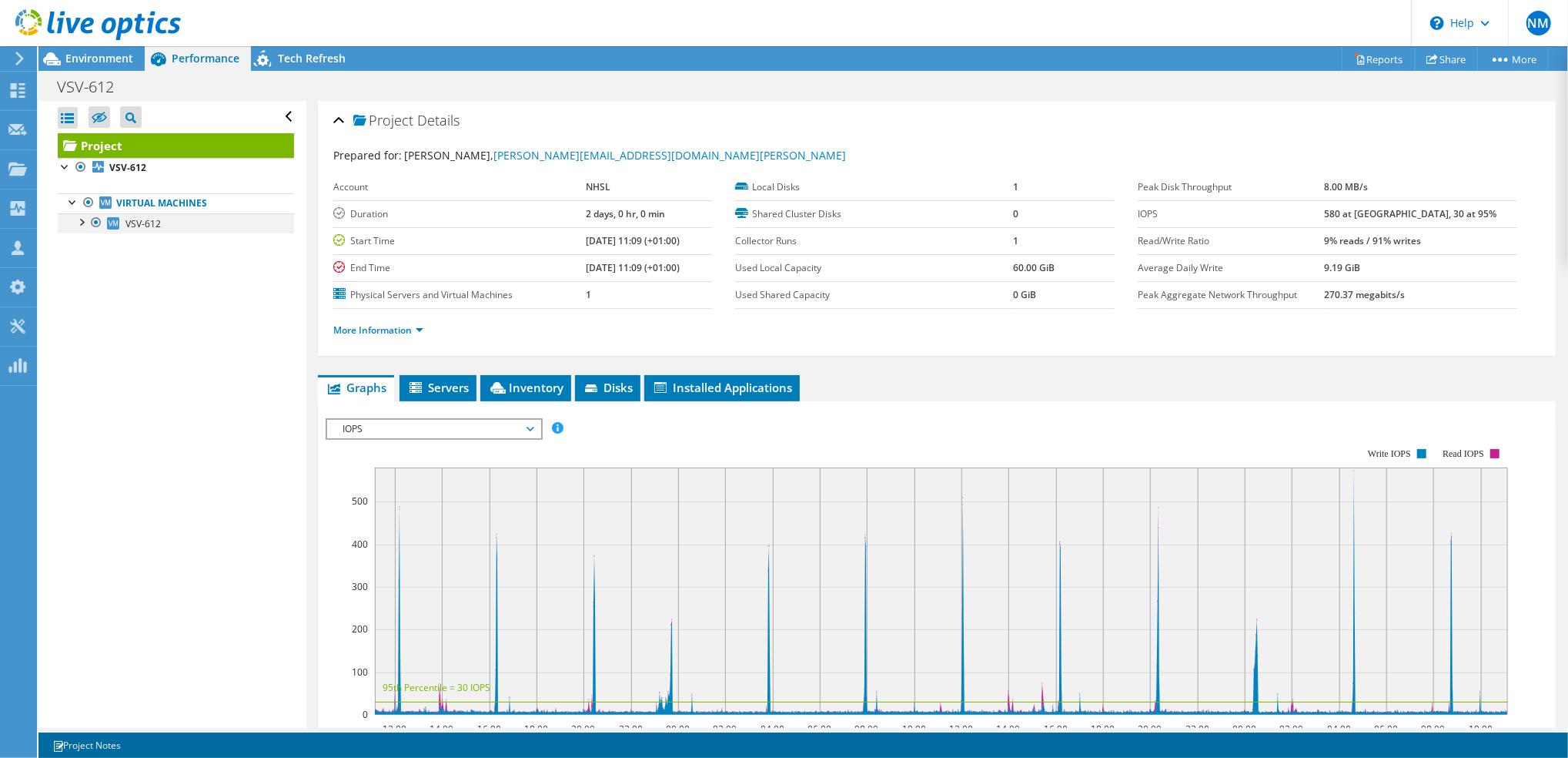
click at [81, 221] on div at bounding box center [80, 221] width 15 height 15
click at [76, 221] on div at bounding box center [80, 221] width 15 height 15
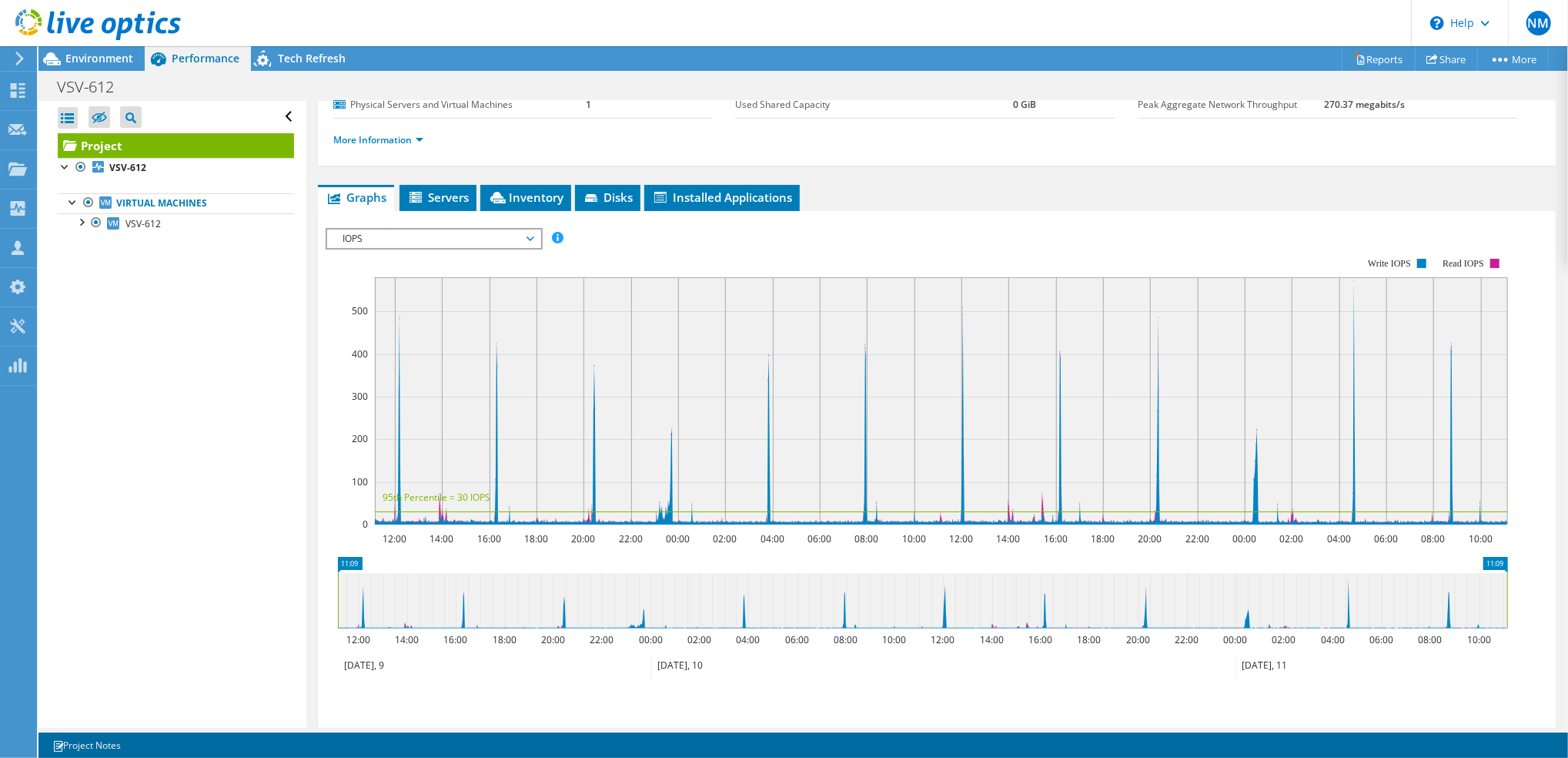
scroll to position [102, 0]
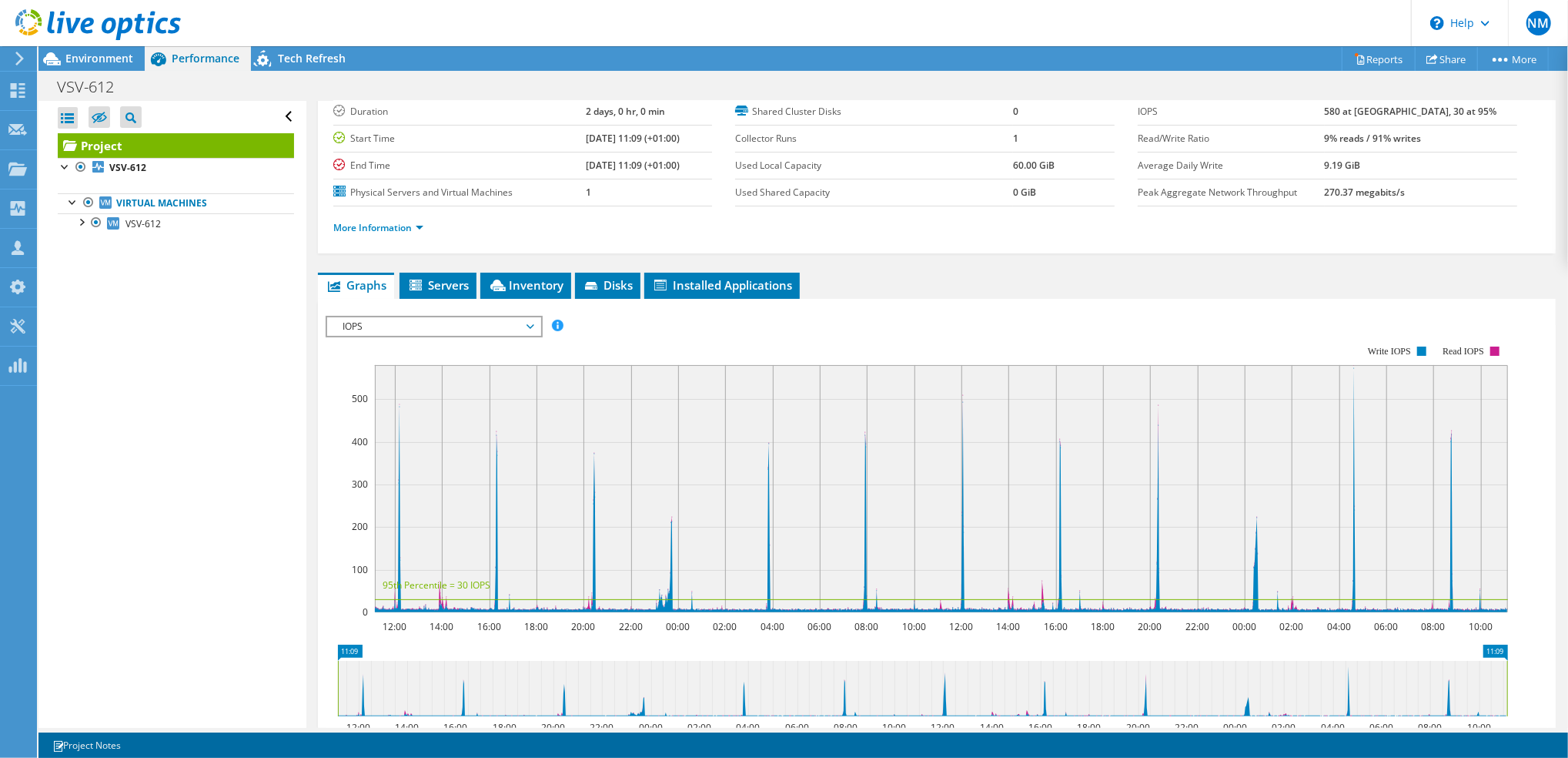
click at [525, 329] on span "IOPS" at bounding box center [434, 326] width 198 height 19
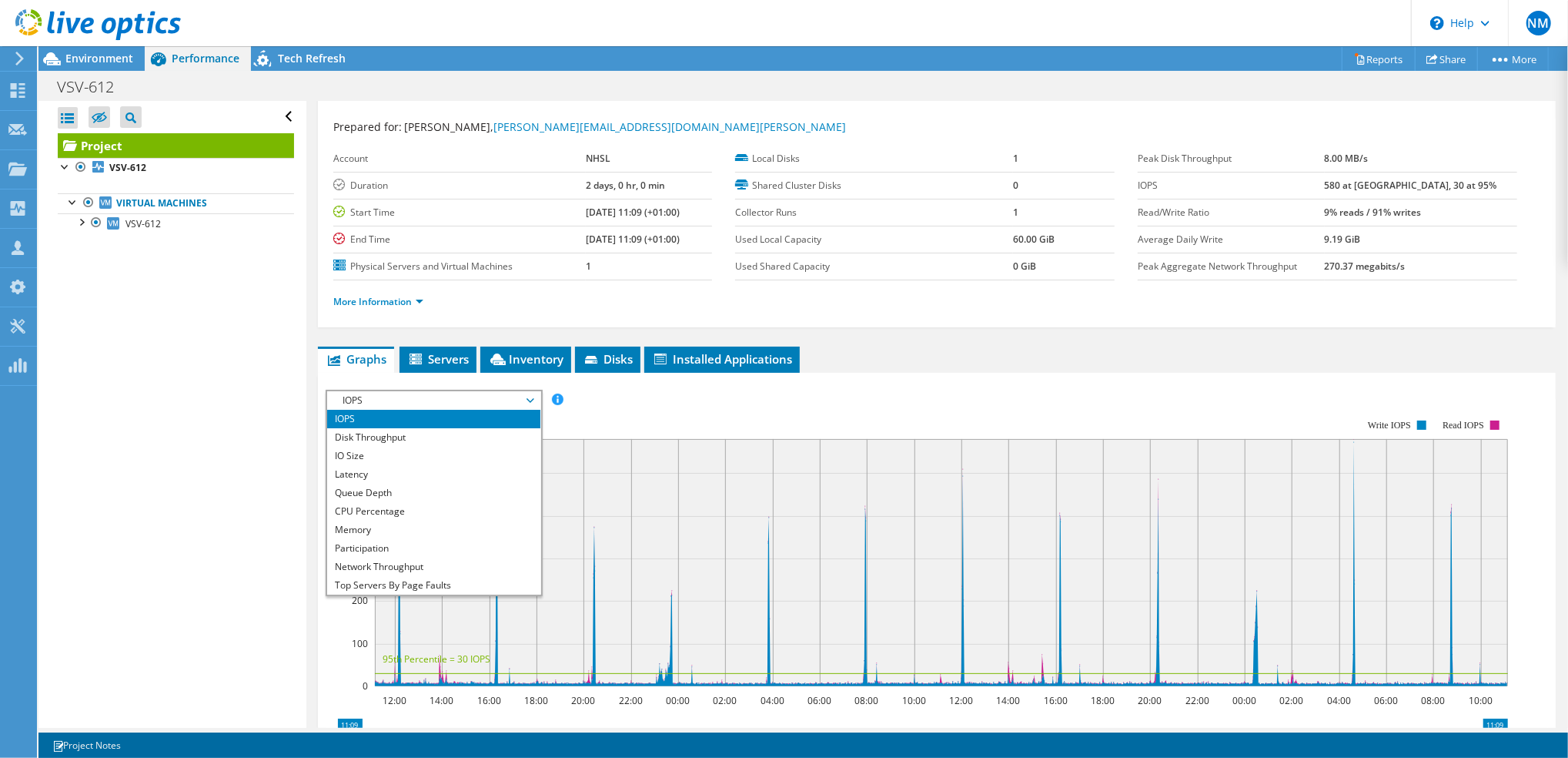
scroll to position [0, 0]
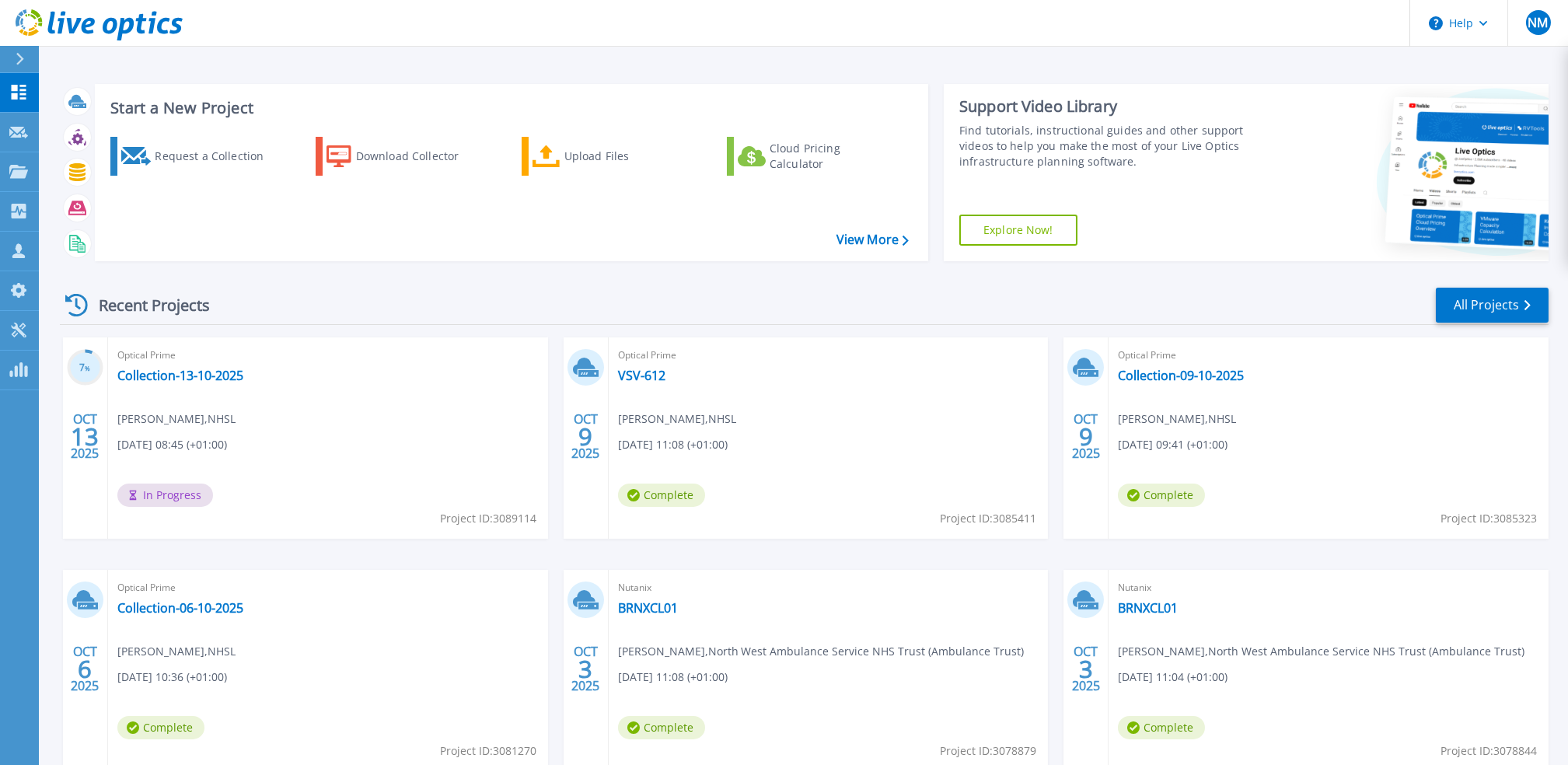
scroll to position [95, 0]
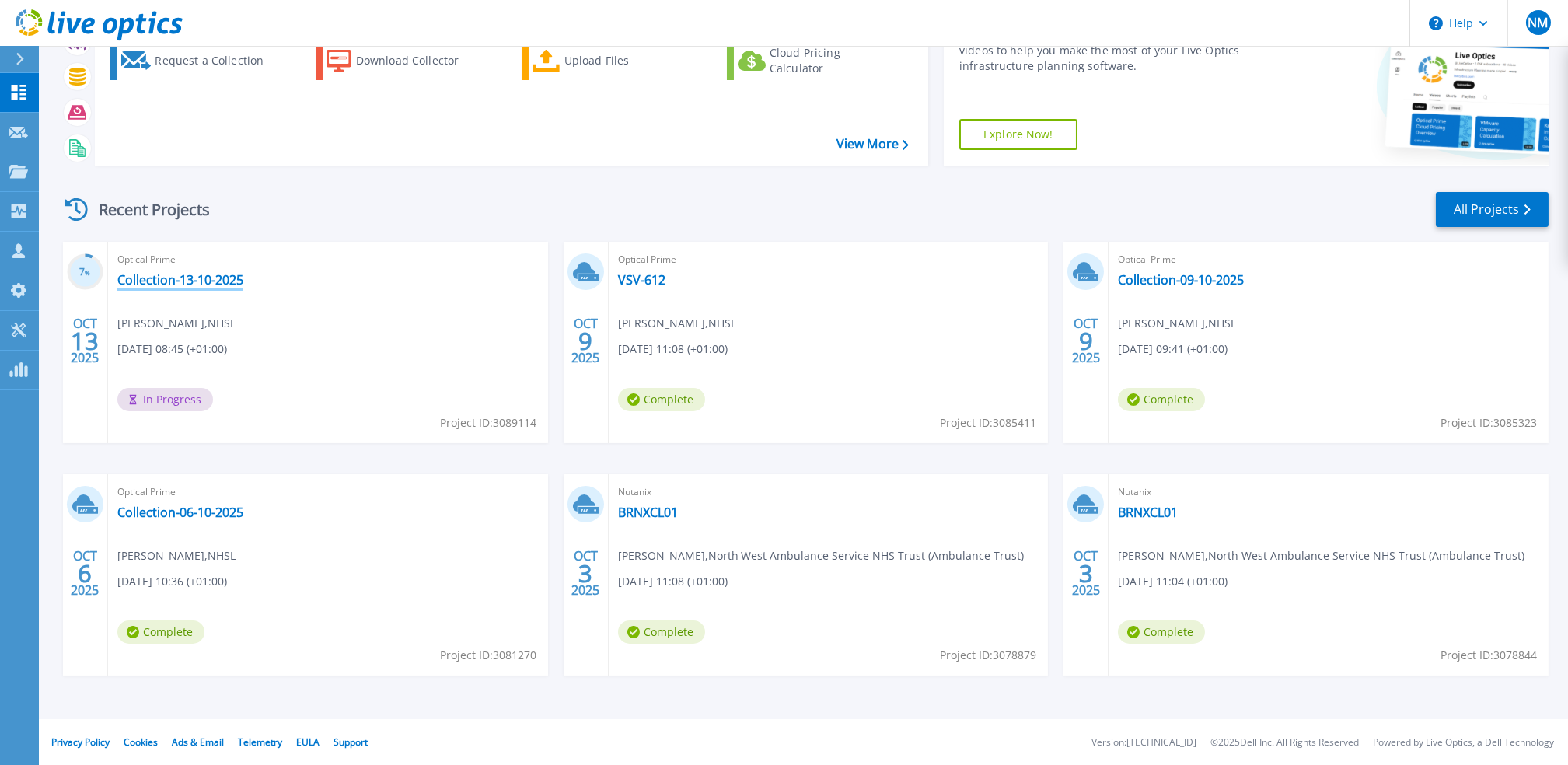
click at [214, 277] on link "Collection-13-10-2025" at bounding box center [180, 279] width 126 height 15
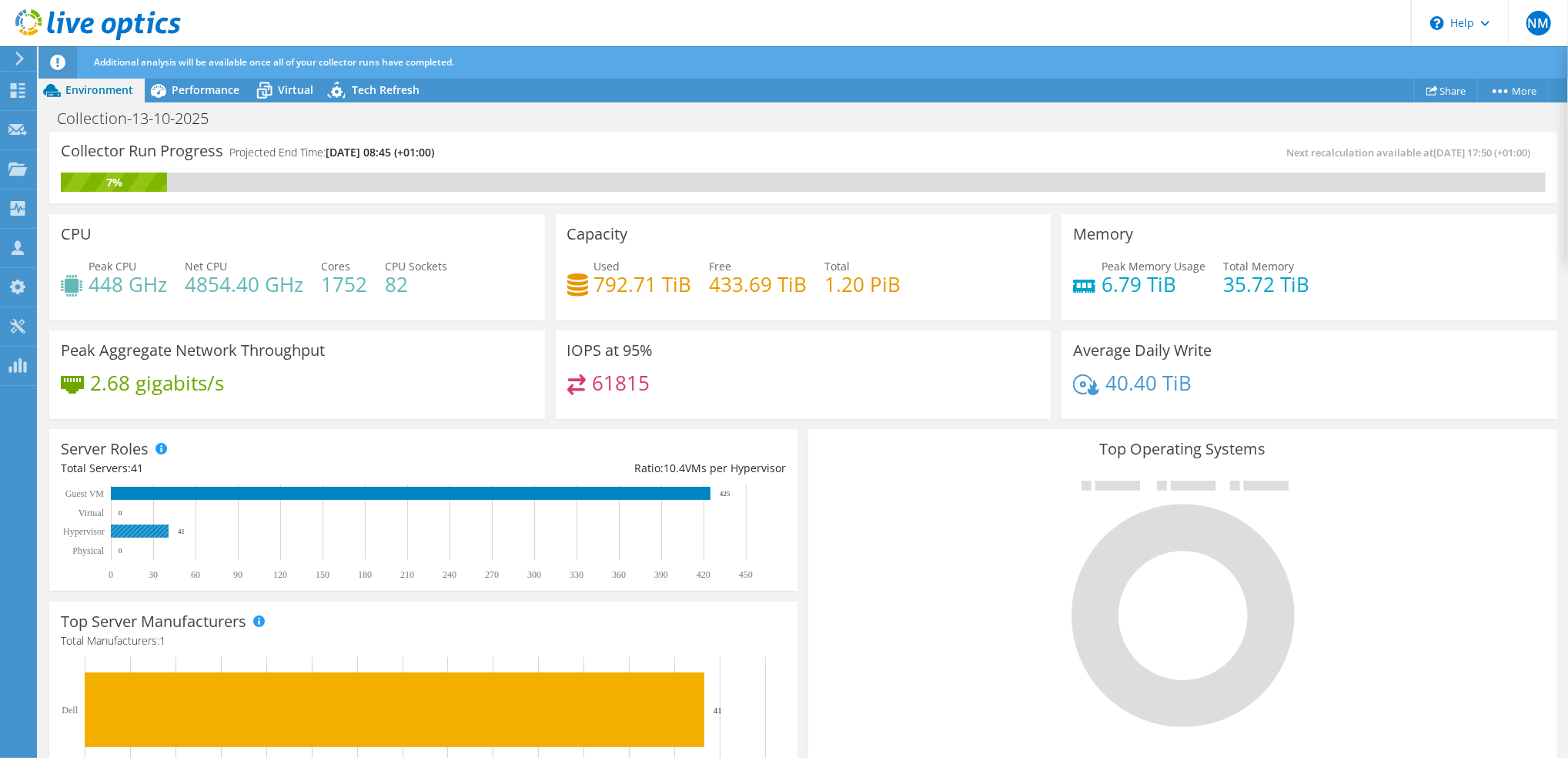
scroll to position [102, 0]
click at [213, 88] on span "Performance" at bounding box center [205, 89] width 68 height 15
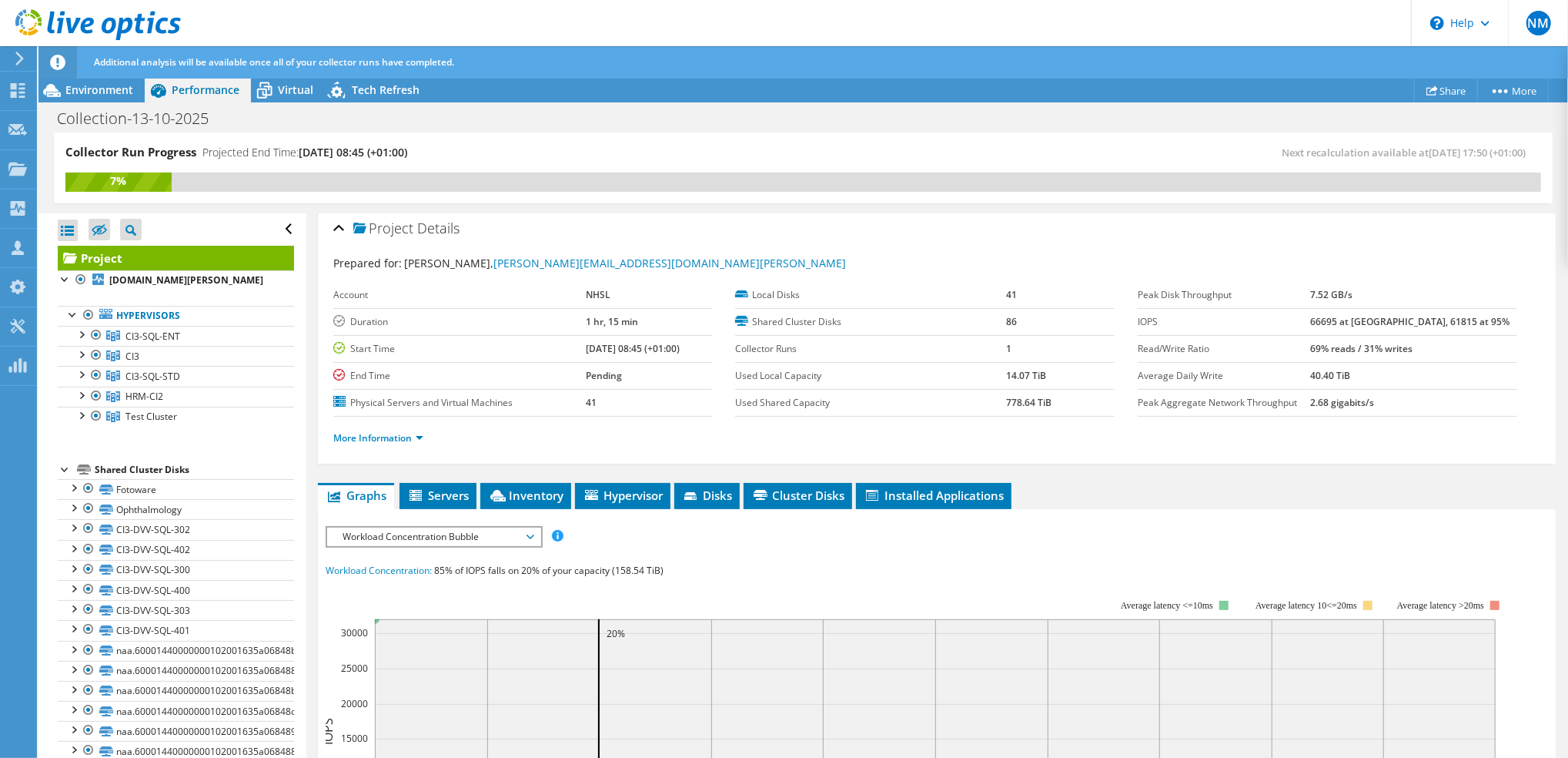
scroll to position [0, 0]
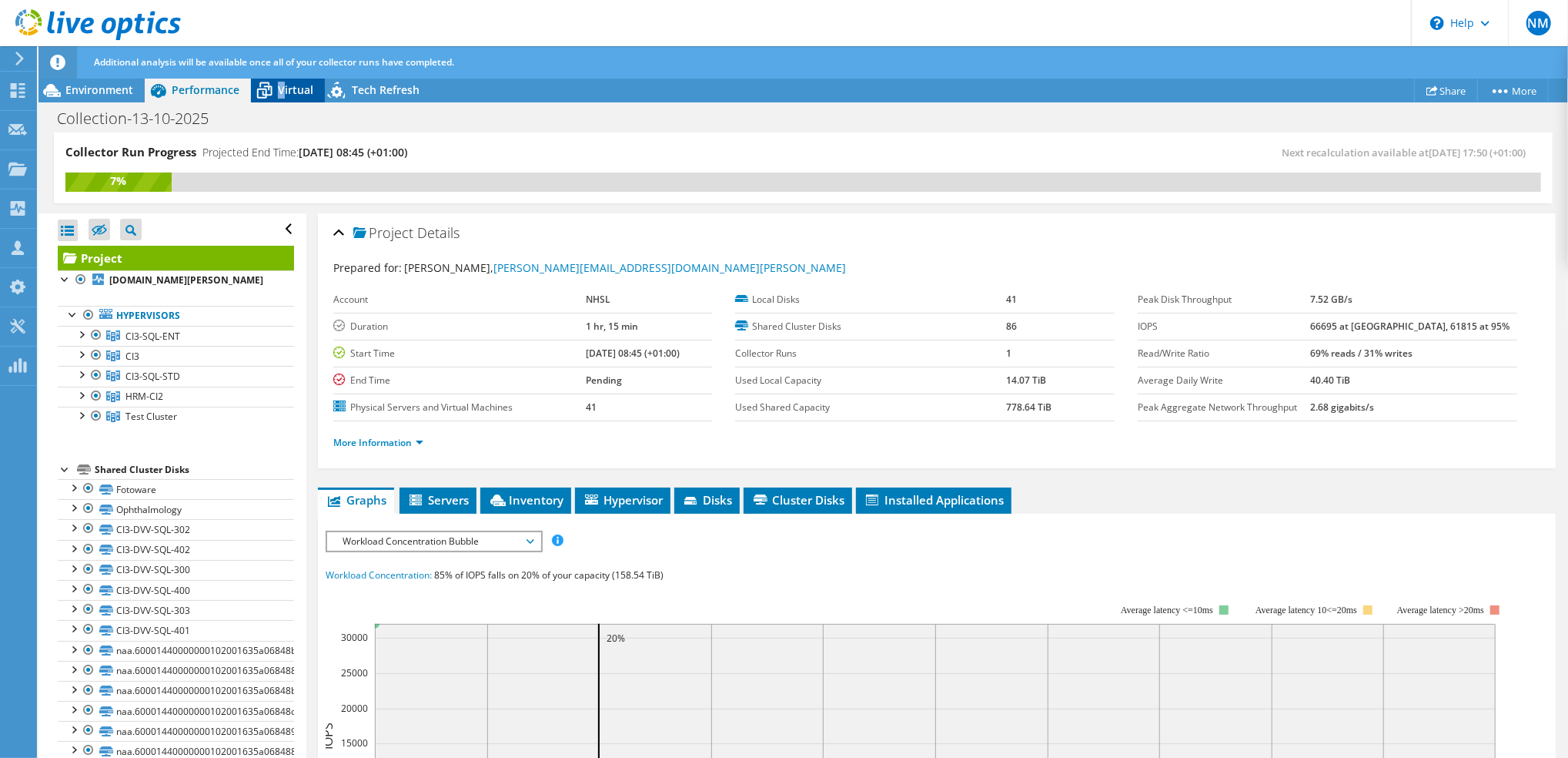
click at [280, 86] on span "Virtual" at bounding box center [295, 89] width 35 height 15
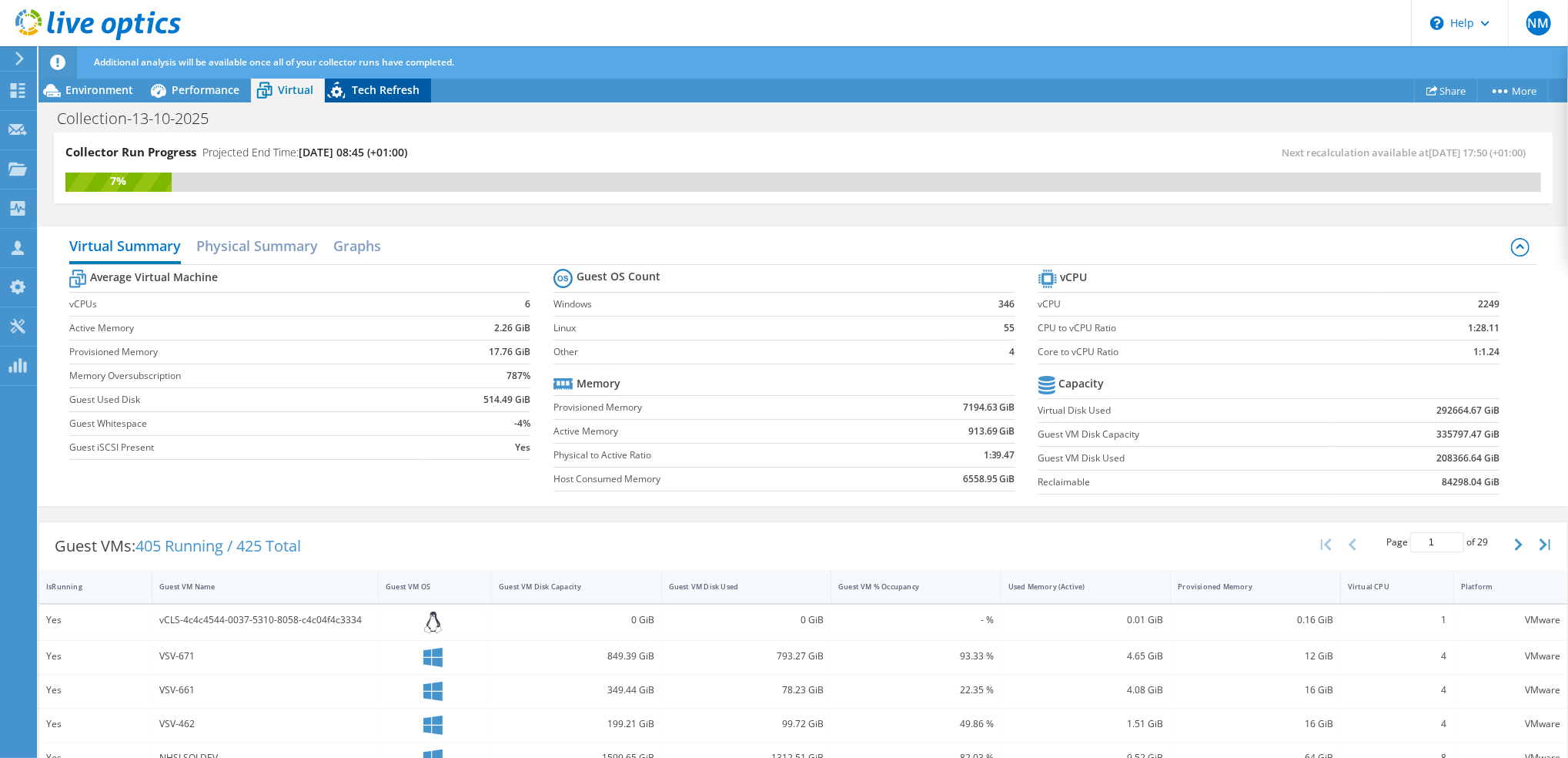
click at [360, 88] on span "Tech Refresh" at bounding box center [385, 89] width 68 height 15
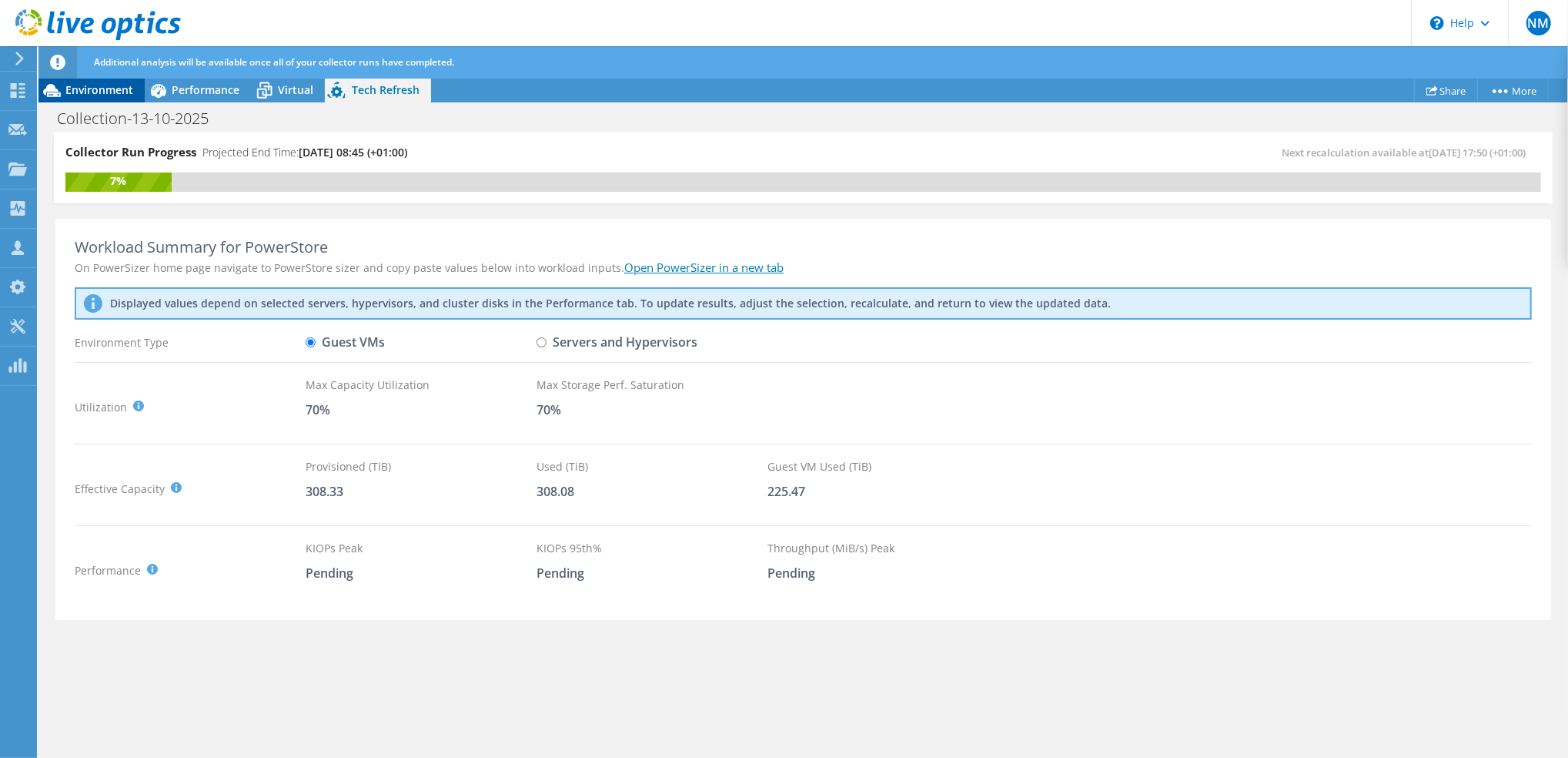
click at [107, 98] on div "Environment" at bounding box center [92, 90] width 106 height 25
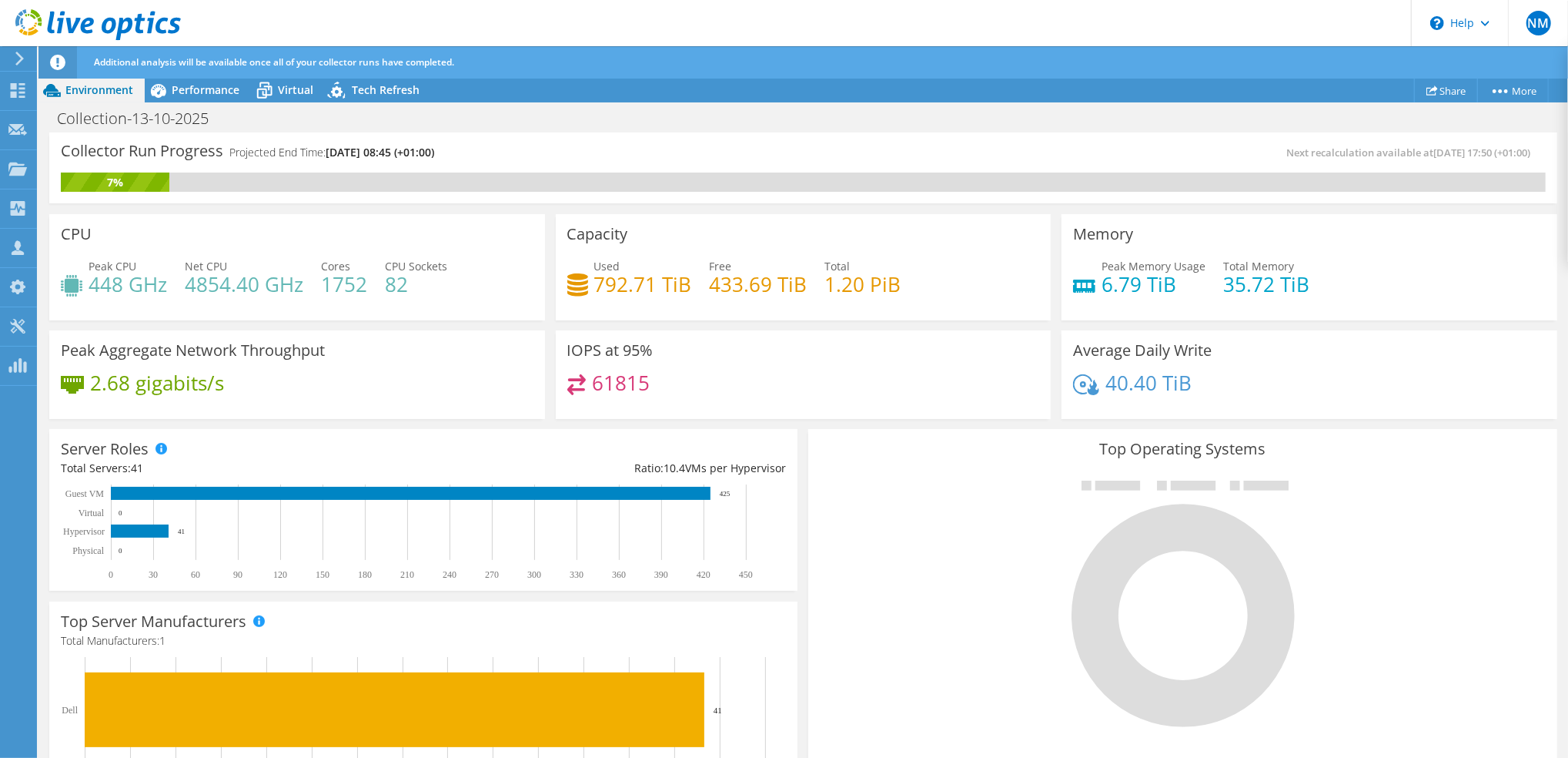
scroll to position [137, 0]
click at [205, 96] on span "Performance" at bounding box center [205, 89] width 68 height 15
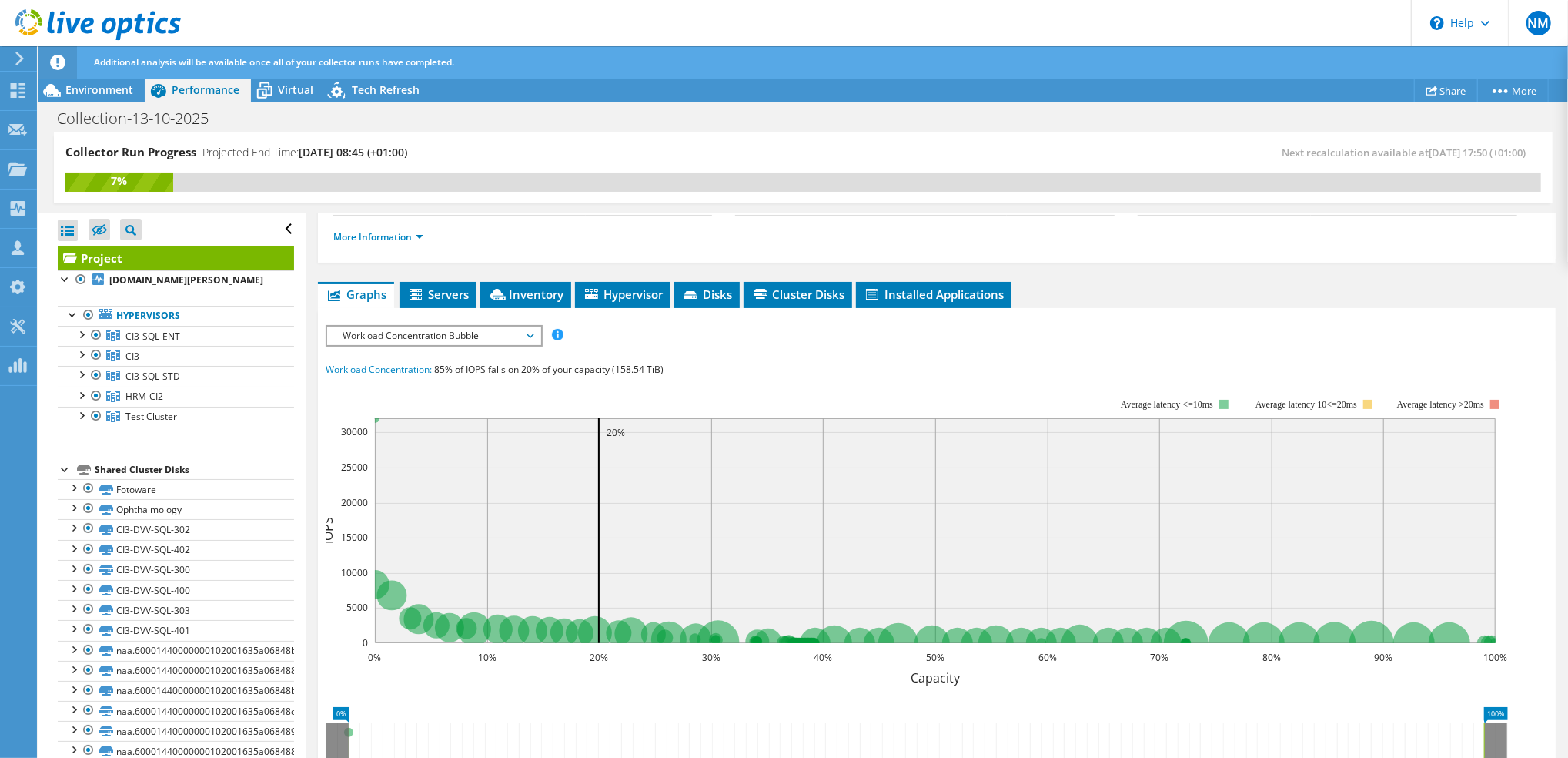
scroll to position [239, 0]
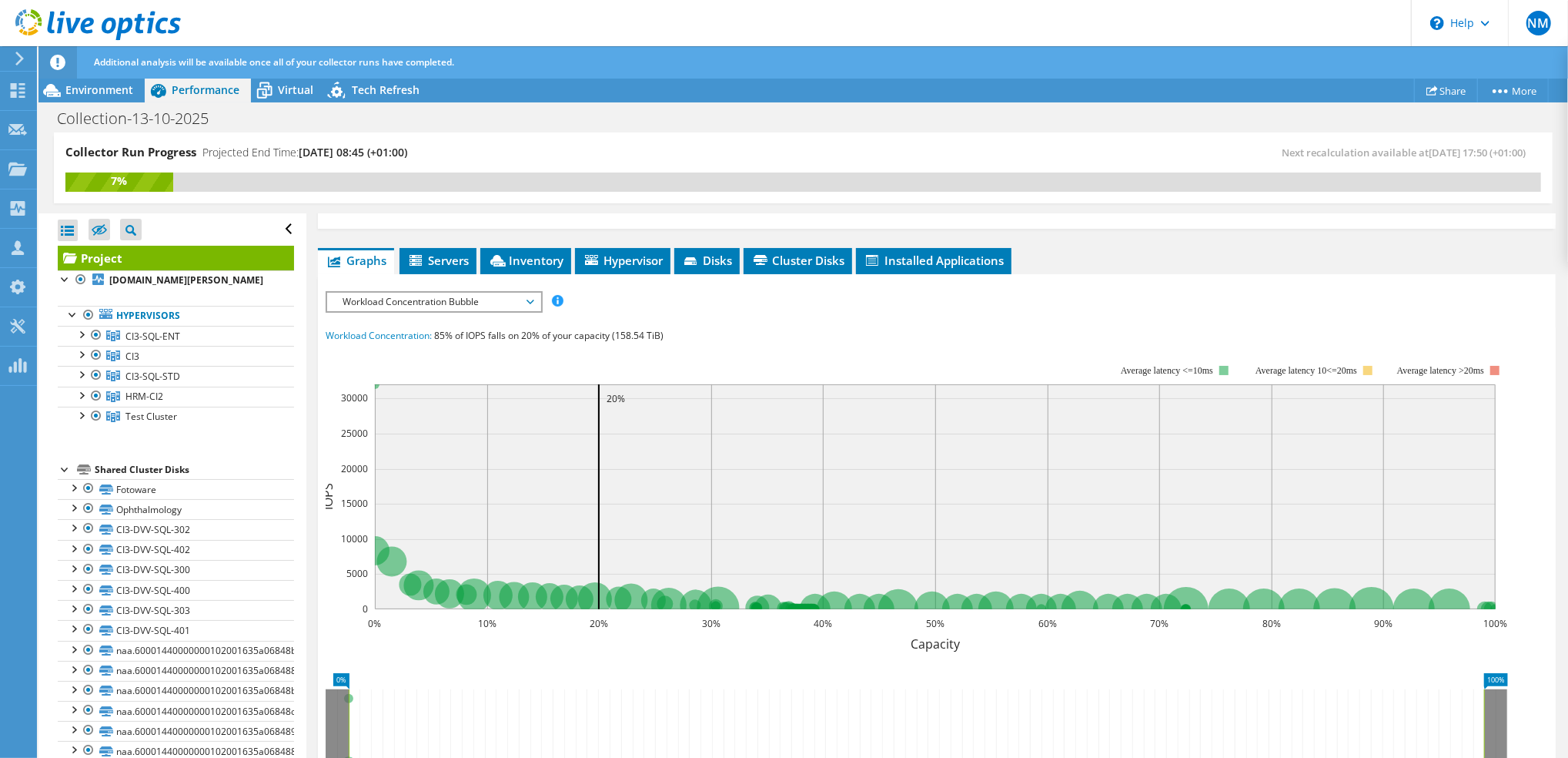
click at [530, 297] on span "Workload Concentration Bubble" at bounding box center [434, 302] width 198 height 19
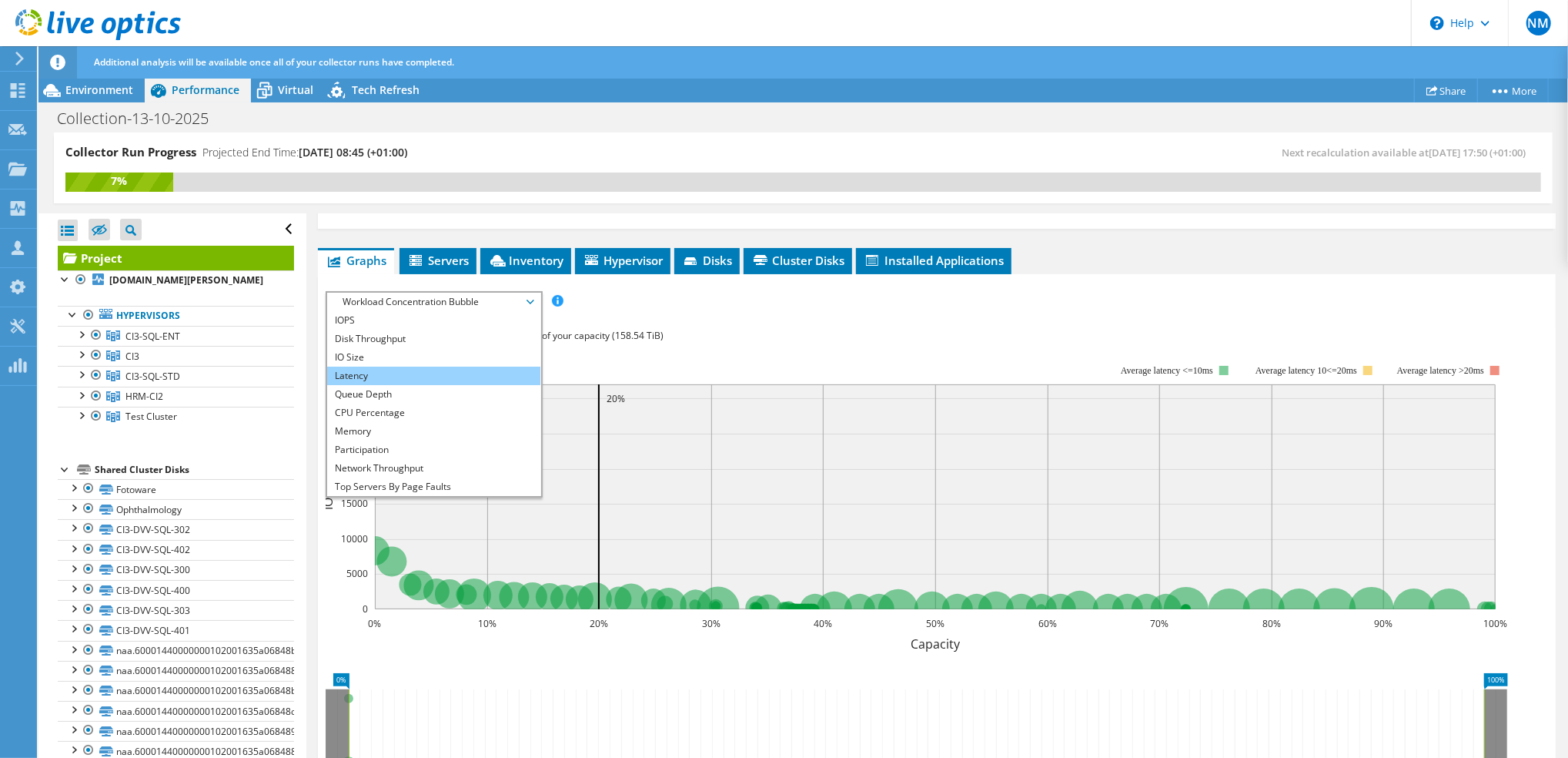
click at [462, 378] on li "Latency" at bounding box center [434, 375] width 213 height 19
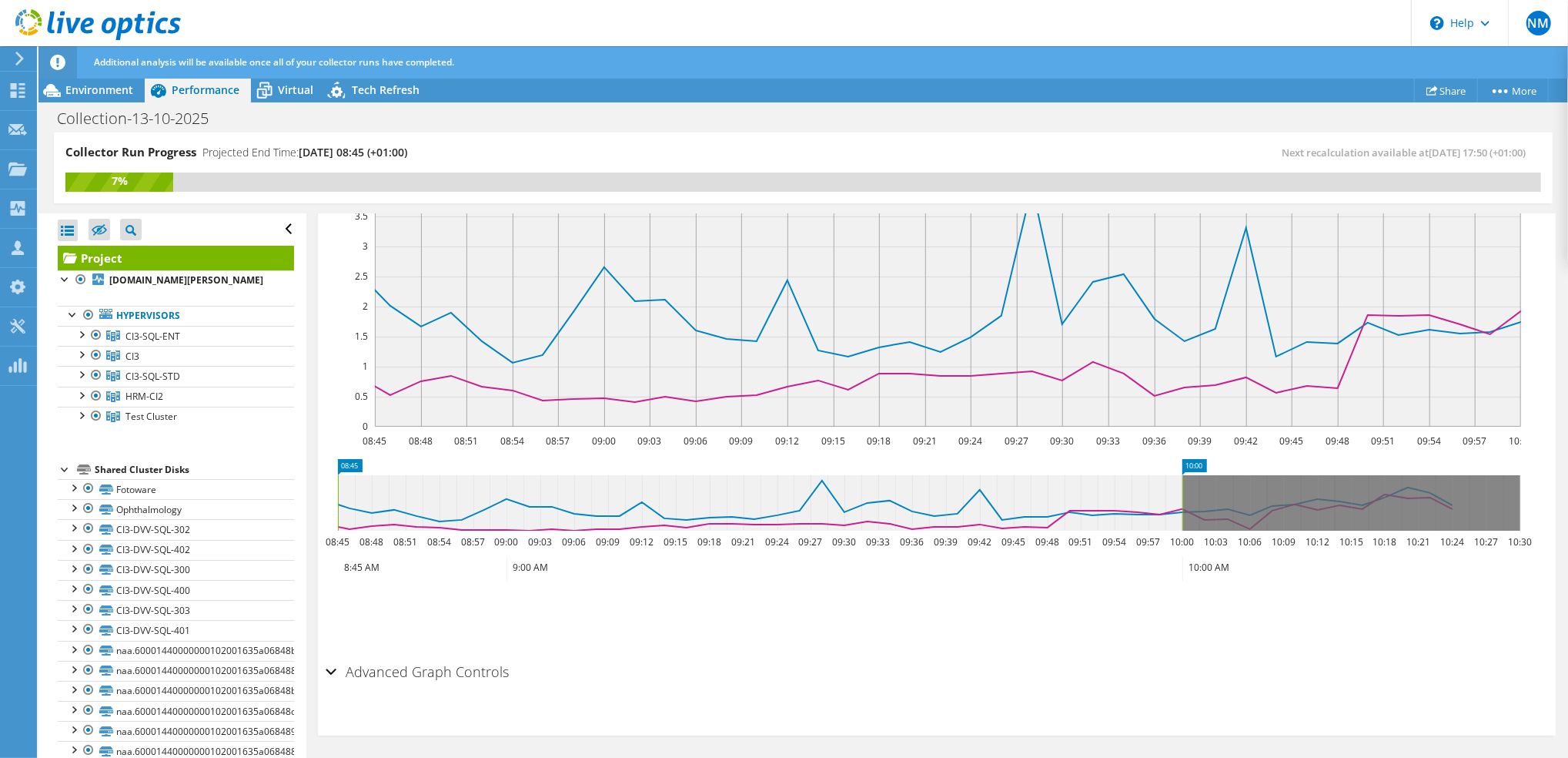
scroll to position [298, 0]
